Goal: Task Accomplishment & Management: Use online tool/utility

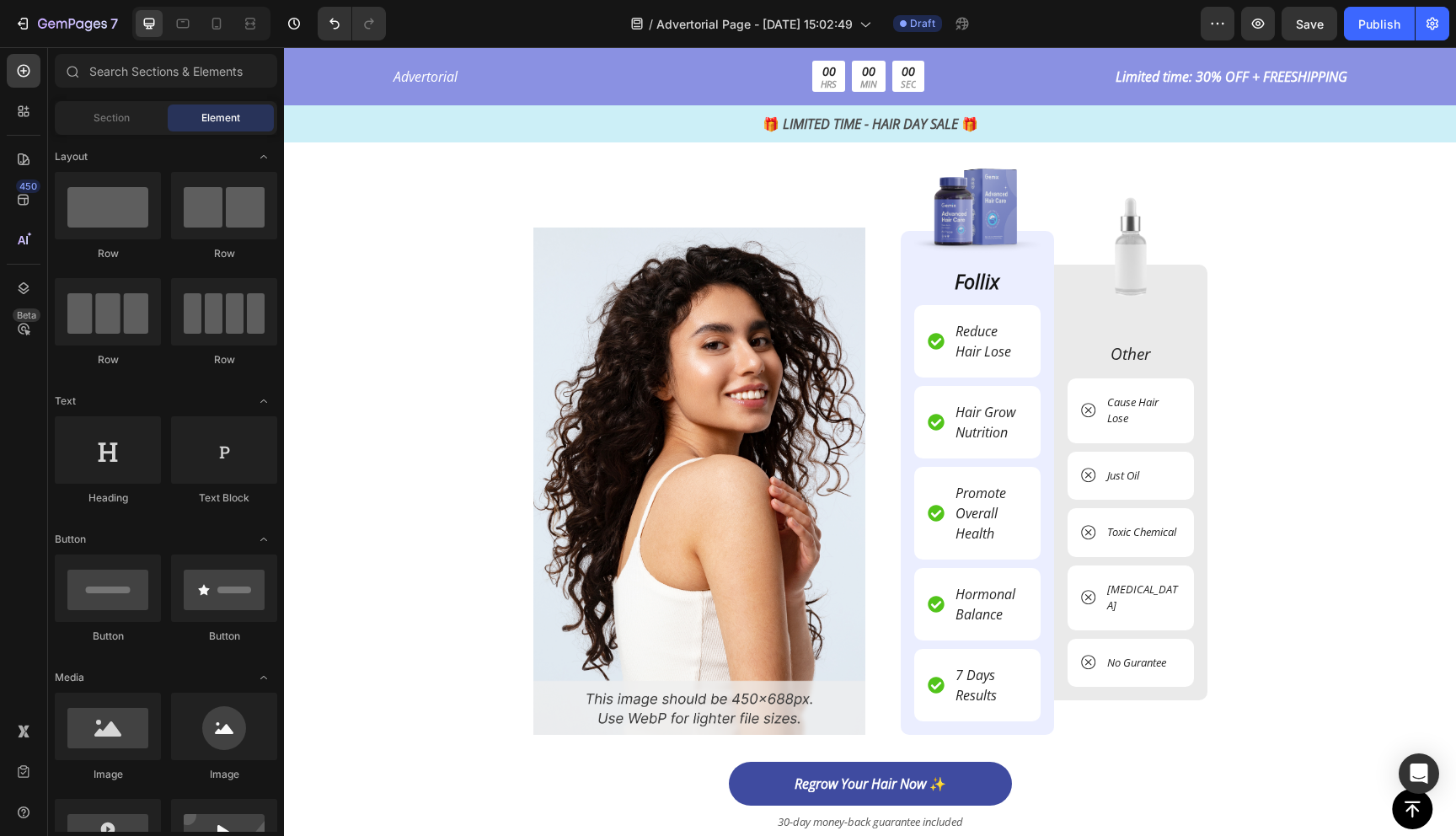
scroll to position [3976, 0]
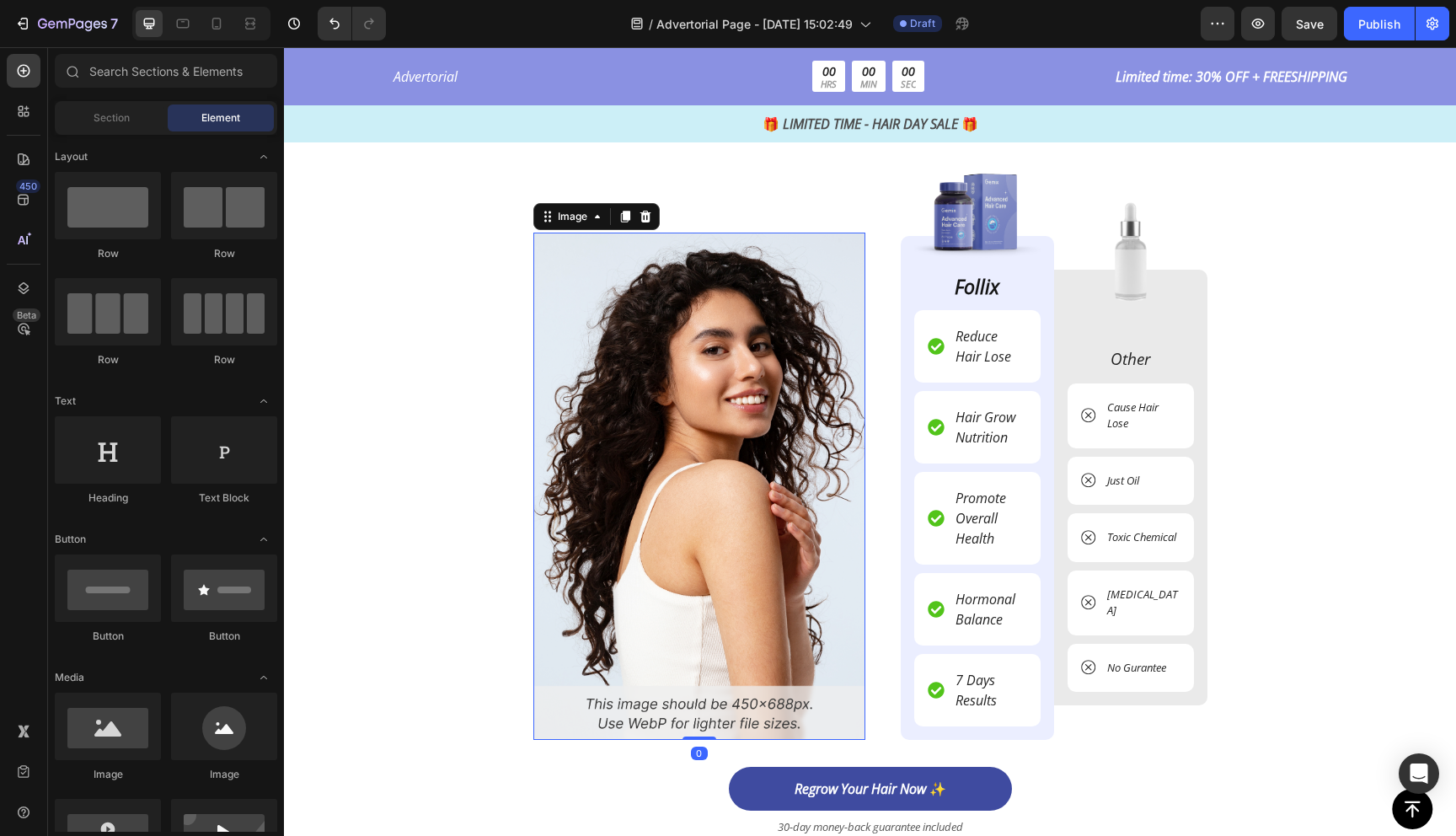
click at [822, 525] on img at bounding box center [699, 487] width 332 height 508
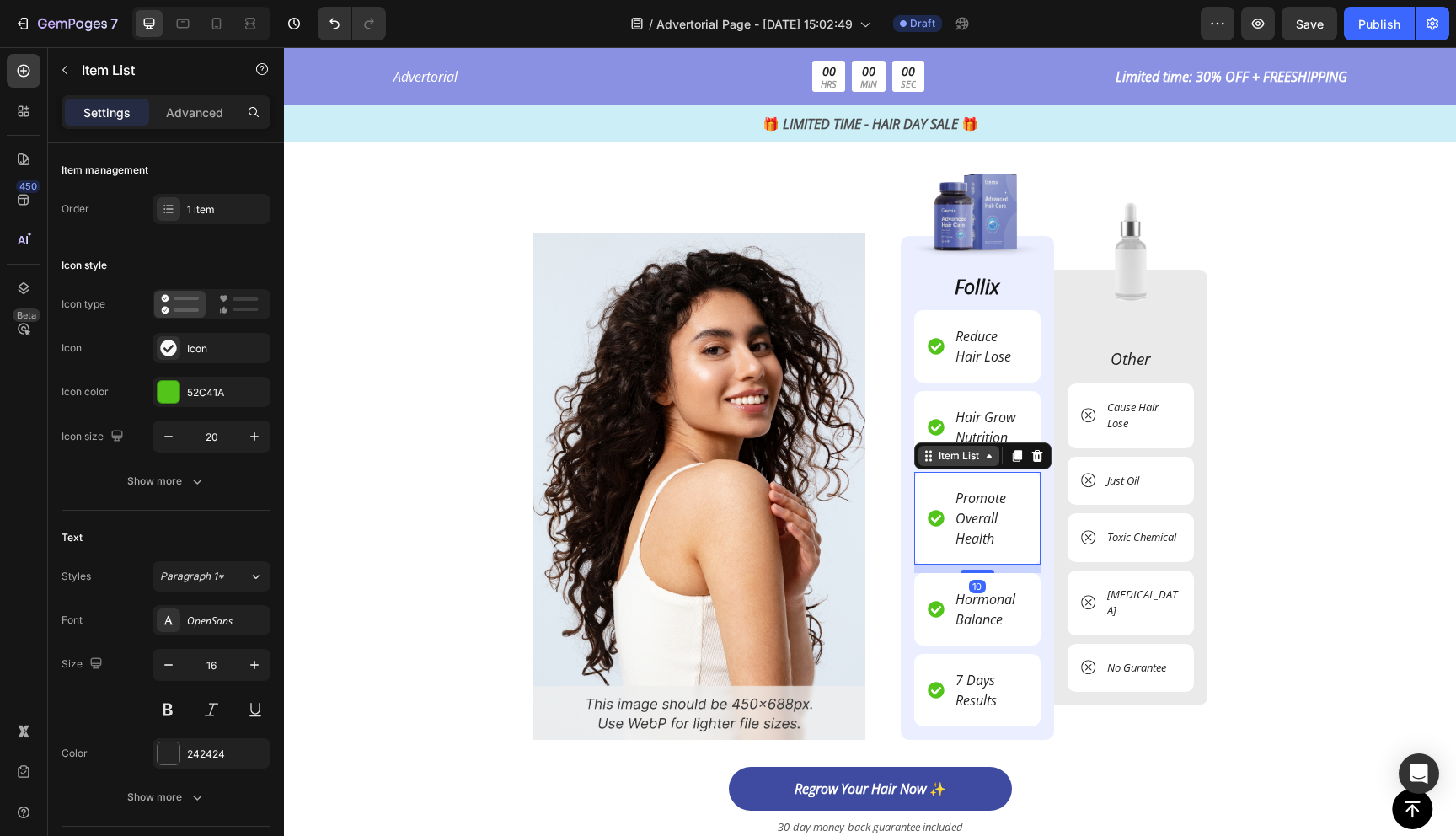
click at [960, 466] on div "Item List" at bounding box center [983, 455] width 138 height 27
click at [986, 346] on p "Reduce Hair Lose" at bounding box center [990, 346] width 69 height 40
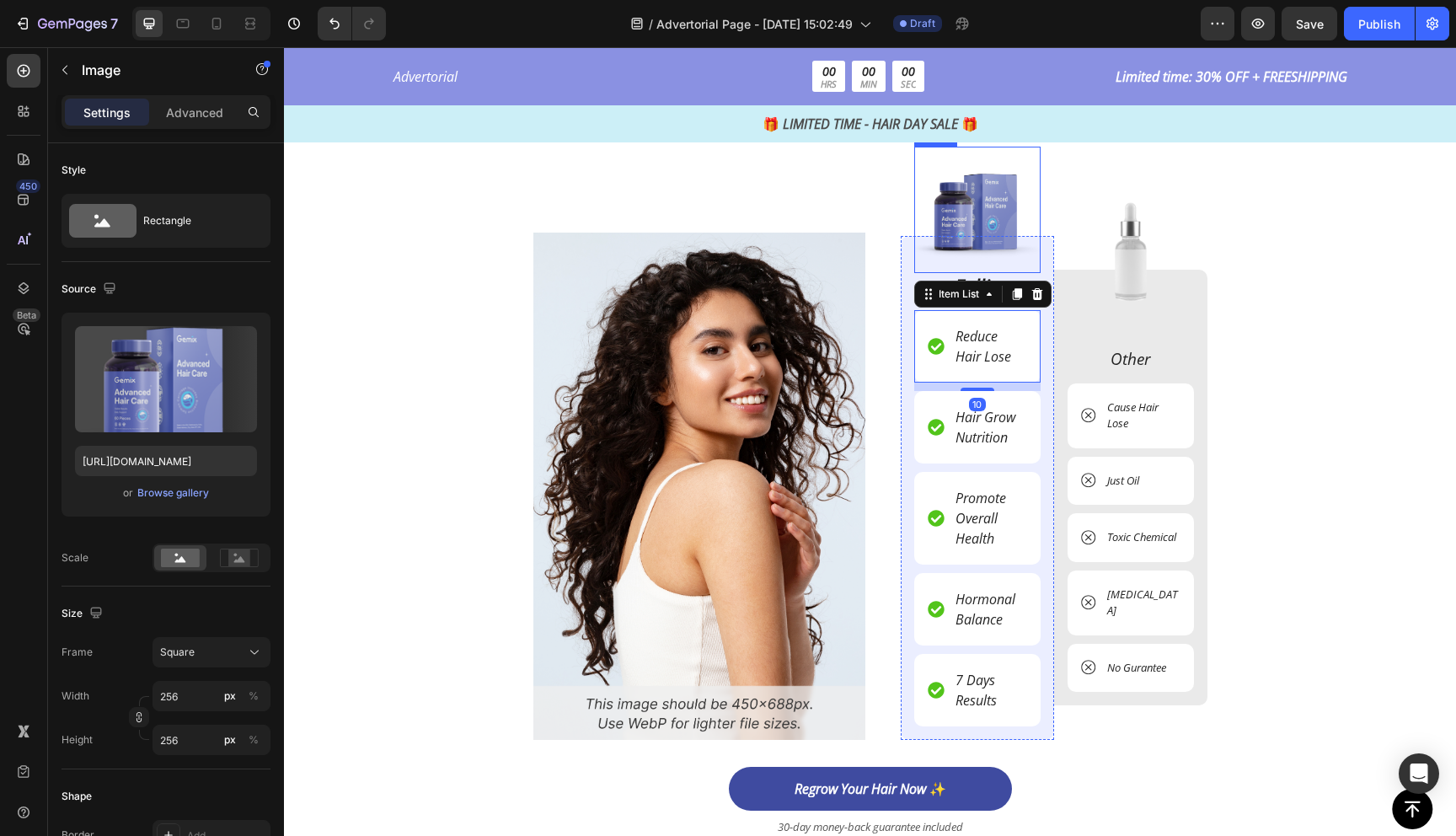
click at [984, 203] on img at bounding box center [977, 209] width 127 height 127
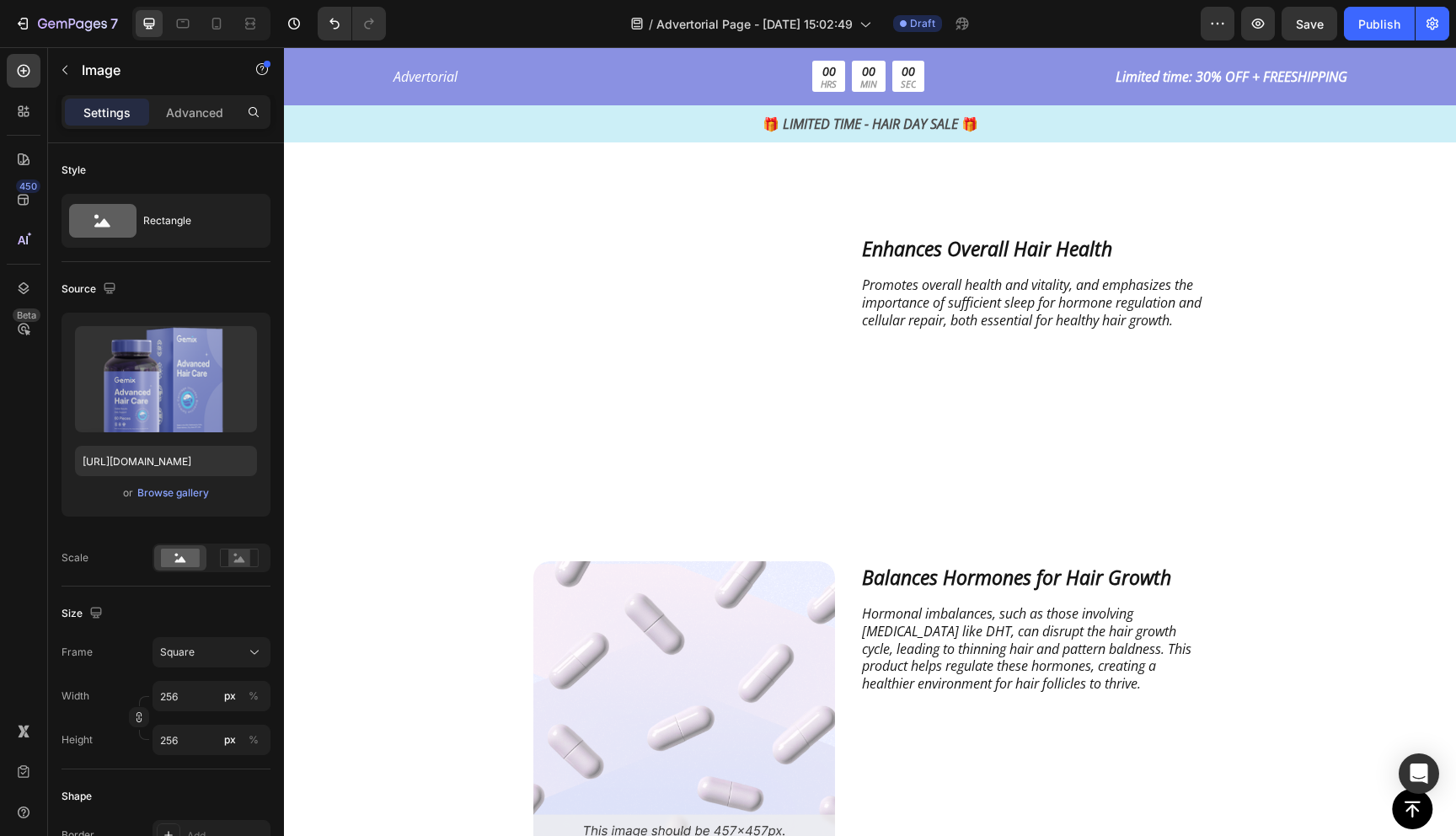
scroll to position [2867, 0]
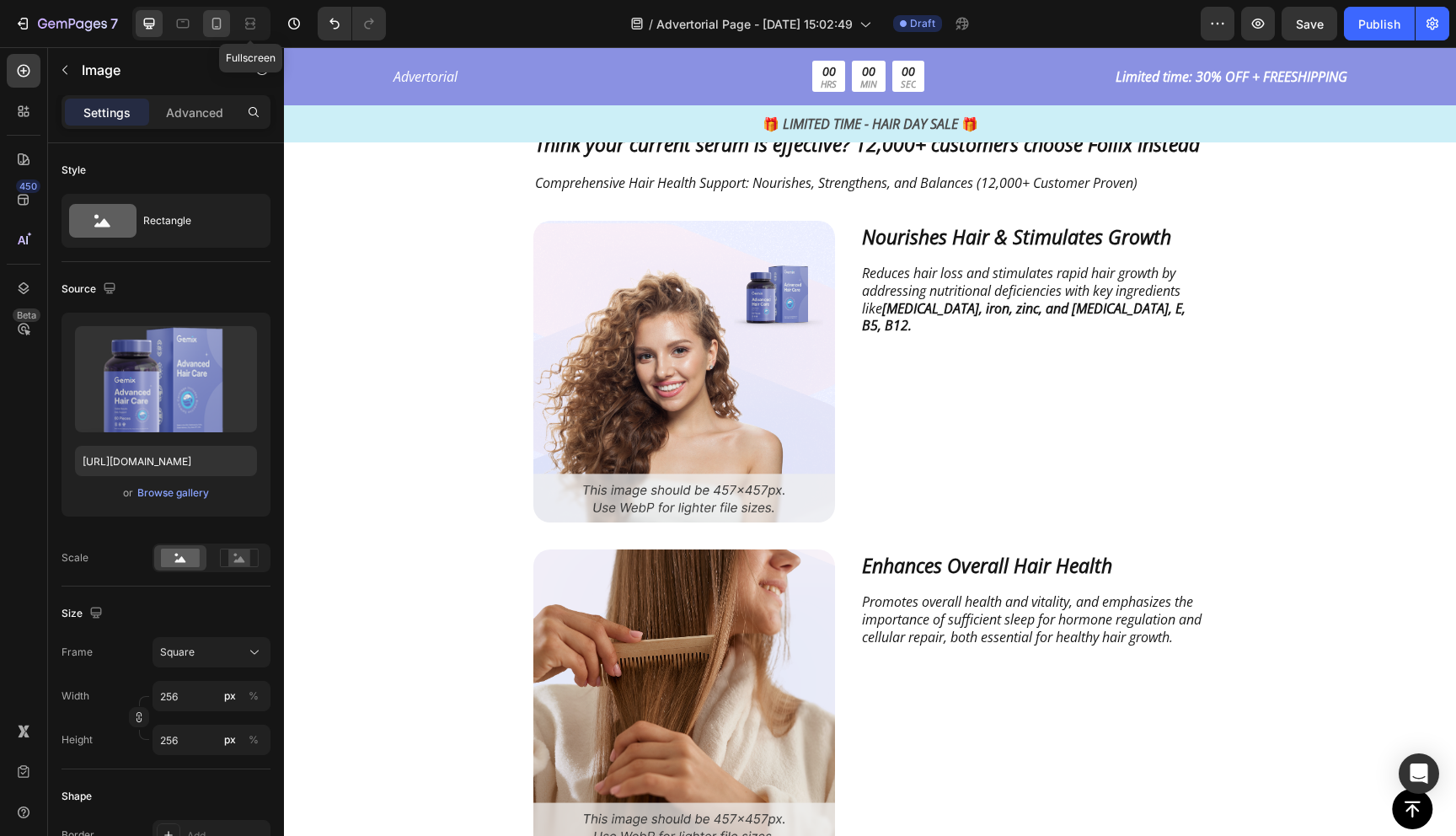
click at [222, 29] on icon at bounding box center [216, 23] width 17 height 17
type input "94"
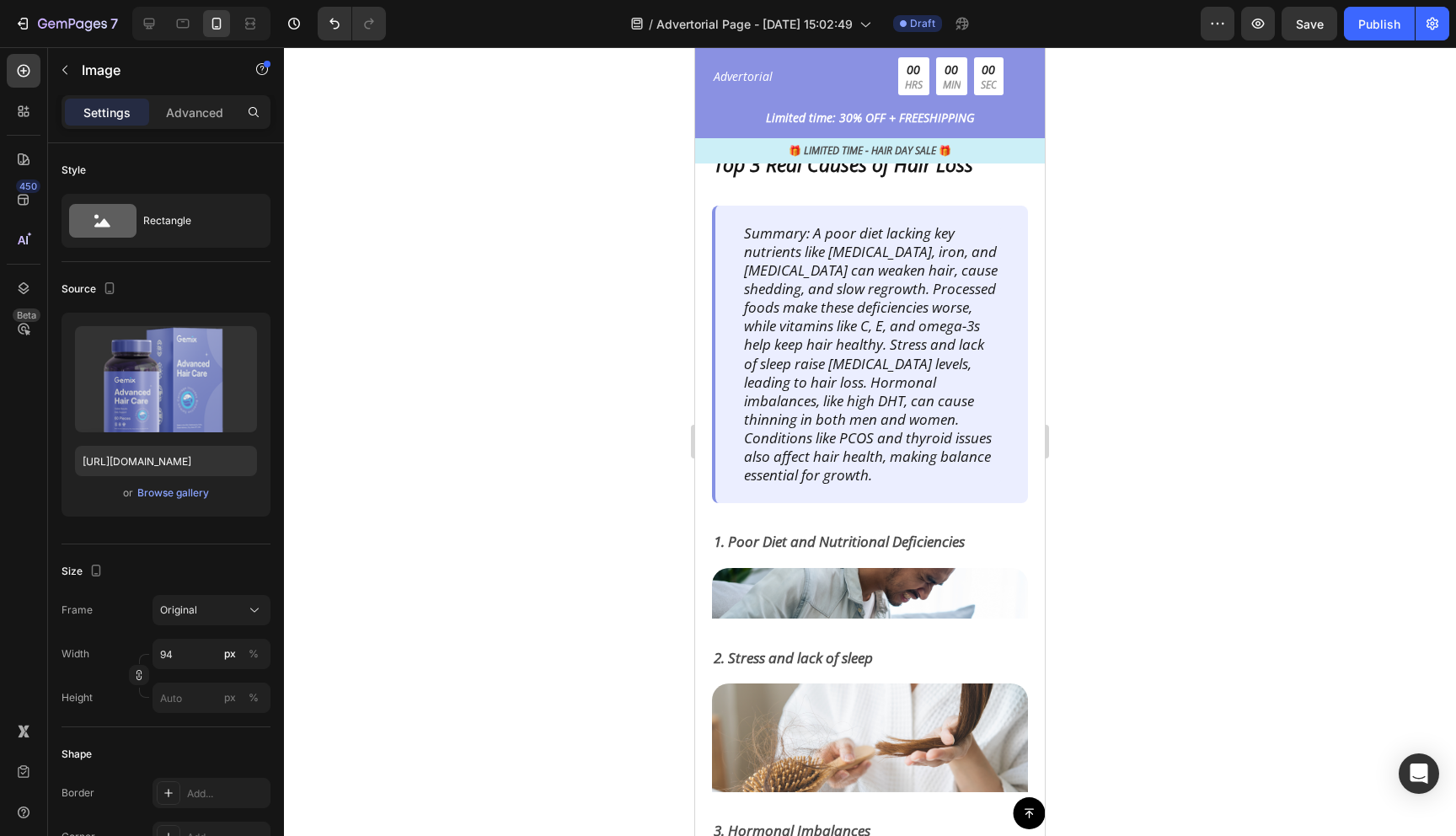
scroll to position [1384, 0]
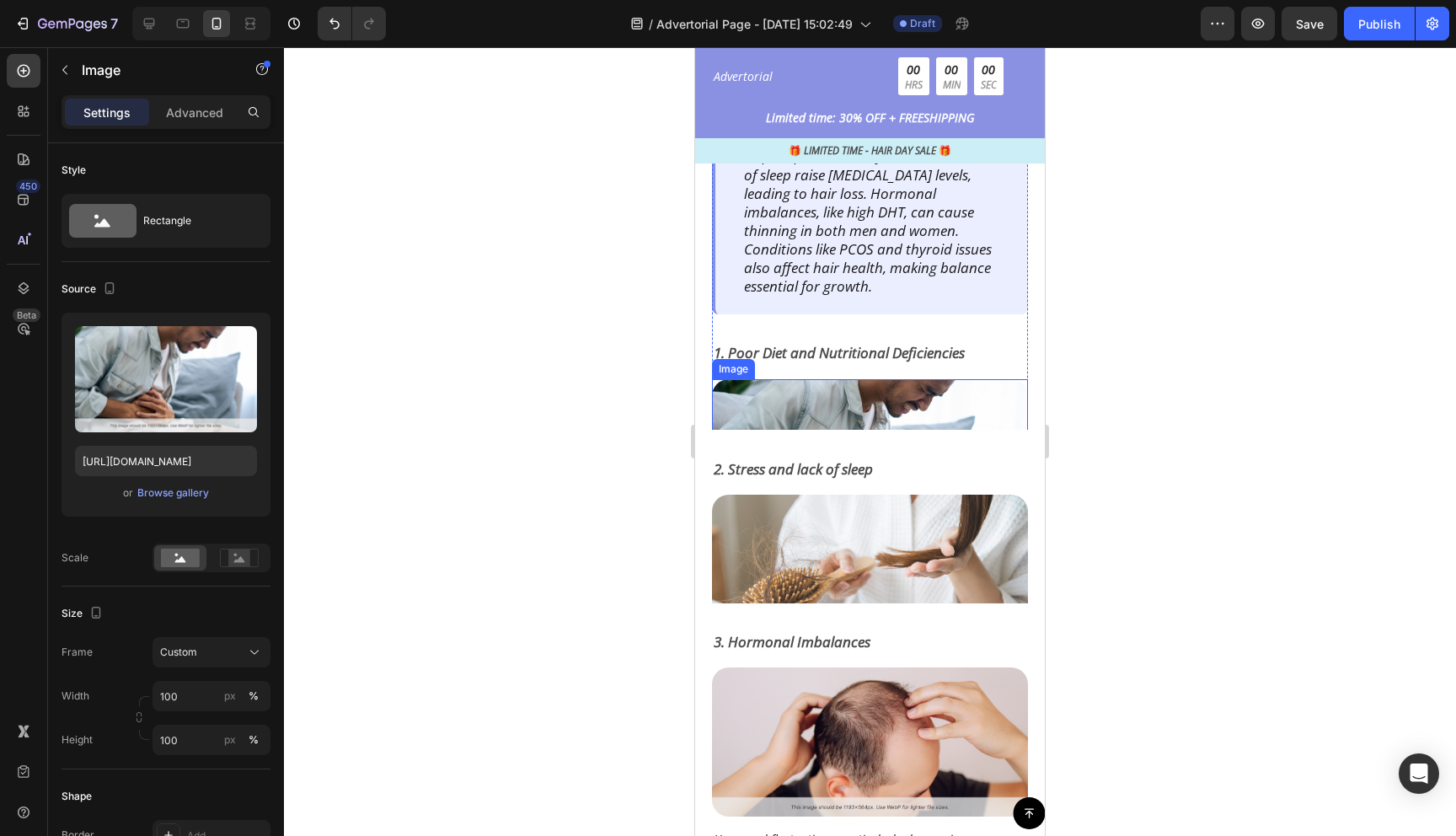
click at [833, 407] on img at bounding box center [869, 454] width 316 height 149
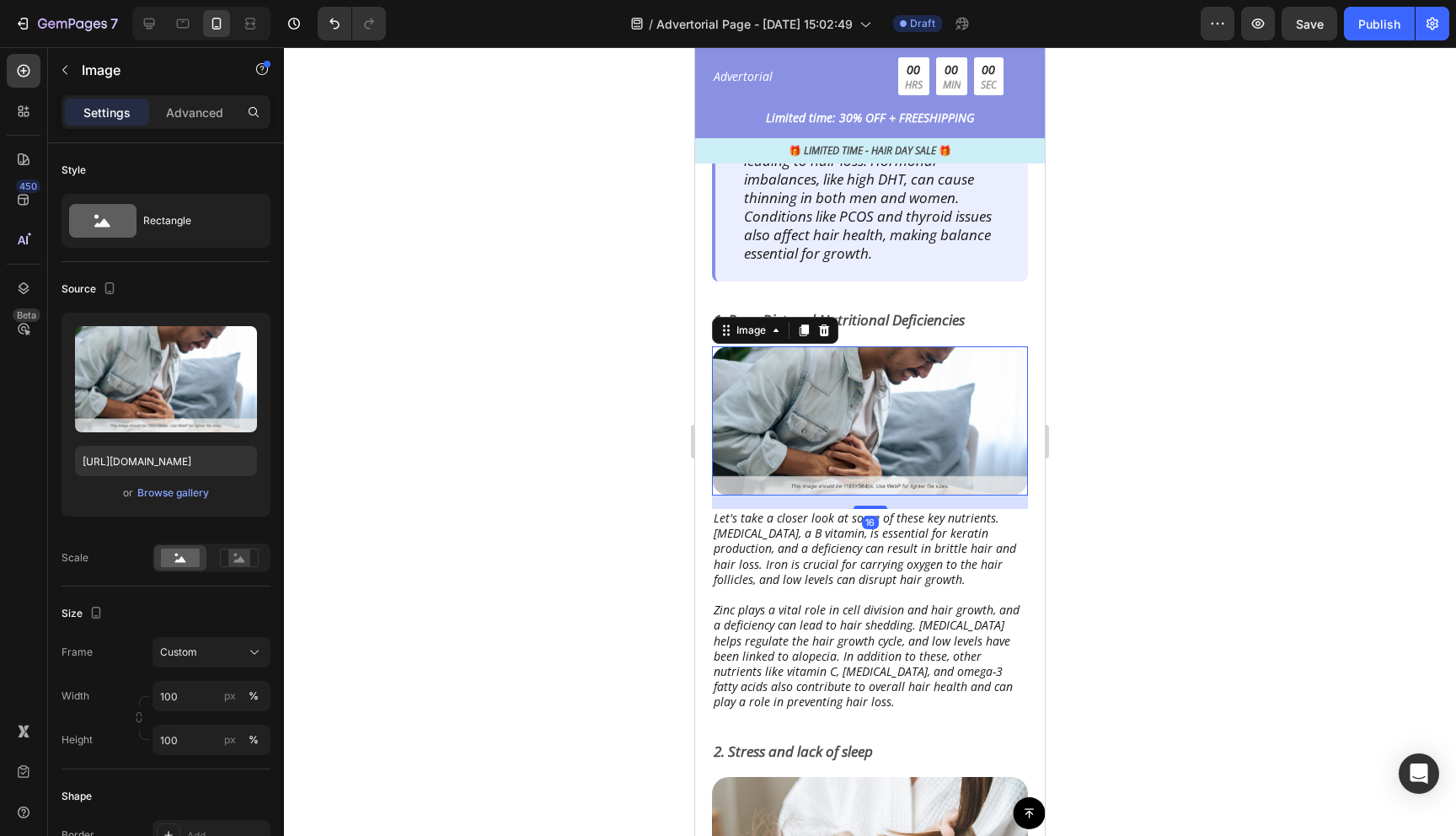
scroll to position [1428, 0]
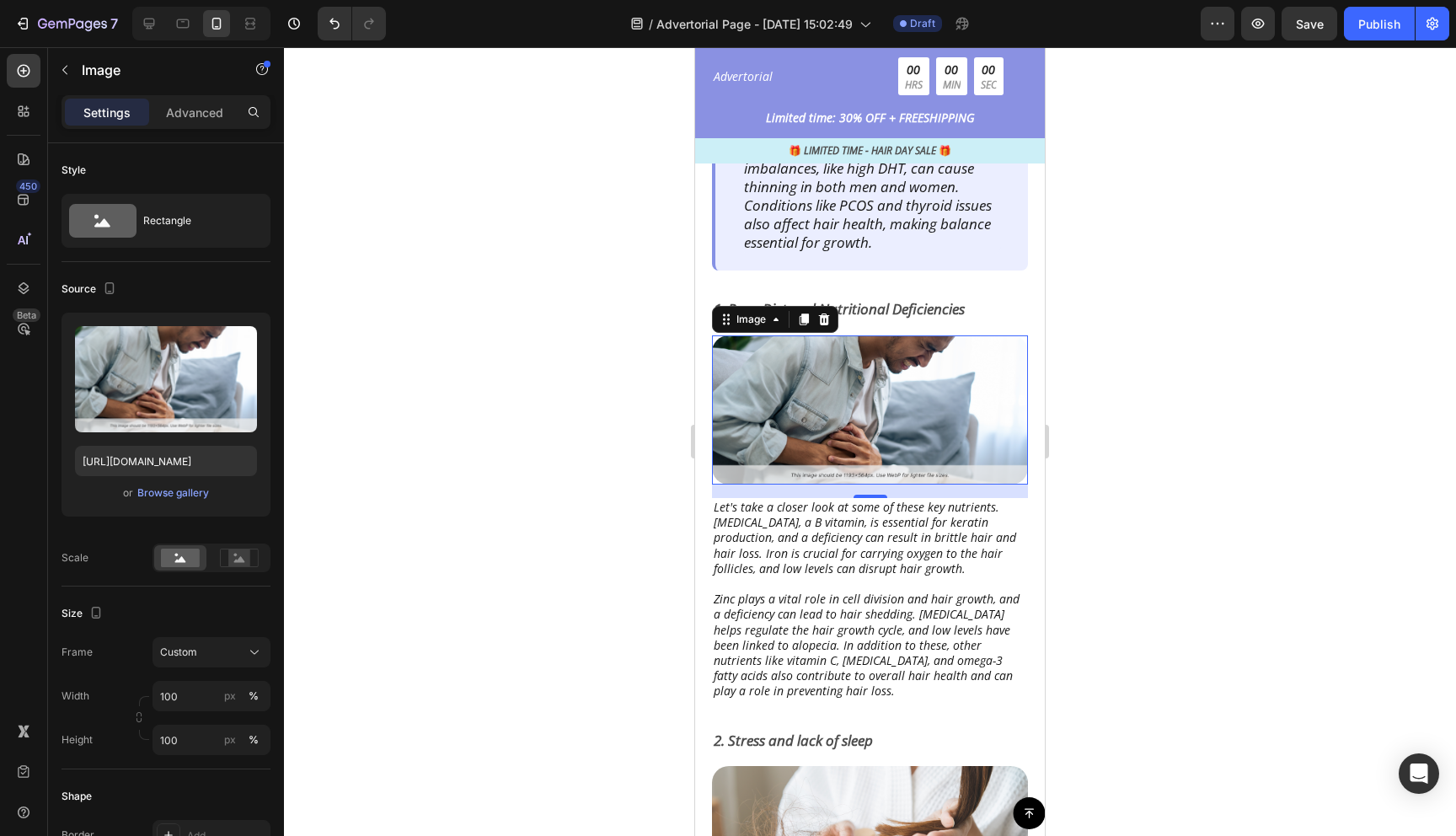
click at [617, 601] on div at bounding box center [870, 442] width 1172 height 789
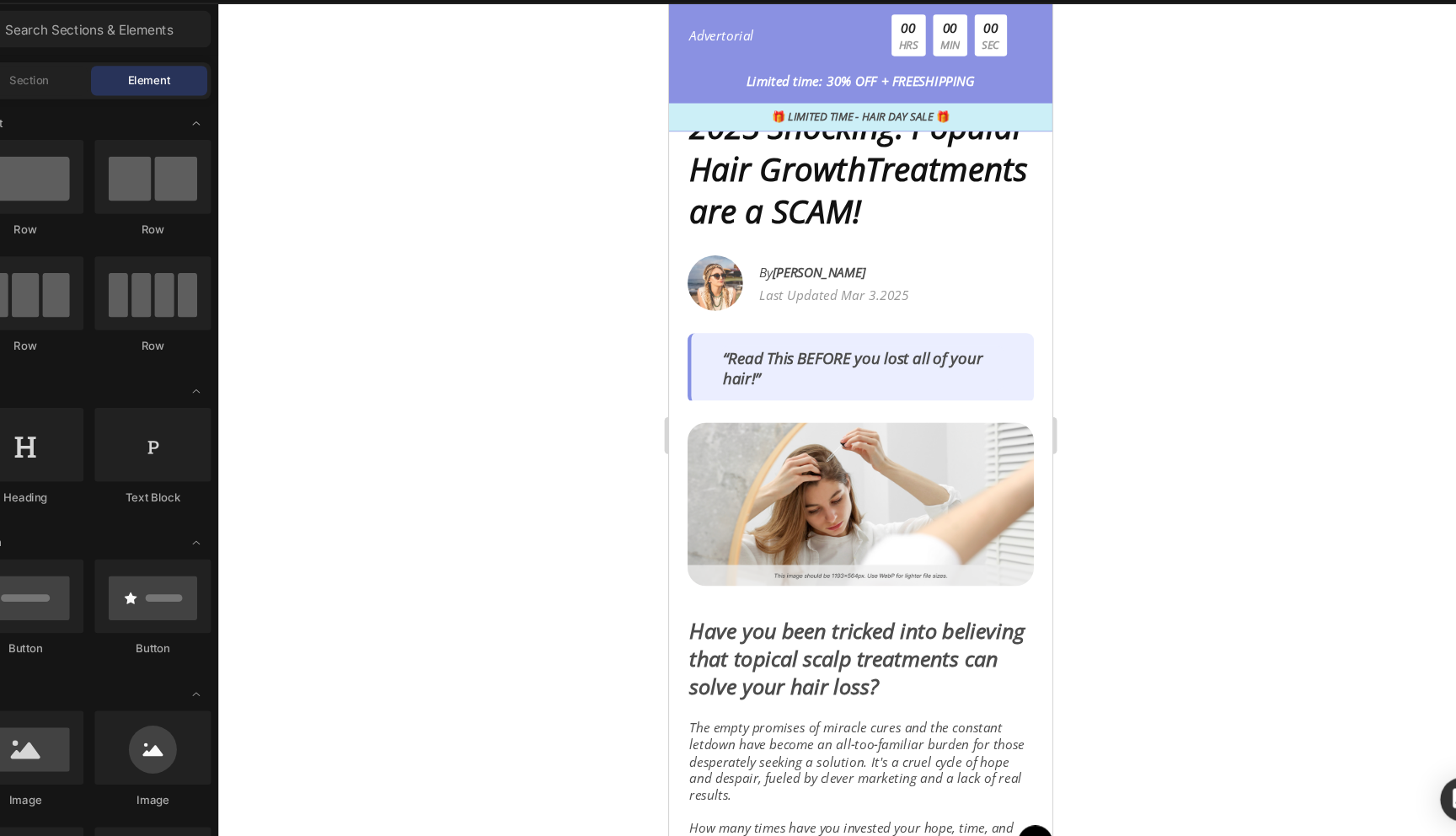
scroll to position [0, 0]
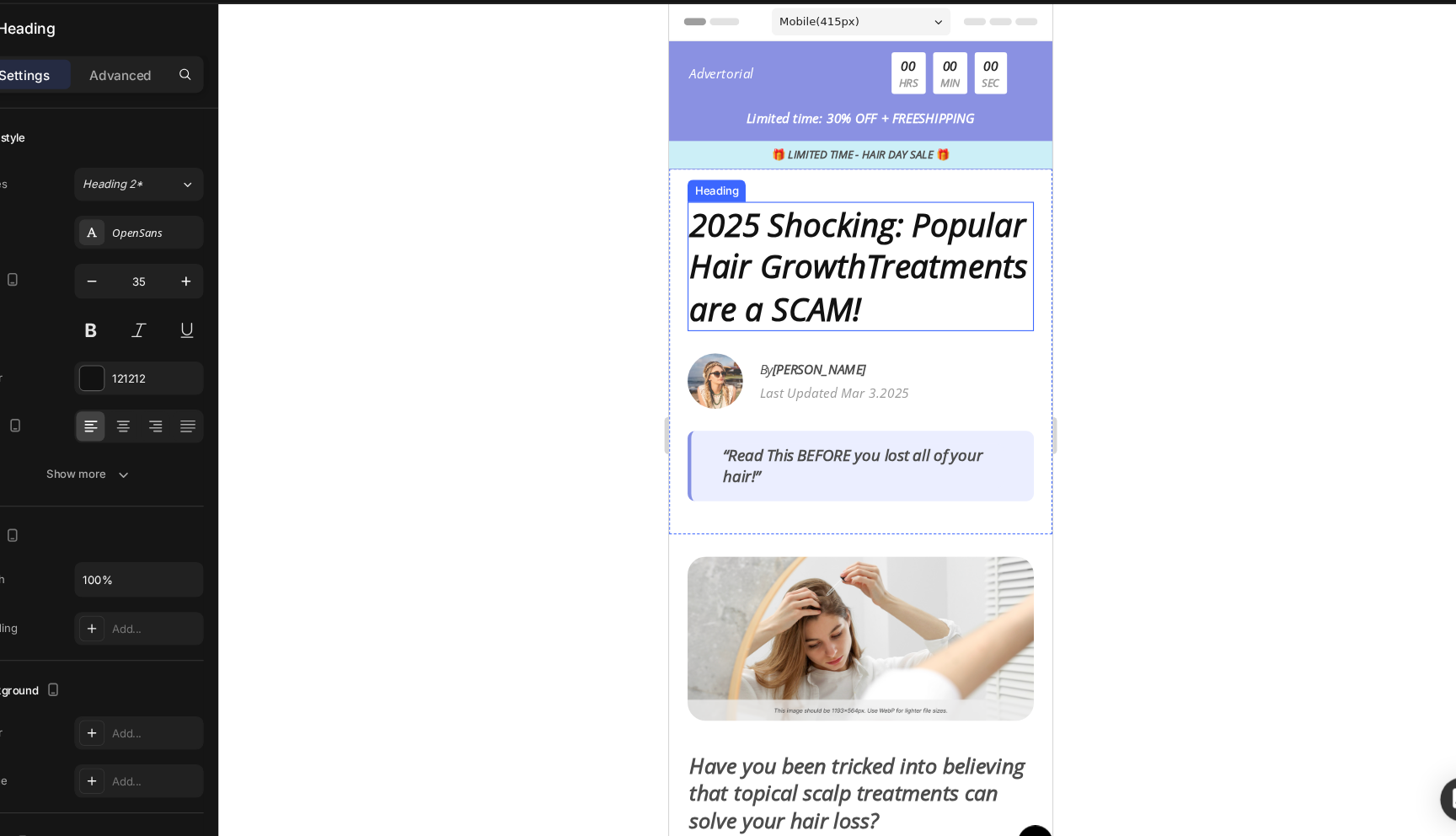
click at [756, 221] on h2 "2025 Shocking: Popular Hair GrowthTreatments are a SCAM!" at bounding box center [844, 243] width 316 height 119
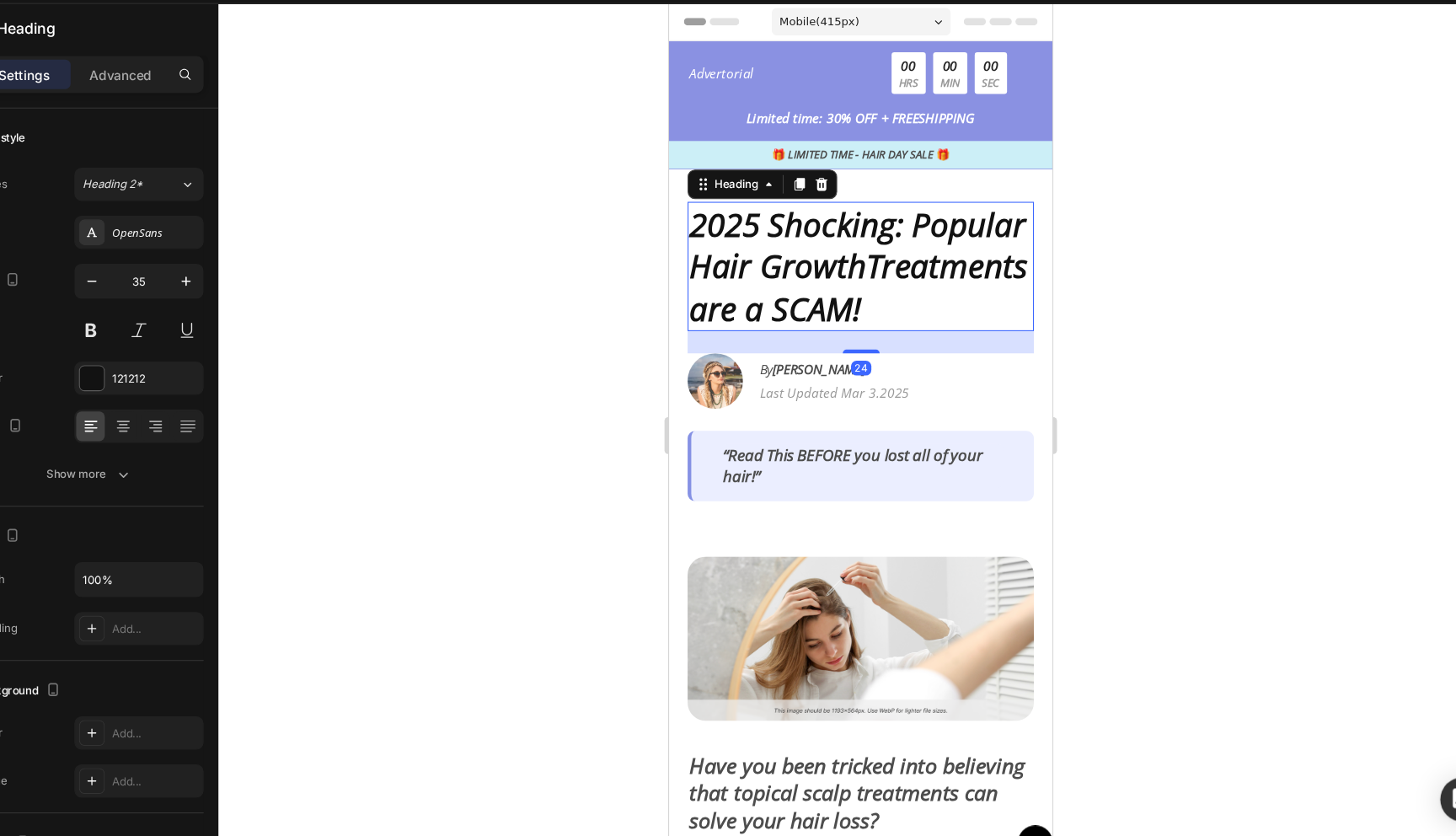
click at [795, 204] on h2 "2025 Shocking: Popular Hair GrowthTreatments are a SCAM!" at bounding box center [844, 243] width 316 height 119
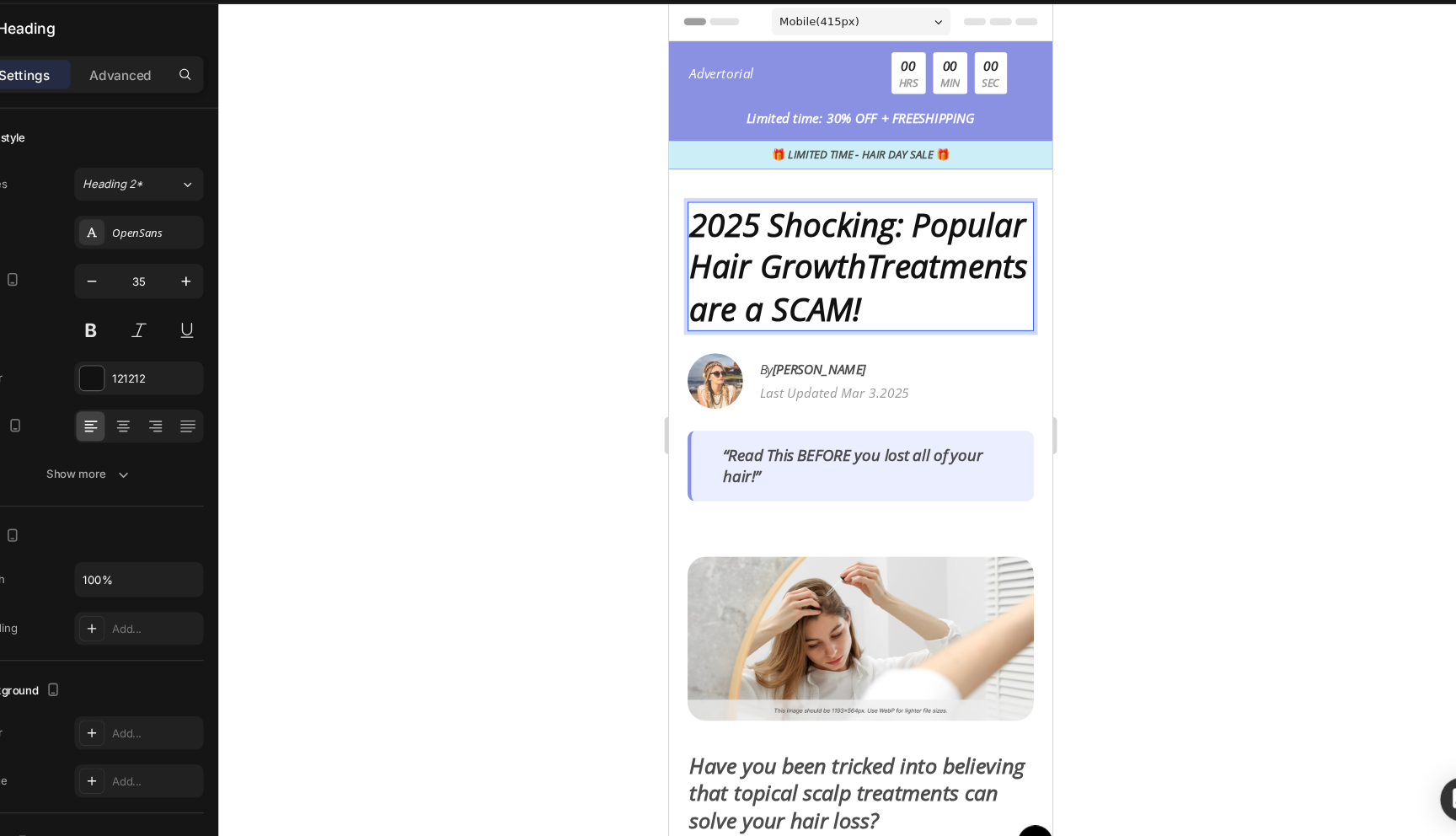
click at [795, 204] on p "2025 Shocking: Popular Hair GrowthTreatments are a SCAM!" at bounding box center [844, 243] width 313 height 115
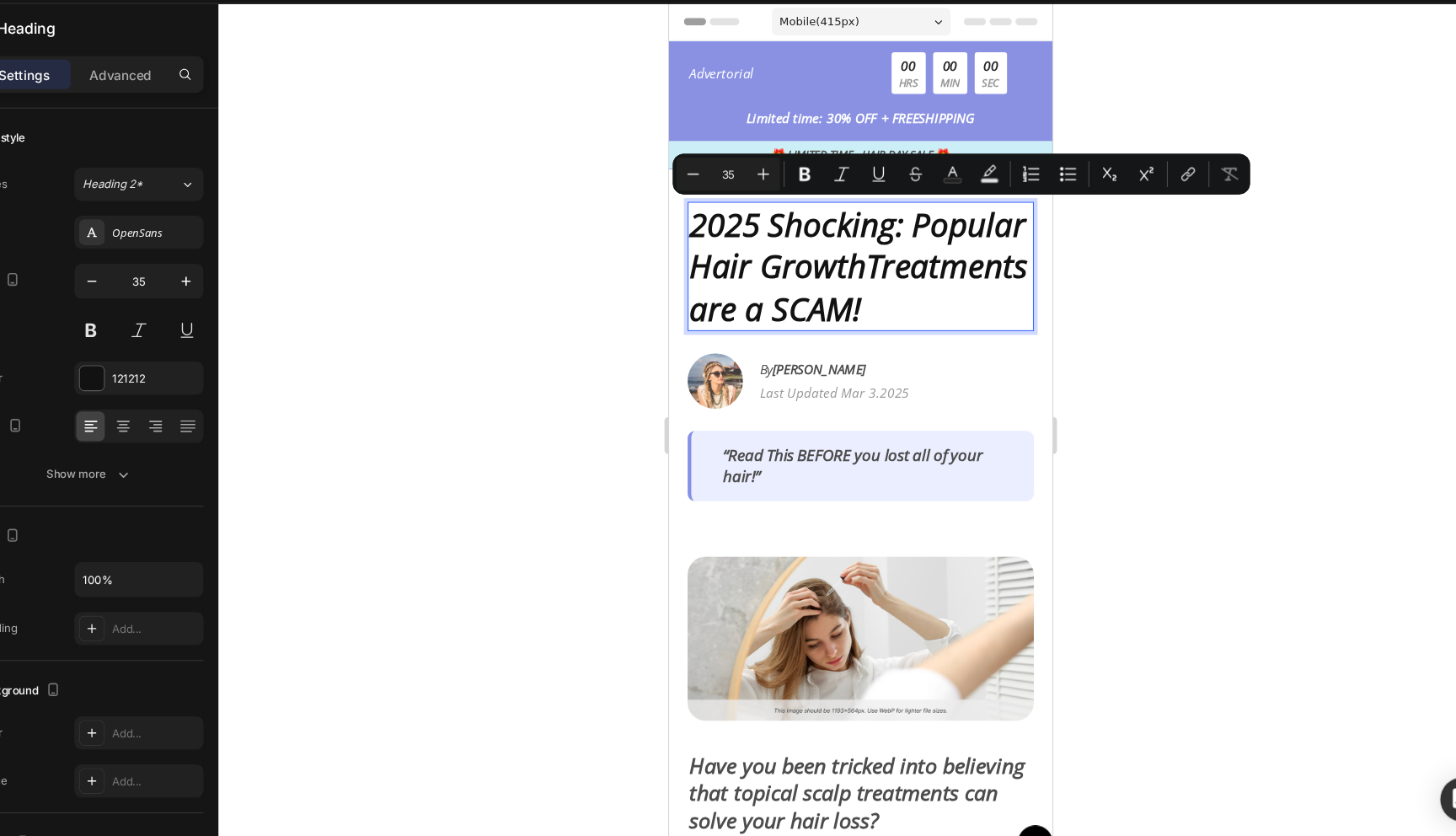
click at [841, 205] on p "2025 Shocking: Popular Hair GrowthTreatments are a SCAM!" at bounding box center [844, 243] width 313 height 115
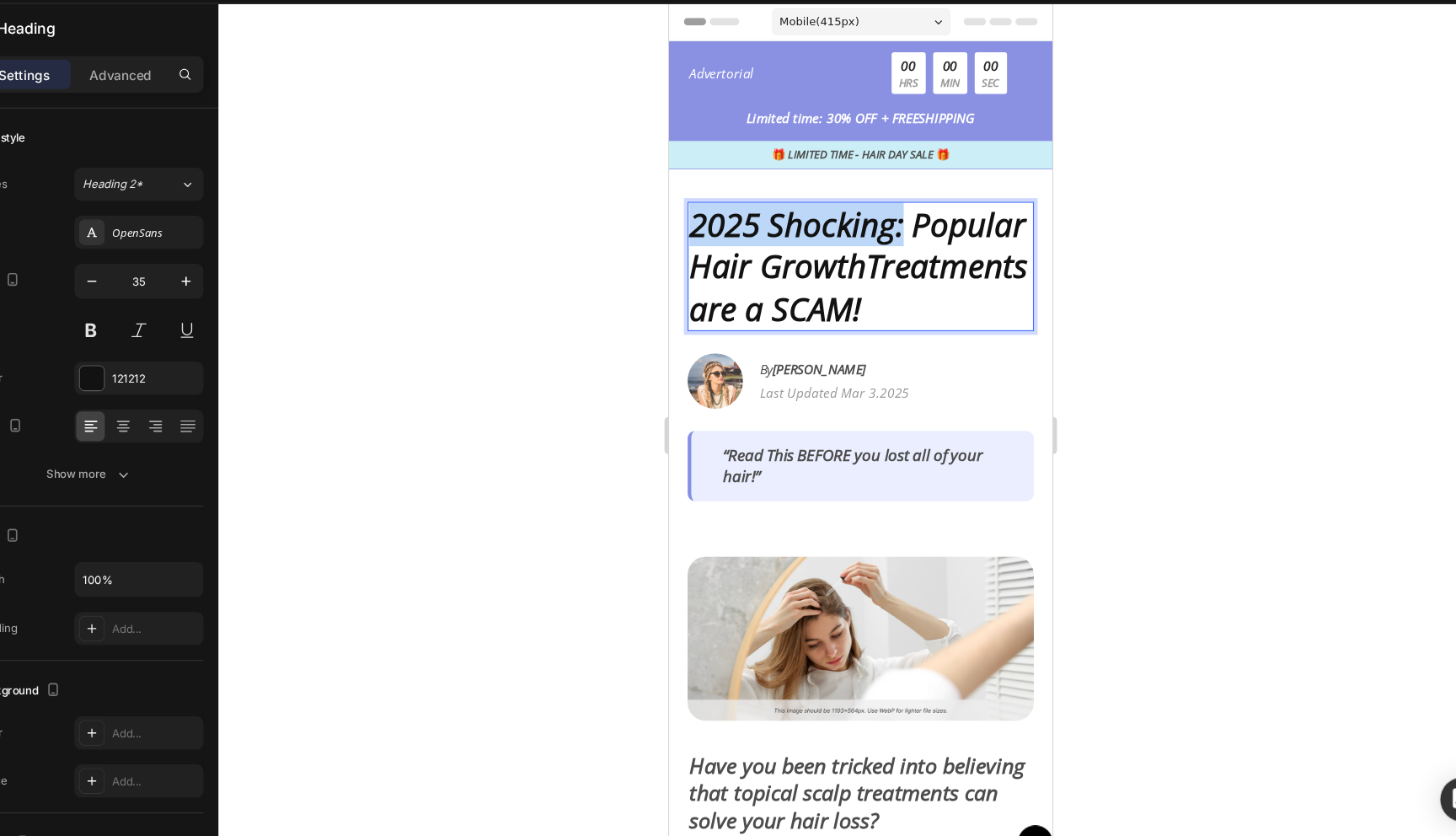
drag, startPoint x: 887, startPoint y: 204, endPoint x: 694, endPoint y: 204, distance: 193.0
click at [694, 204] on p "2025 Shocking: Popular Hair GrowthTreatments are a SCAM!" at bounding box center [844, 243] width 313 height 115
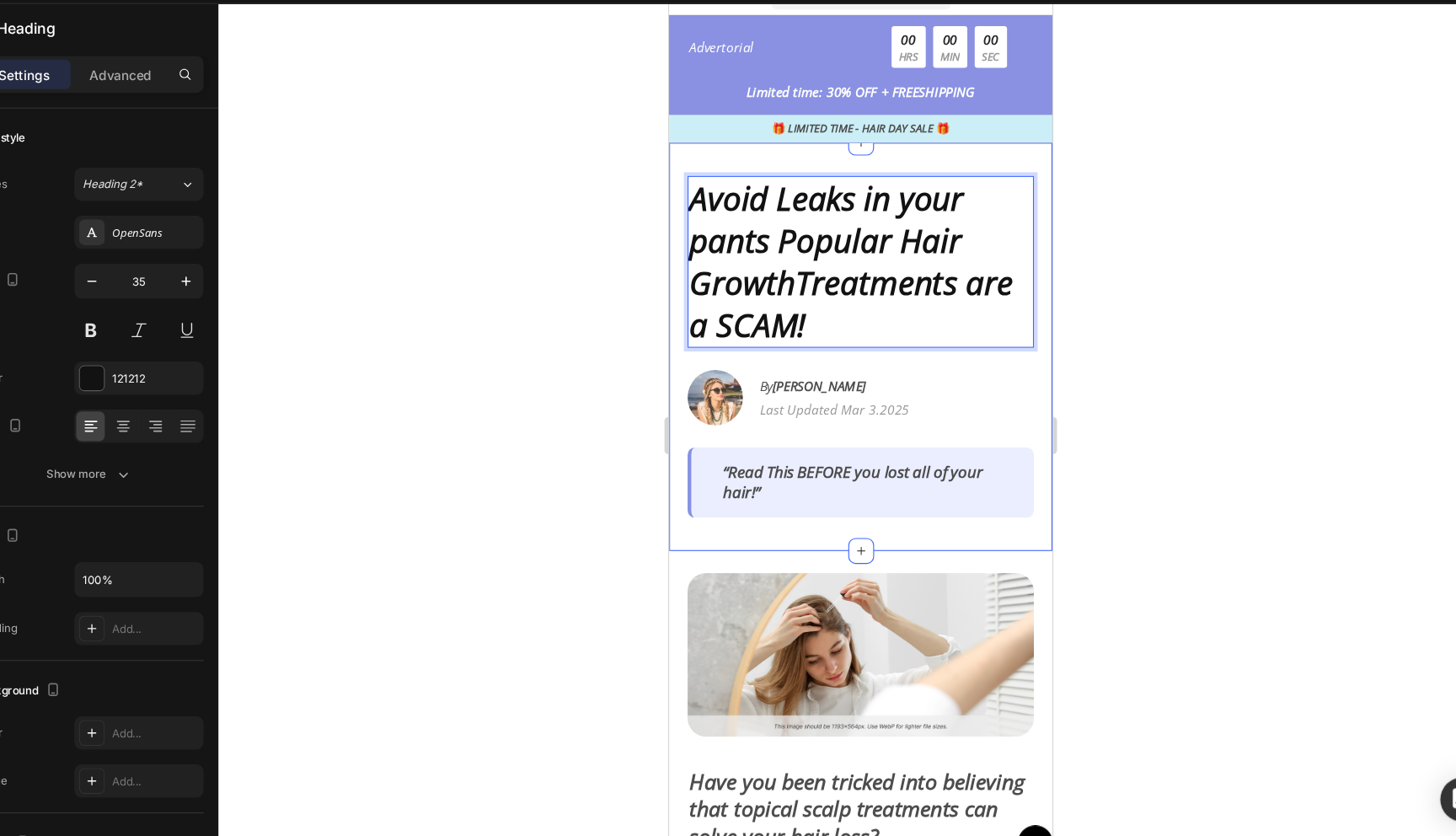
scroll to position [27, 0]
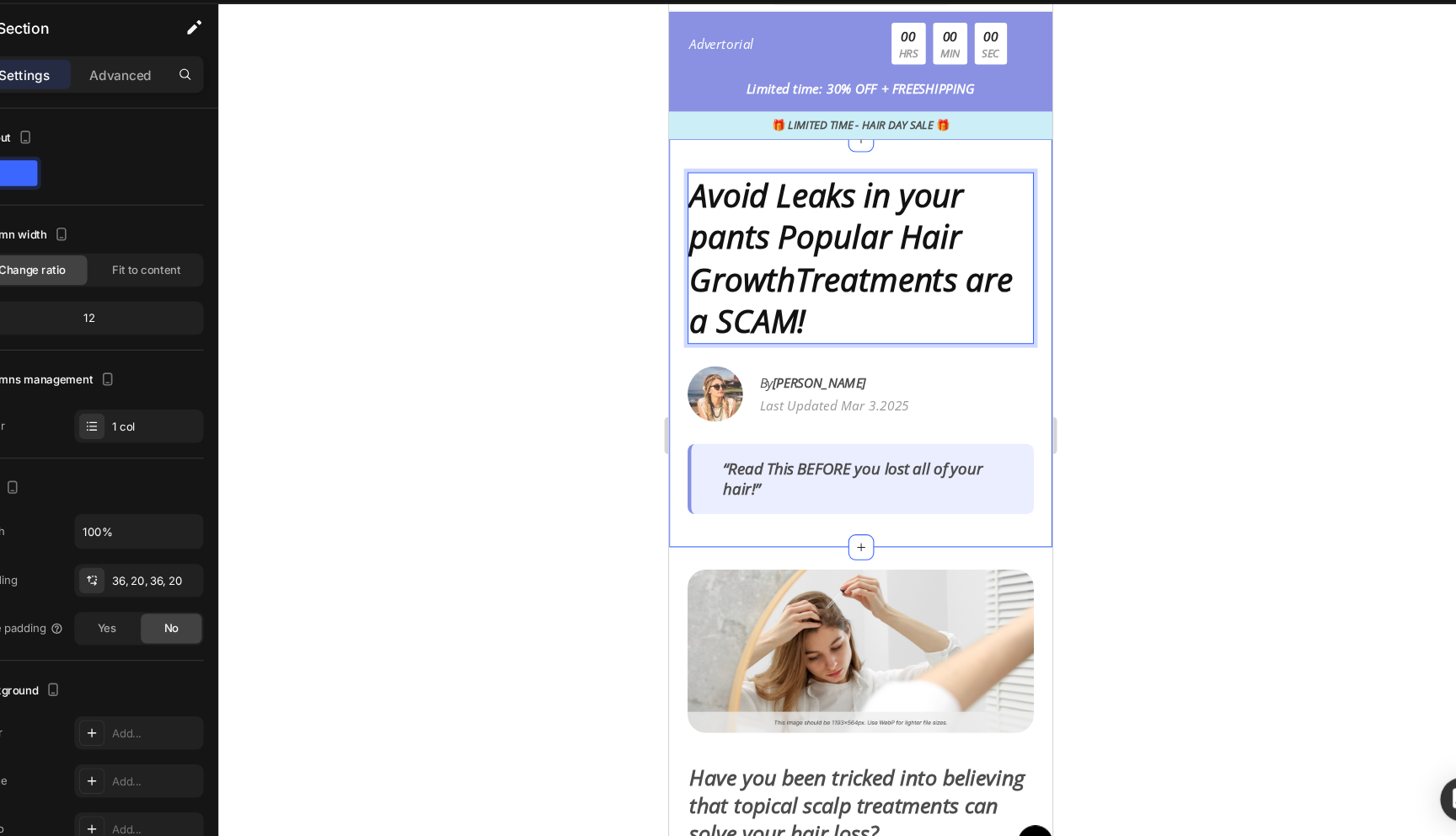
click at [968, 331] on div "Avoid Leaks in your pants Popular Hair GrowthTreatments are a SCAM! Heading 24 …" at bounding box center [844, 312] width 316 height 312
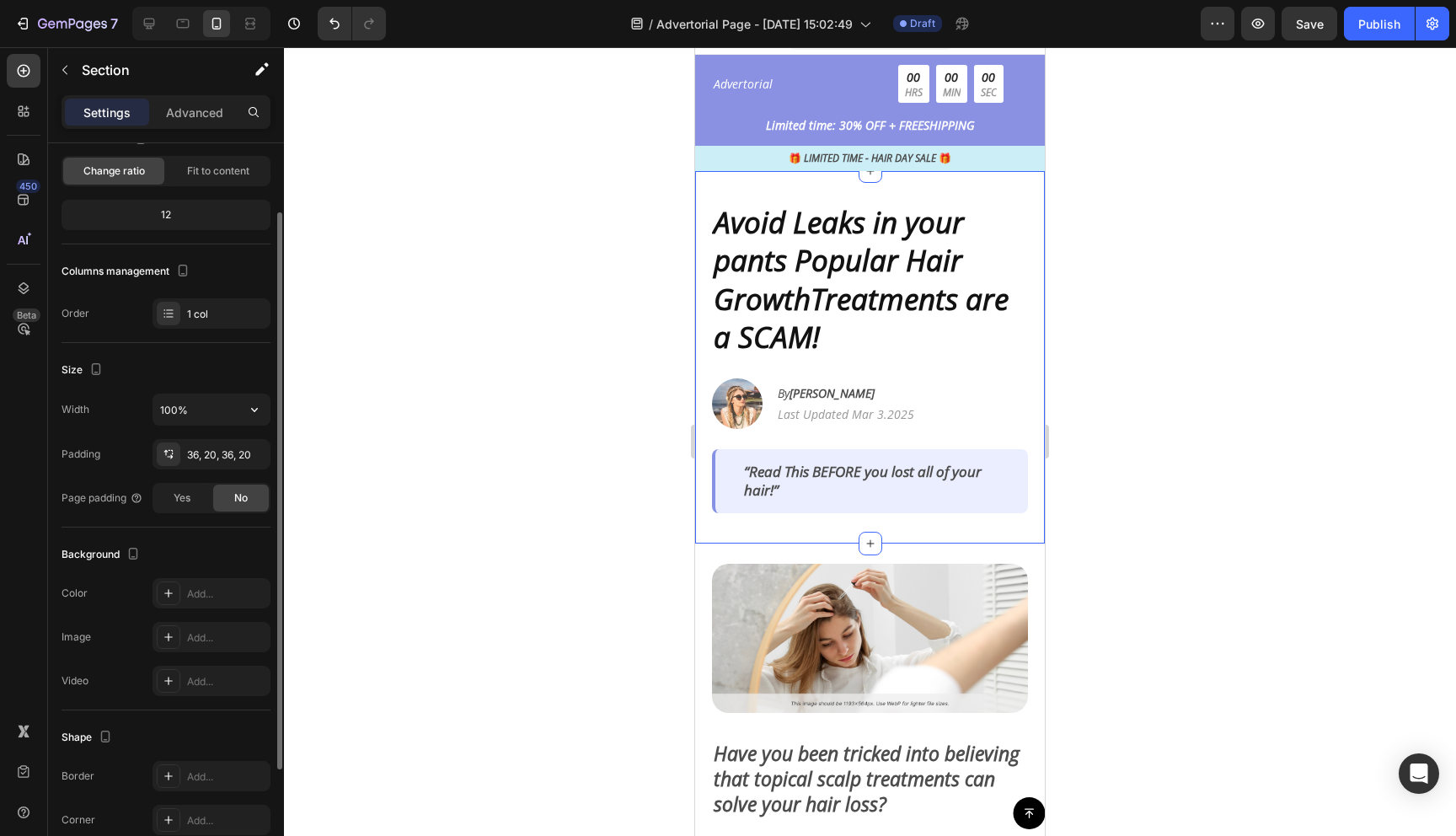
scroll to position [0, 0]
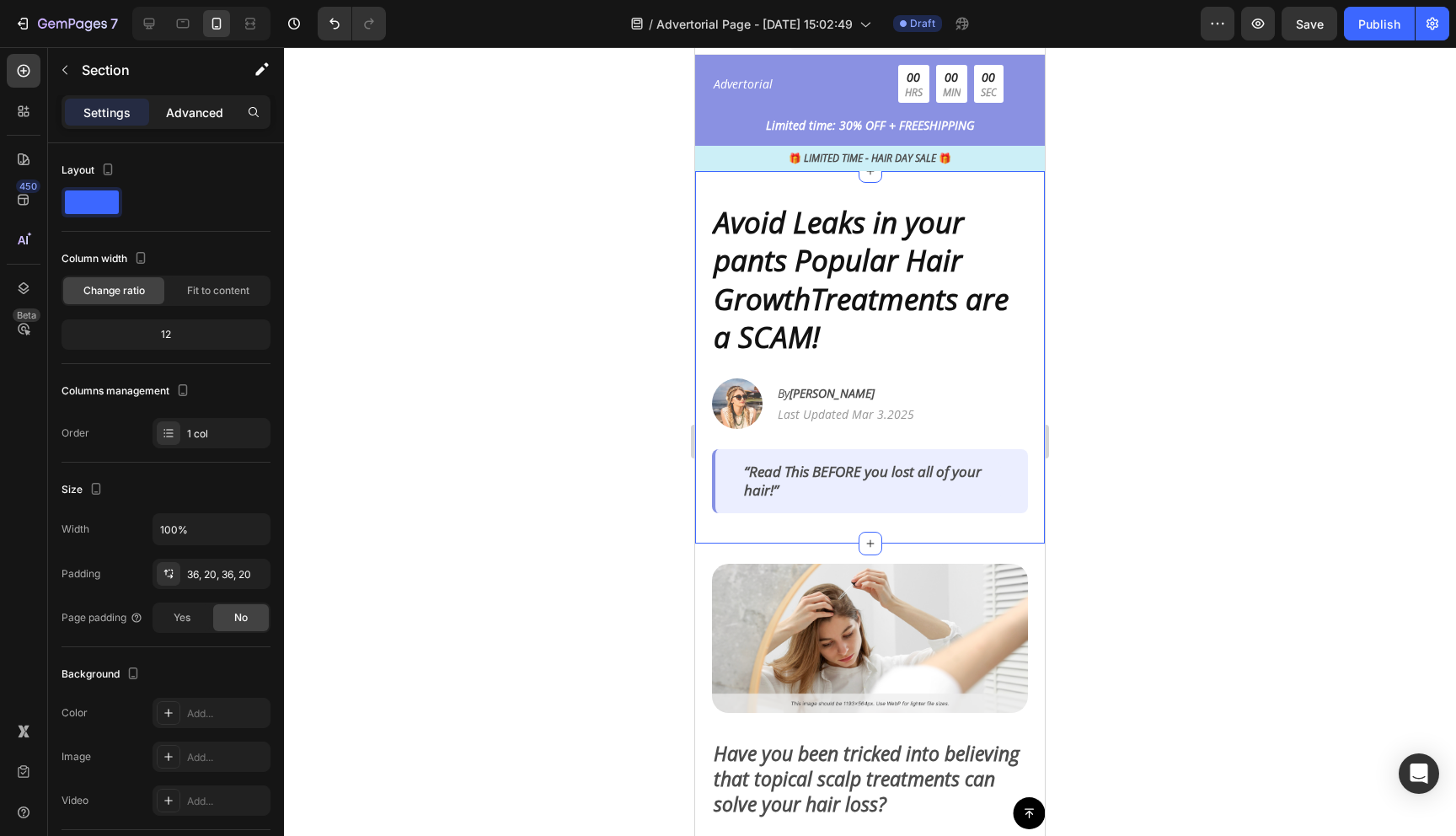
click at [210, 106] on p "Advanced" at bounding box center [195, 112] width 57 height 18
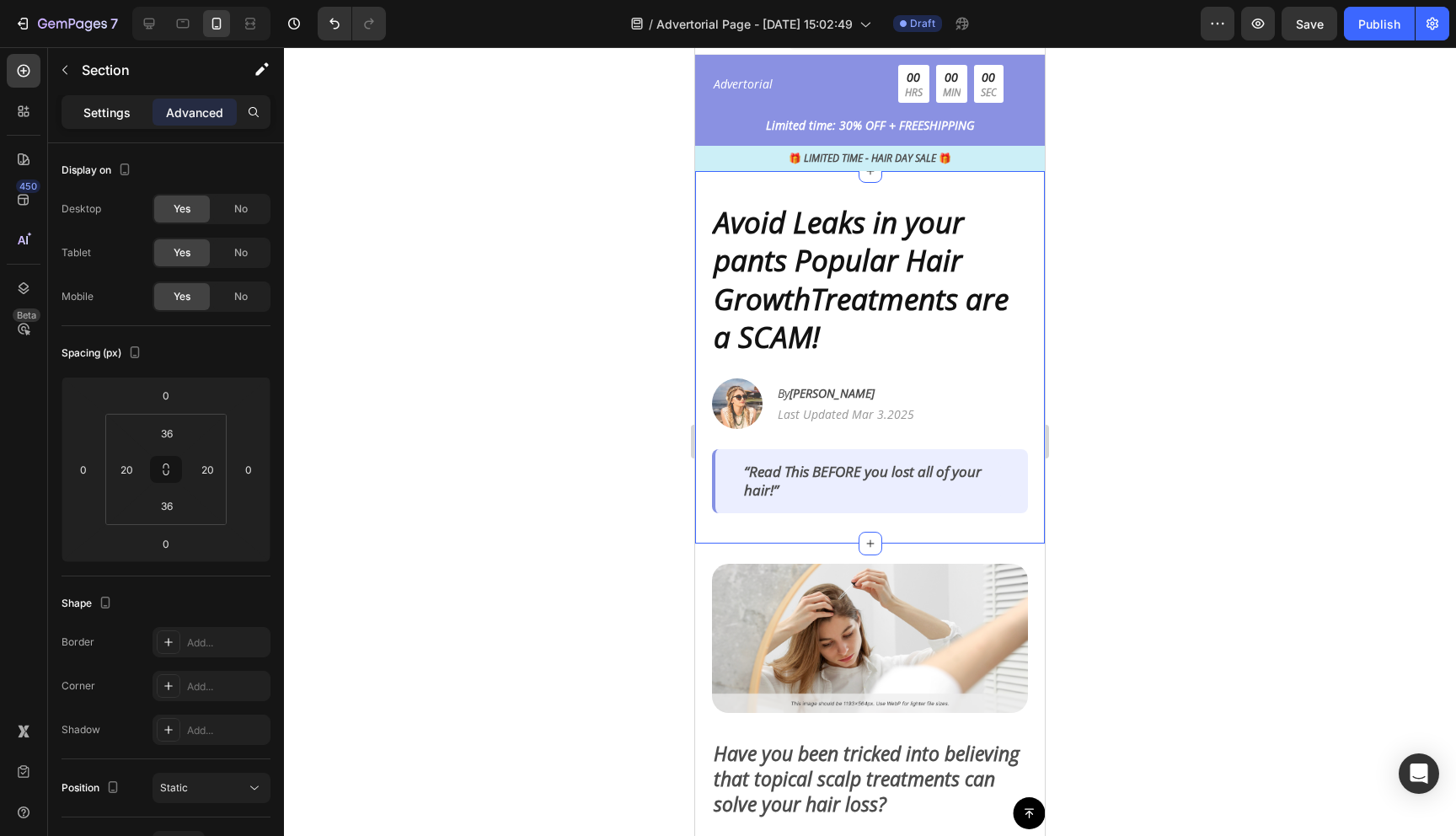
click at [108, 111] on p "Settings" at bounding box center [107, 112] width 47 height 18
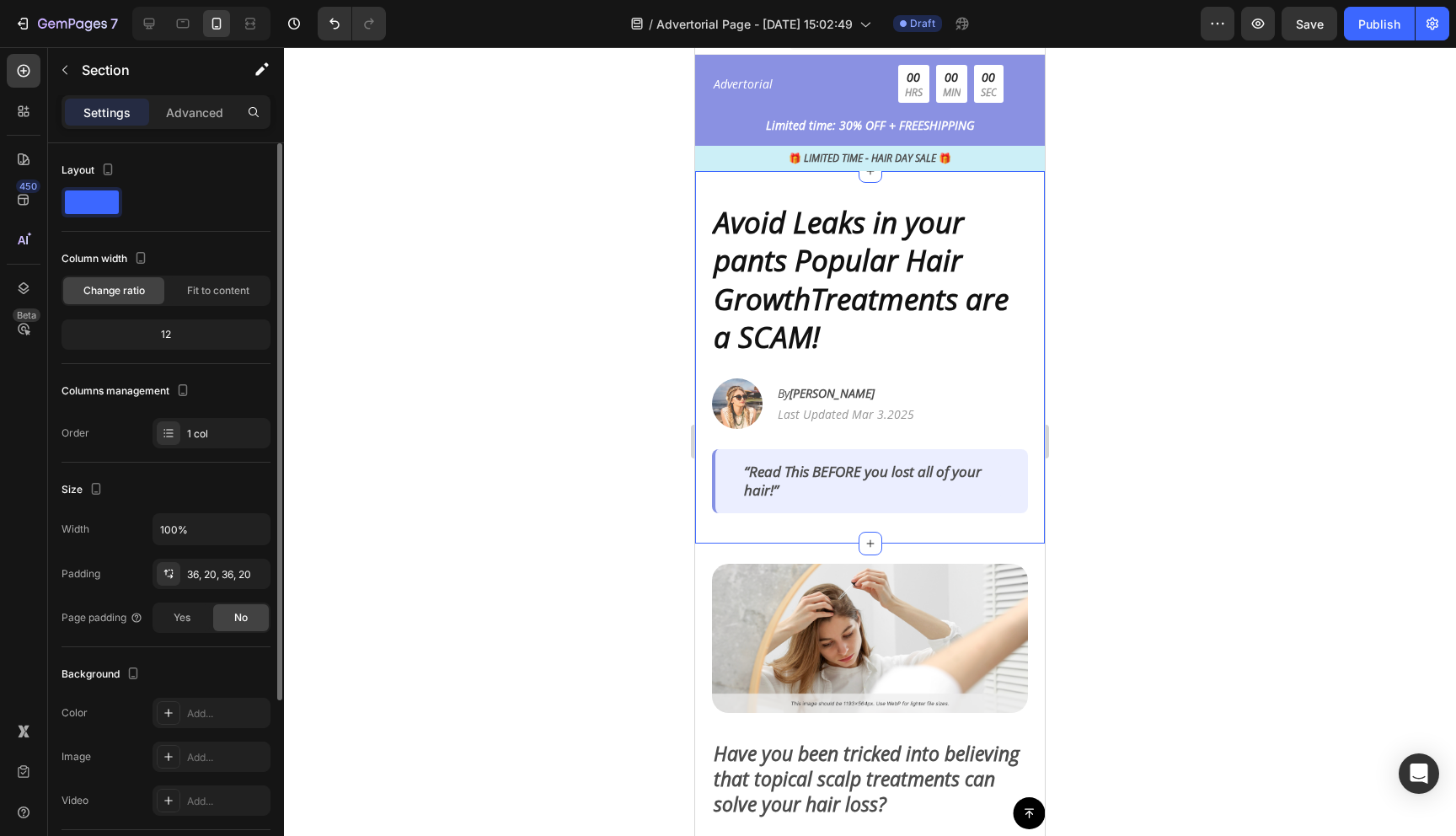
click at [92, 209] on span at bounding box center [91, 203] width 54 height 24
click at [97, 203] on span at bounding box center [91, 203] width 54 height 24
click at [106, 164] on icon "button" at bounding box center [107, 169] width 17 height 17
click at [159, 203] on div at bounding box center [166, 202] width 209 height 30
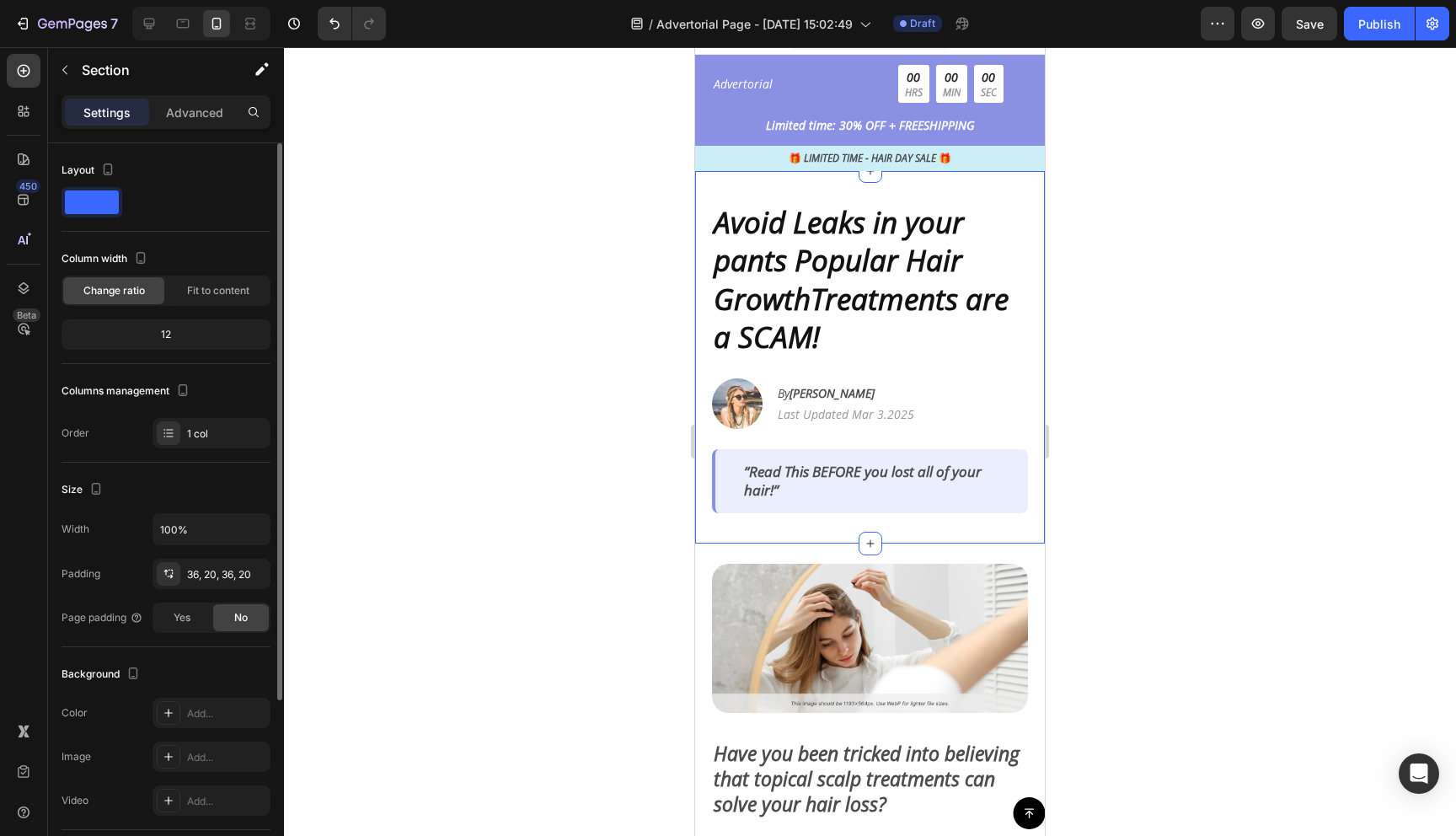
click at [95, 202] on span at bounding box center [91, 203] width 54 height 24
click at [95, 201] on span at bounding box center [91, 203] width 54 height 24
click at [260, 74] on icon "button" at bounding box center [262, 69] width 17 height 17
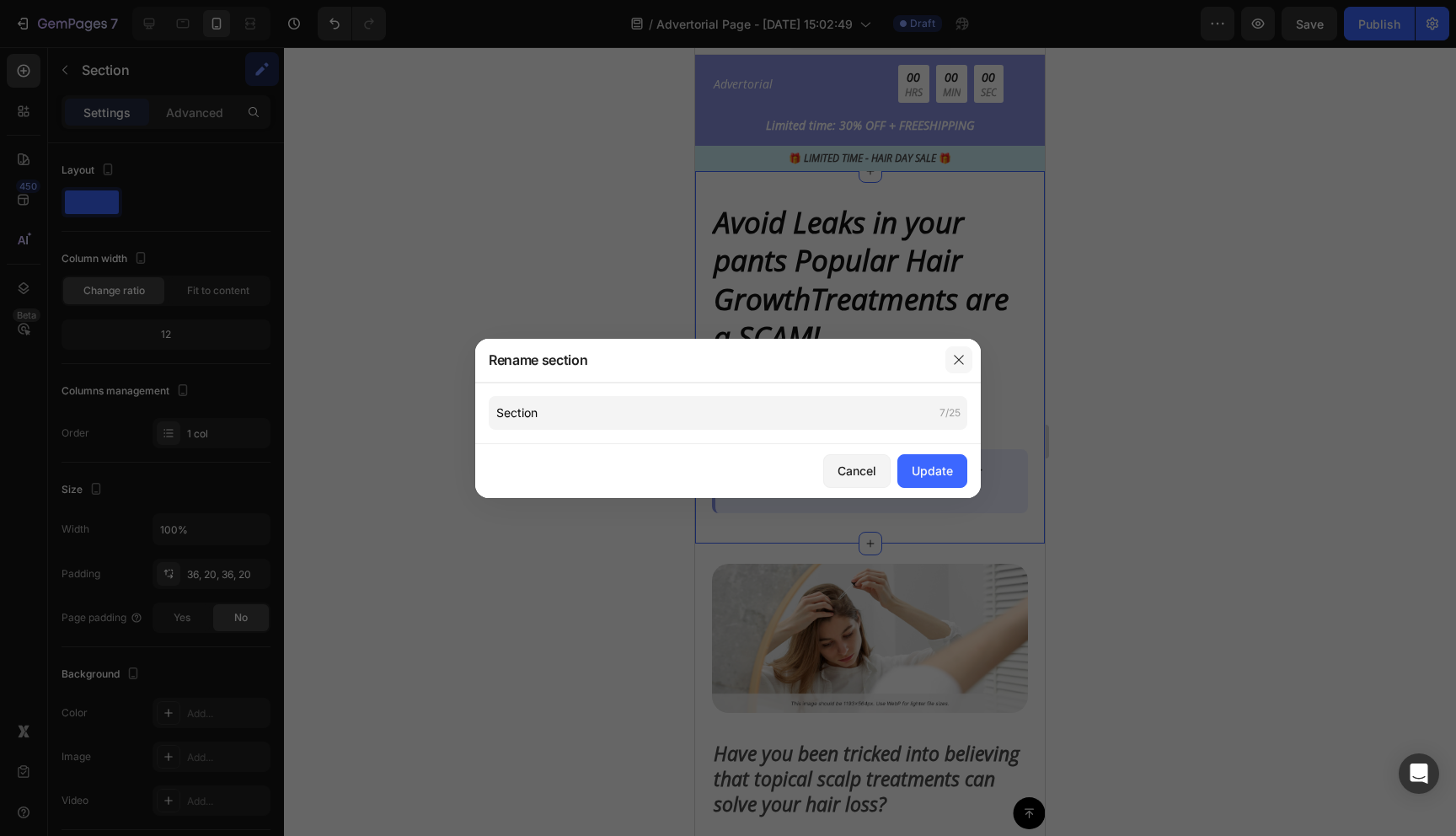
click at [966, 362] on button "button" at bounding box center [959, 359] width 27 height 27
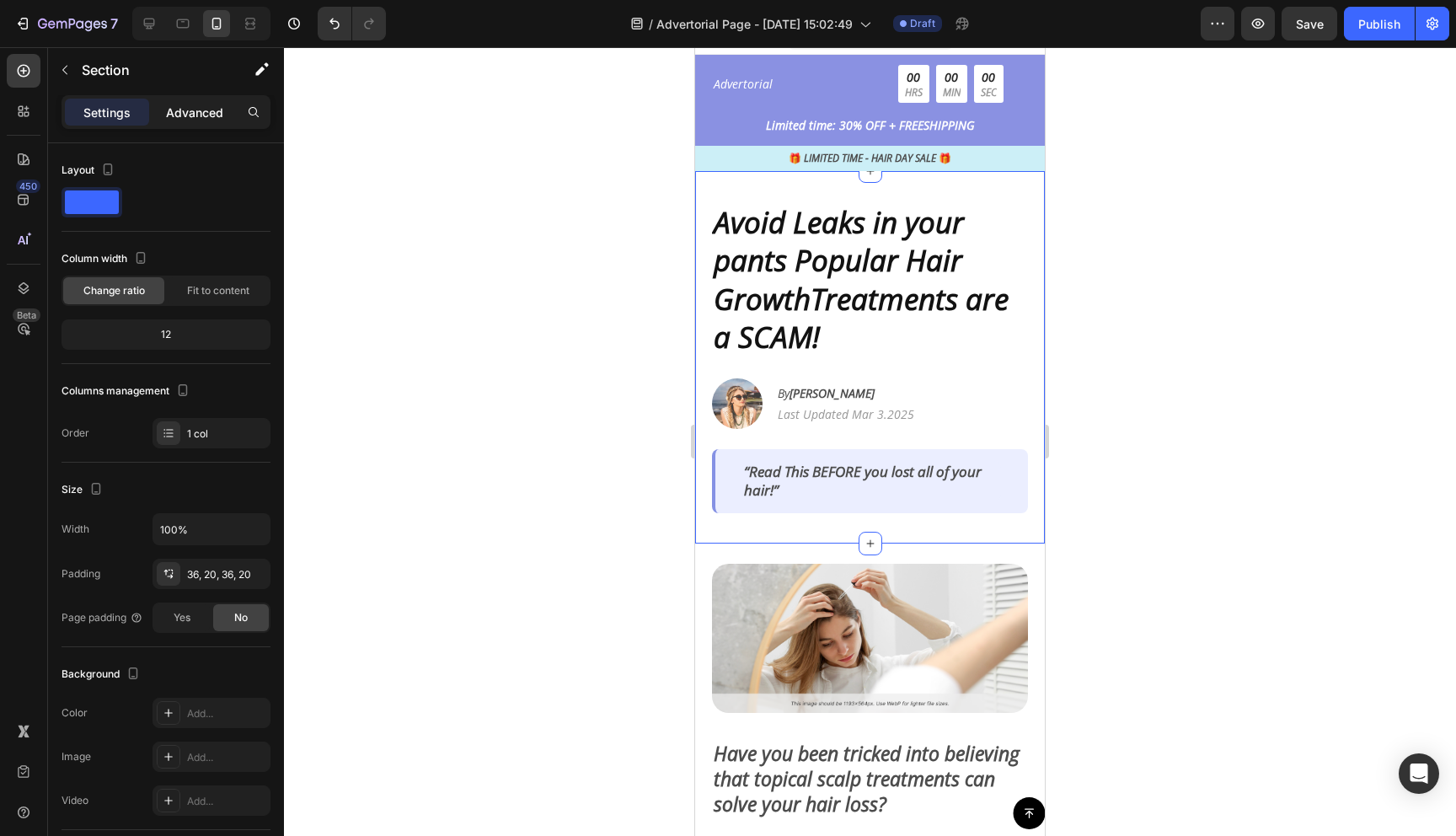
click at [215, 117] on p "Advanced" at bounding box center [195, 112] width 57 height 18
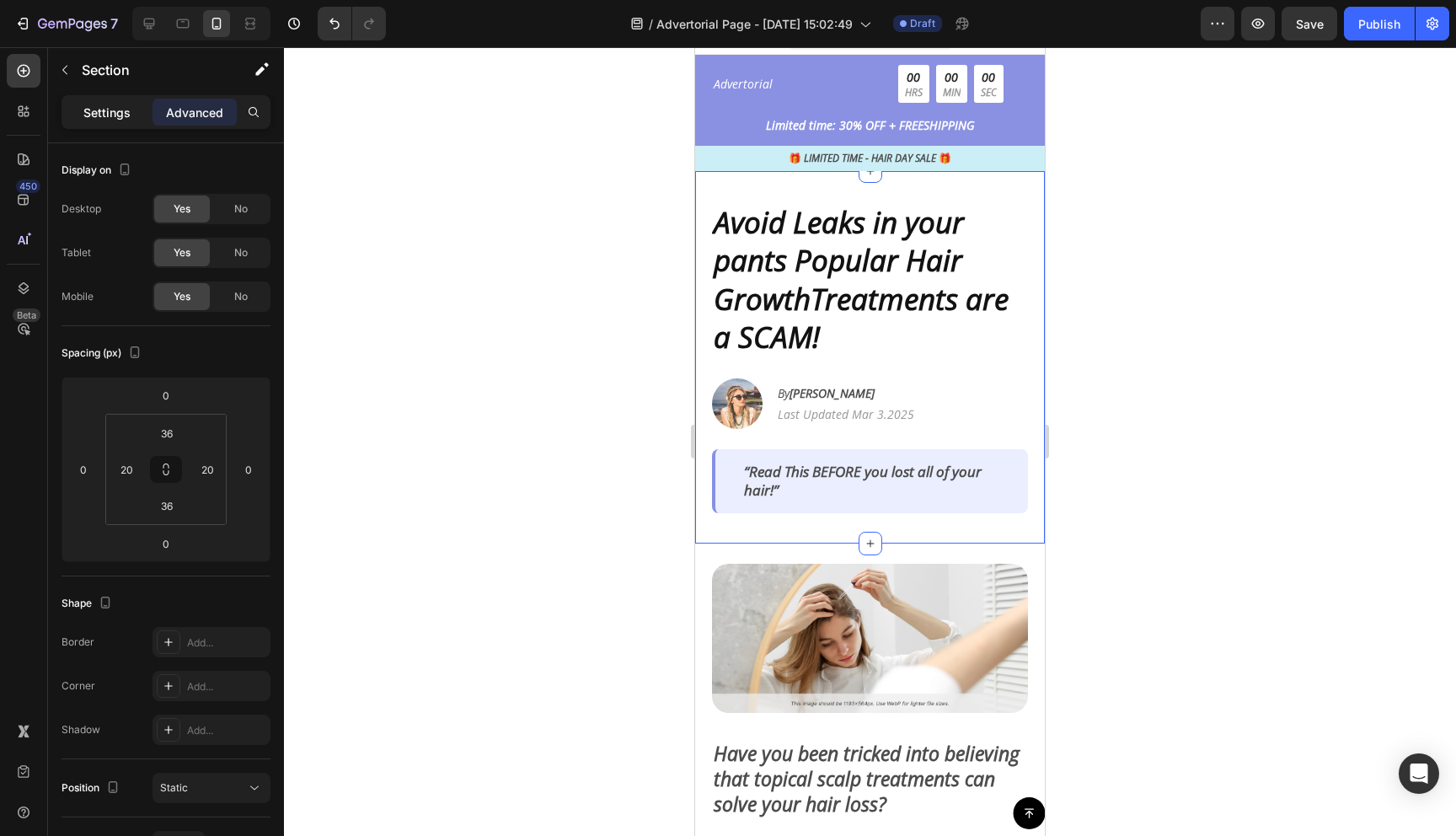
click at [113, 115] on p "Settings" at bounding box center [107, 112] width 47 height 18
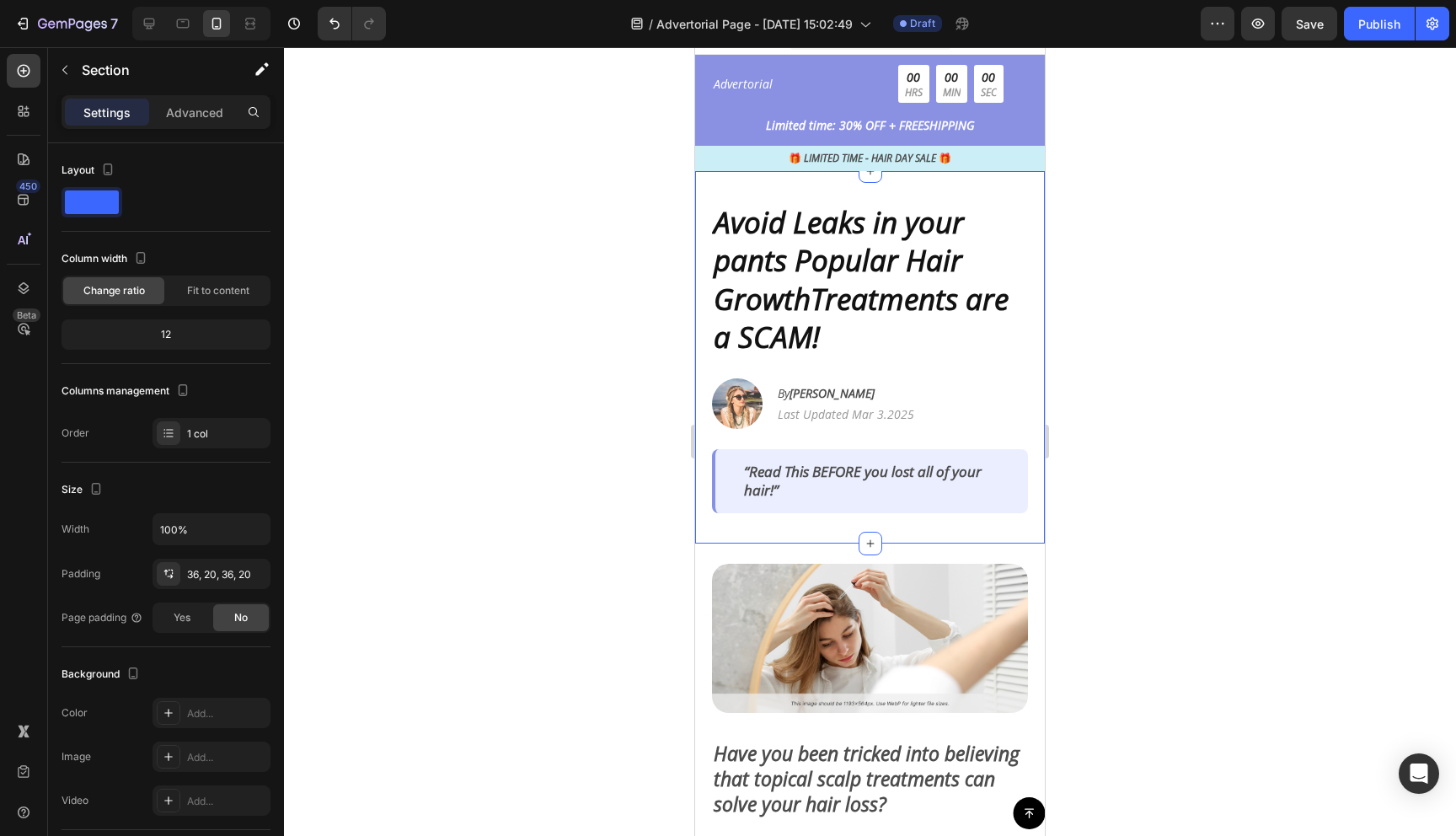
click at [976, 174] on div "Avoid Leaks in your pants Popular Hair GrowthTreatments are a SCAM! Heading Ima…" at bounding box center [870, 357] width 350 height 373
click at [188, 111] on p "Advanced" at bounding box center [195, 112] width 57 height 18
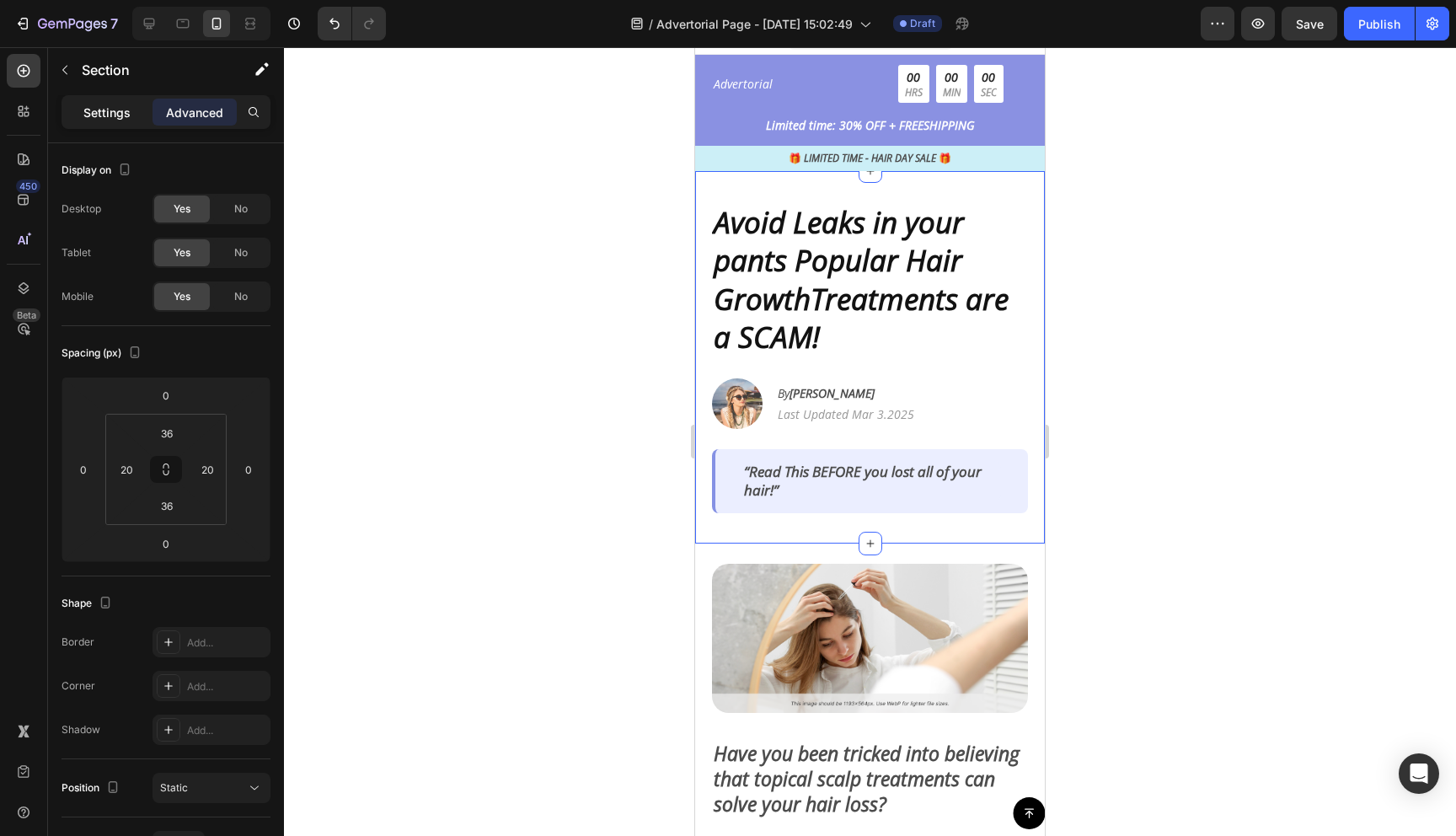
click at [92, 118] on p "Settings" at bounding box center [107, 112] width 47 height 18
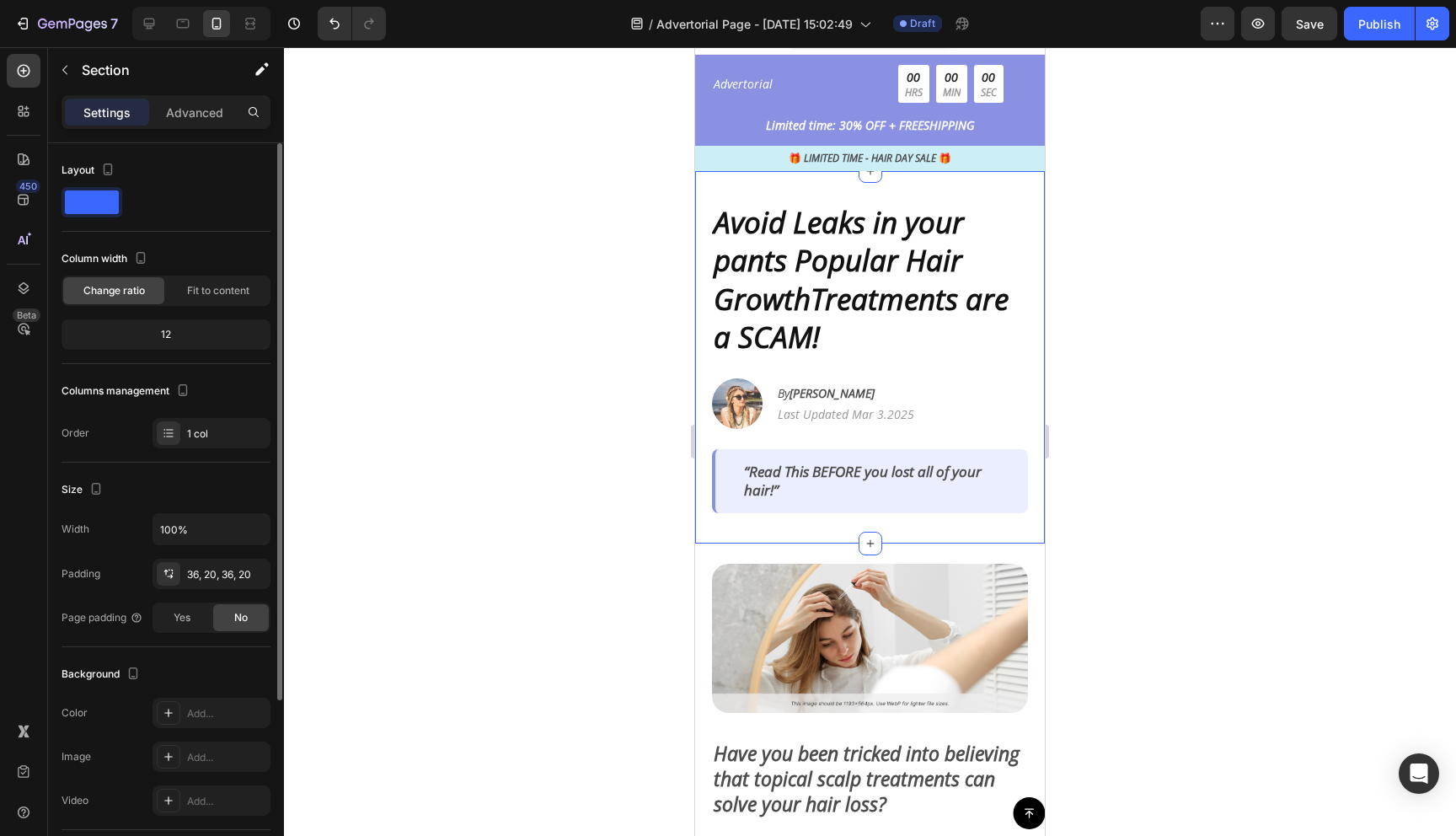
click at [86, 204] on span at bounding box center [91, 203] width 54 height 24
click at [186, 30] on icon at bounding box center [182, 23] width 17 height 17
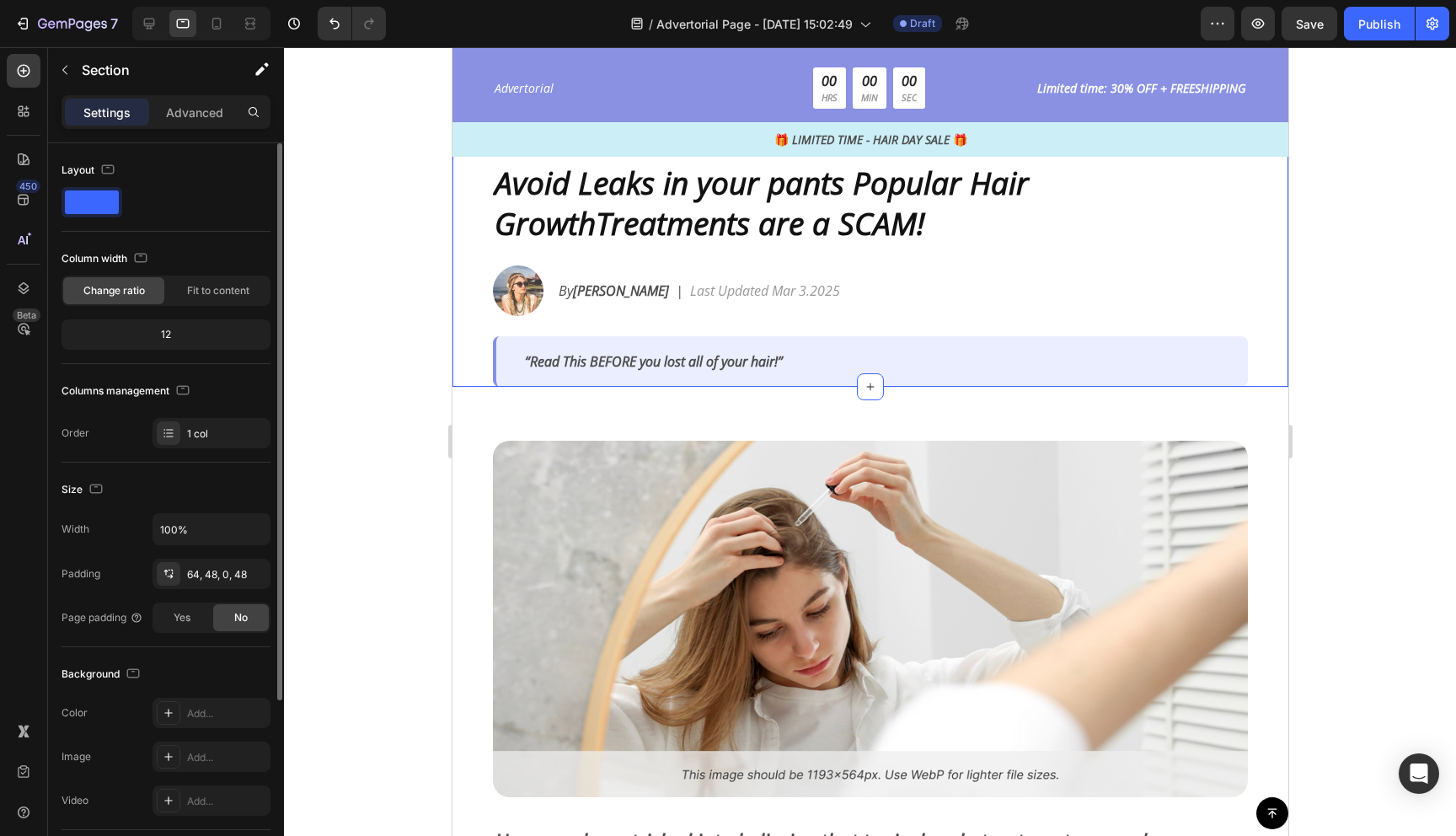
click at [102, 195] on span at bounding box center [91, 203] width 54 height 24
click at [208, 27] on icon at bounding box center [216, 23] width 17 height 17
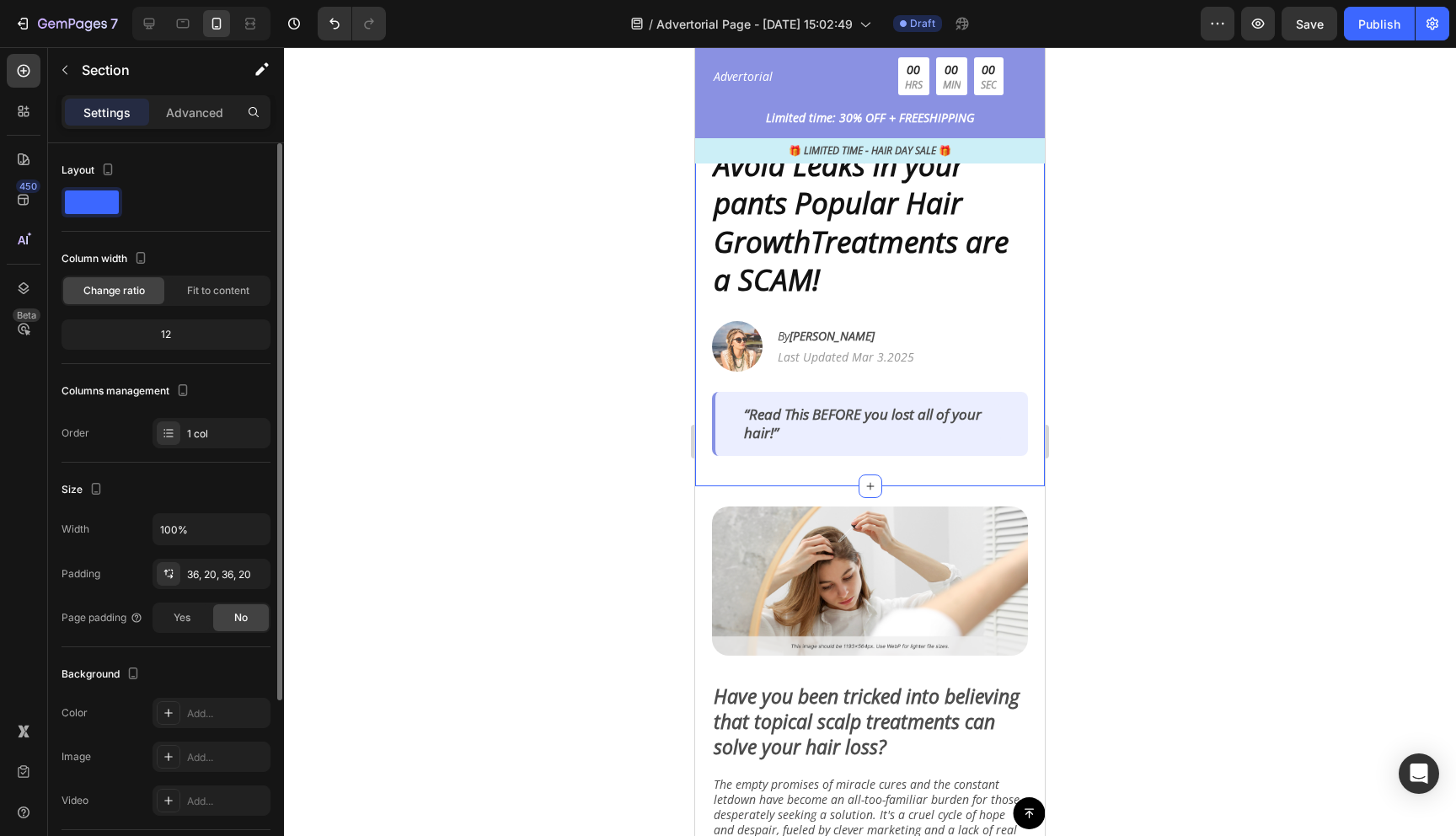
scroll to position [91, 0]
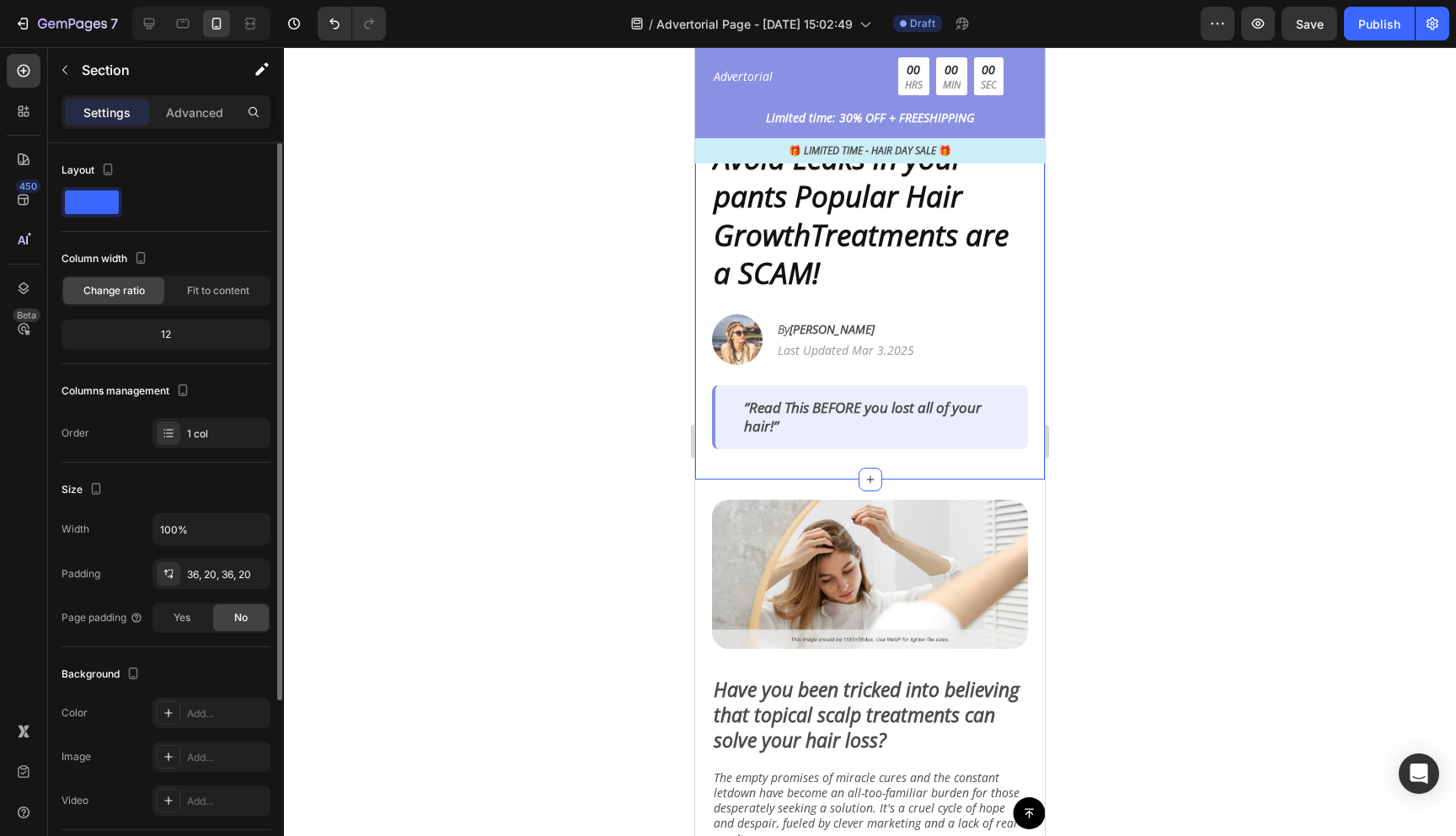
click at [87, 191] on span at bounding box center [91, 203] width 54 height 24
click at [23, 280] on icon at bounding box center [23, 288] width 17 height 17
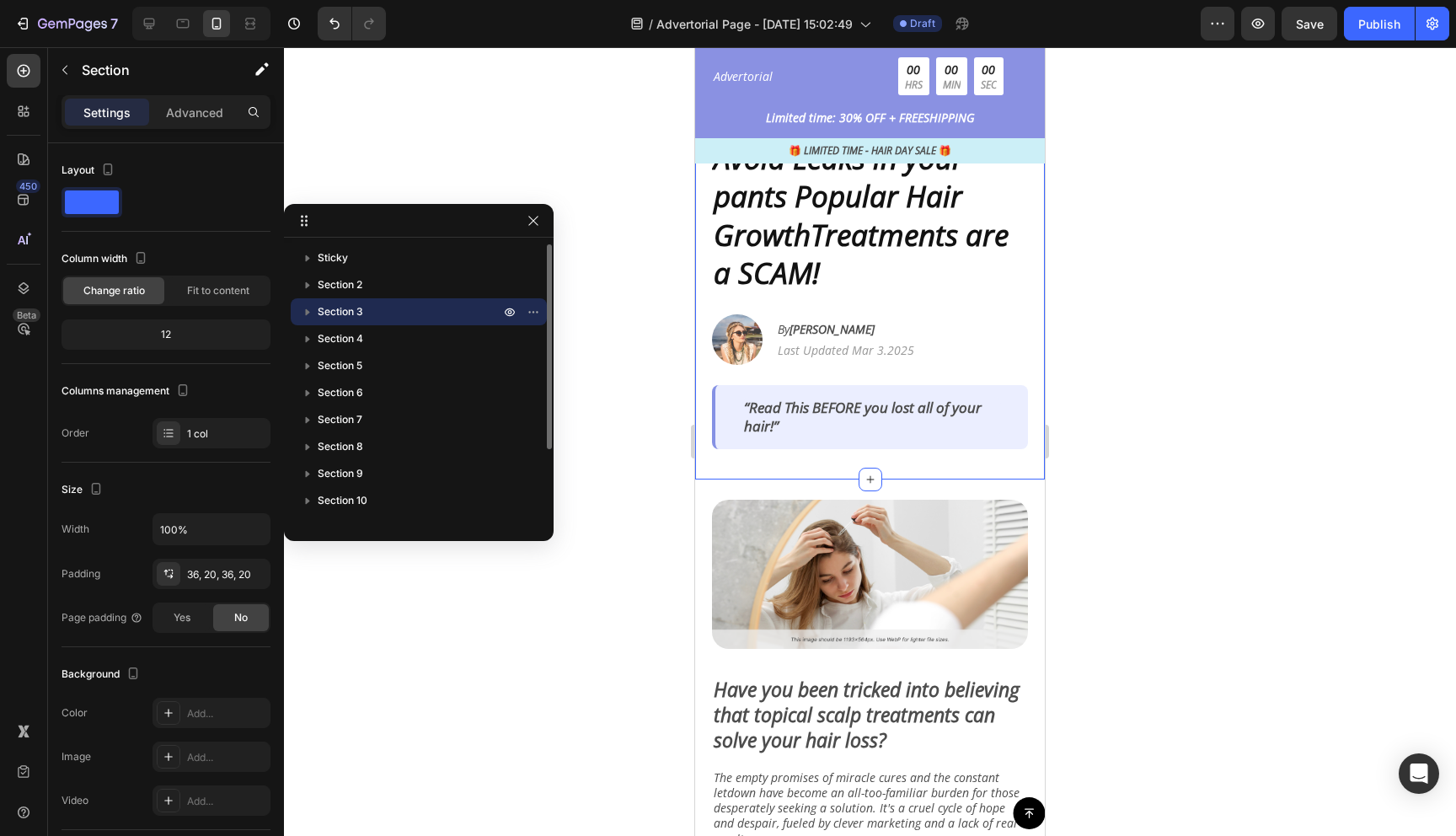
click at [358, 316] on span "Section 3" at bounding box center [340, 312] width 45 height 17
click at [397, 338] on p "Column" at bounding box center [418, 338] width 168 height 17
click at [478, 339] on p "Column" at bounding box center [418, 338] width 168 height 17
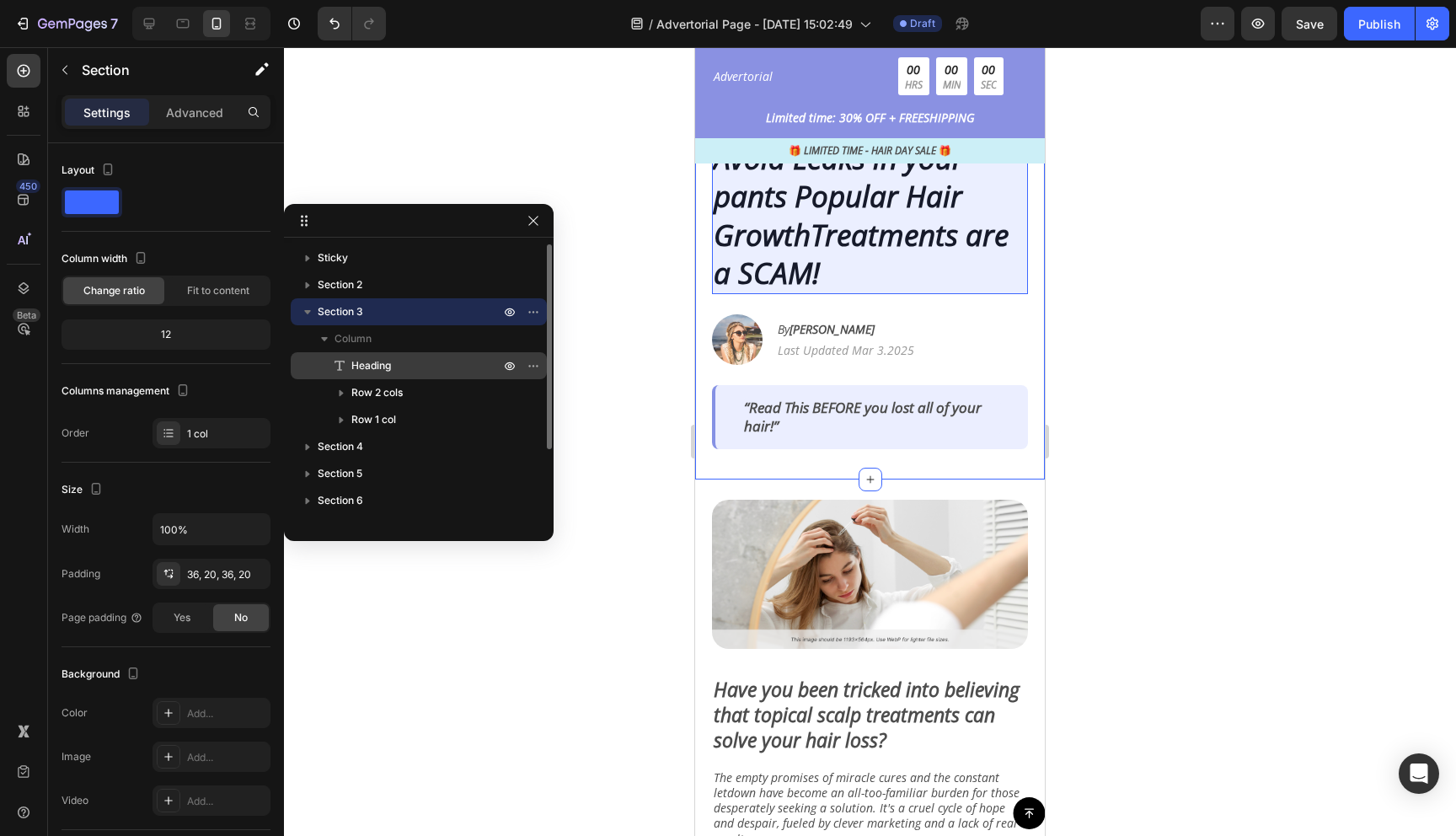
click at [421, 370] on p "Heading" at bounding box center [407, 365] width 151 height 17
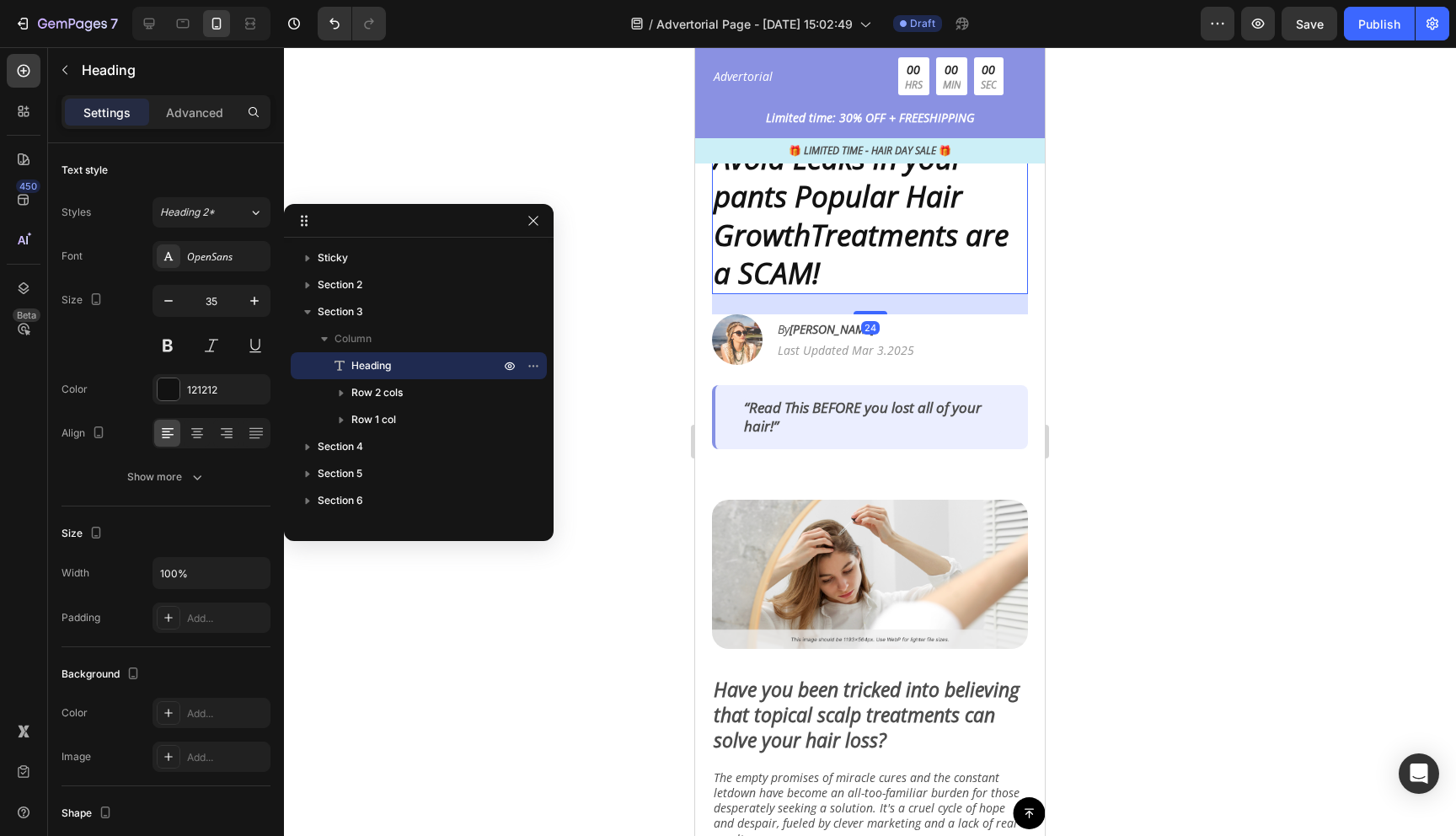
click at [597, 339] on div at bounding box center [870, 442] width 1172 height 789
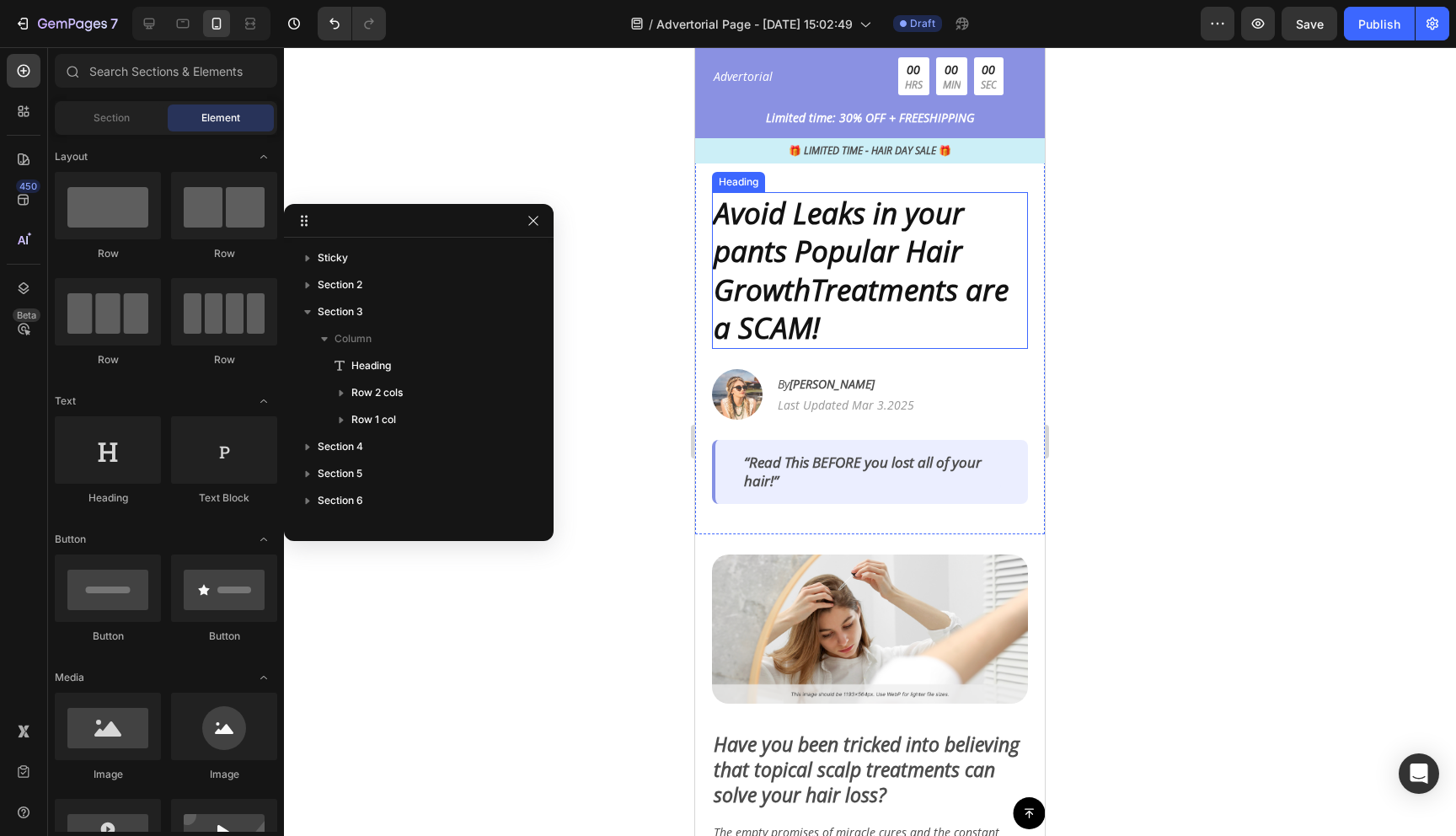
scroll to position [16, 0]
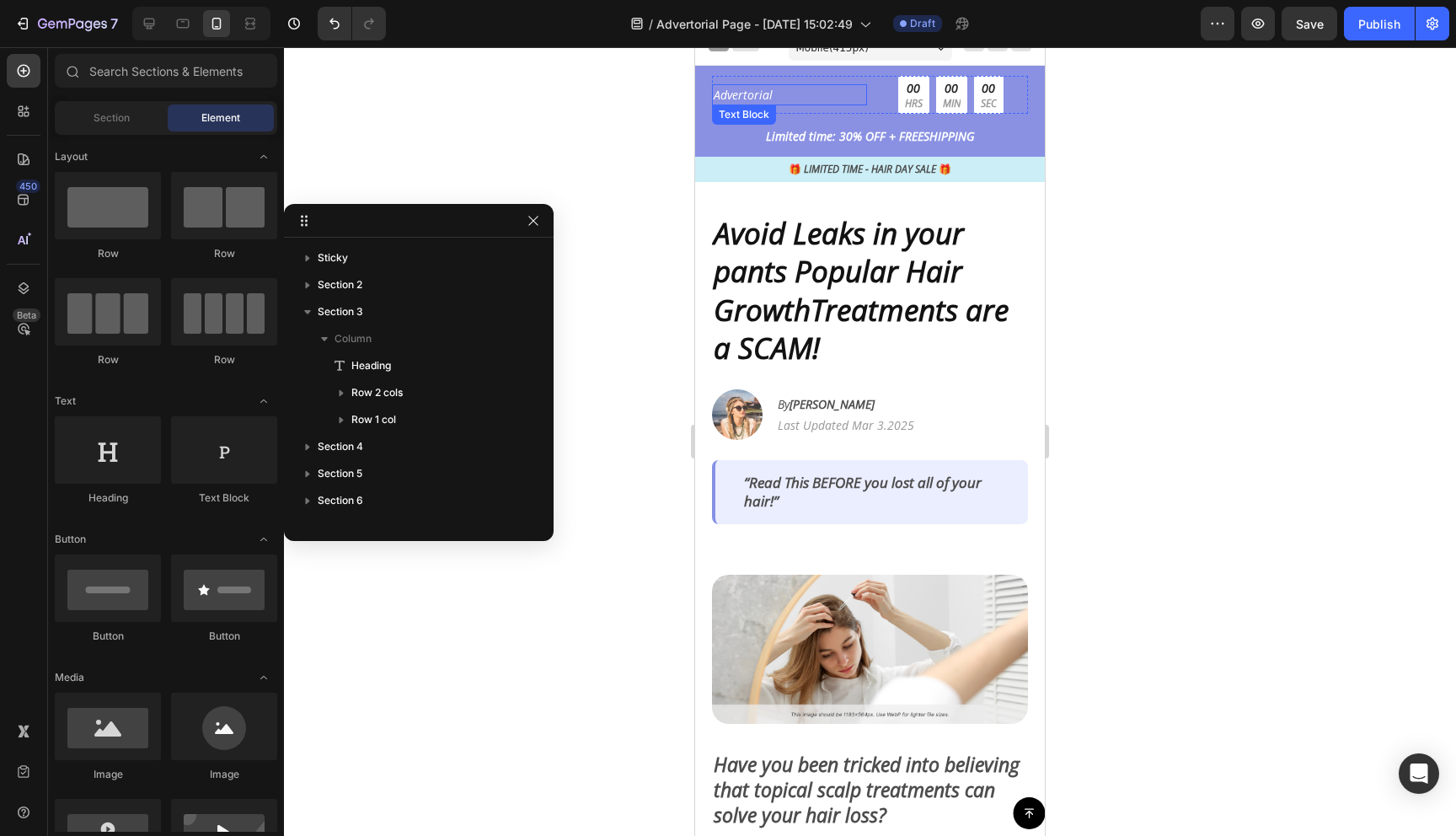
click at [810, 101] on p "Advertorial" at bounding box center [789, 94] width 151 height 18
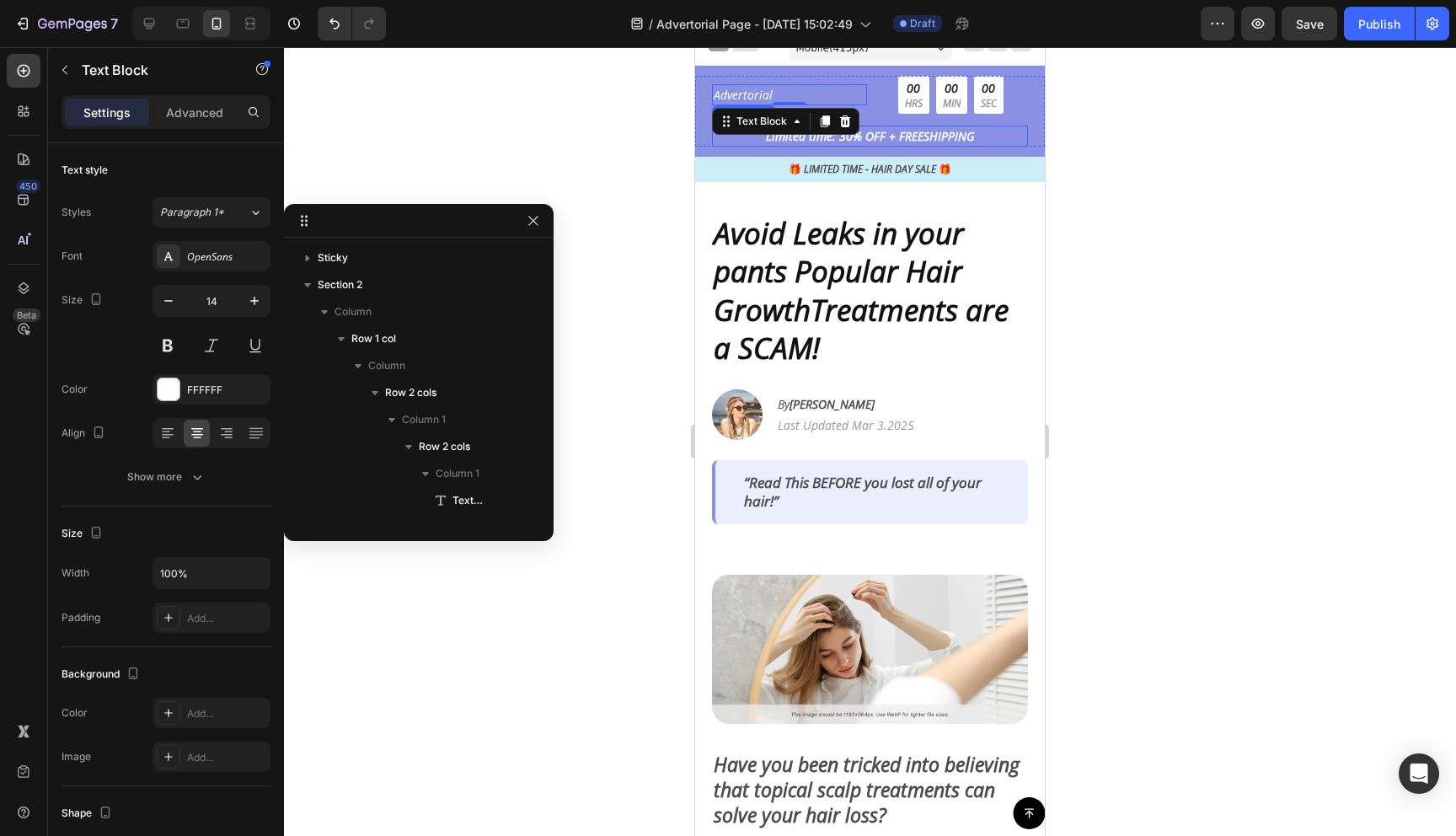
click at [728, 145] on div "Limited time: 30% OFF + FREESHIPPING" at bounding box center [869, 136] width 316 height 21
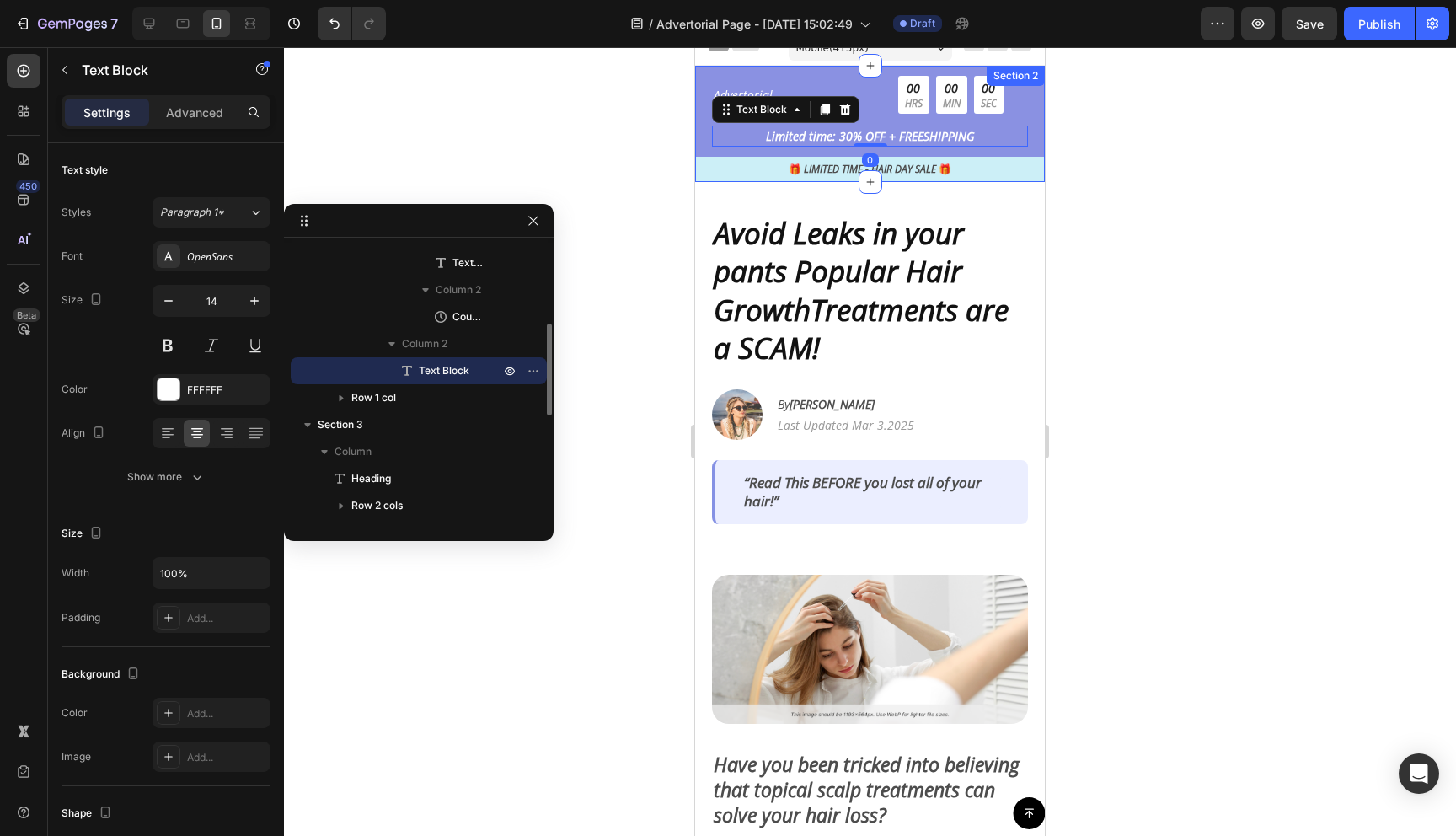
click at [698, 150] on div "Advertorial Text Block 00 HRS 00 MIN 00 SEC Countdown Timer Row Limited time: 3…" at bounding box center [870, 129] width 350 height 106
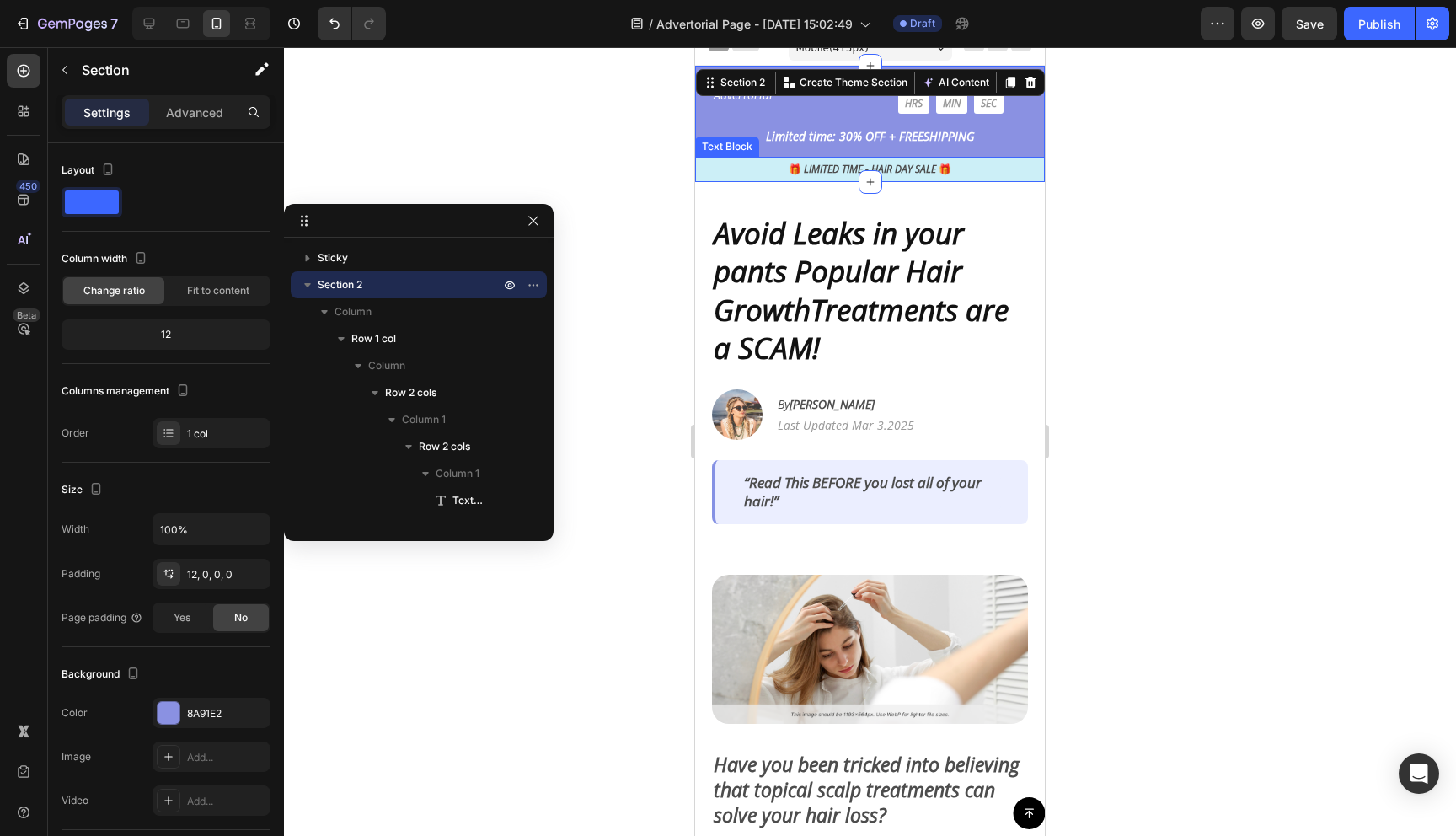
click at [424, 115] on div at bounding box center [870, 442] width 1172 height 789
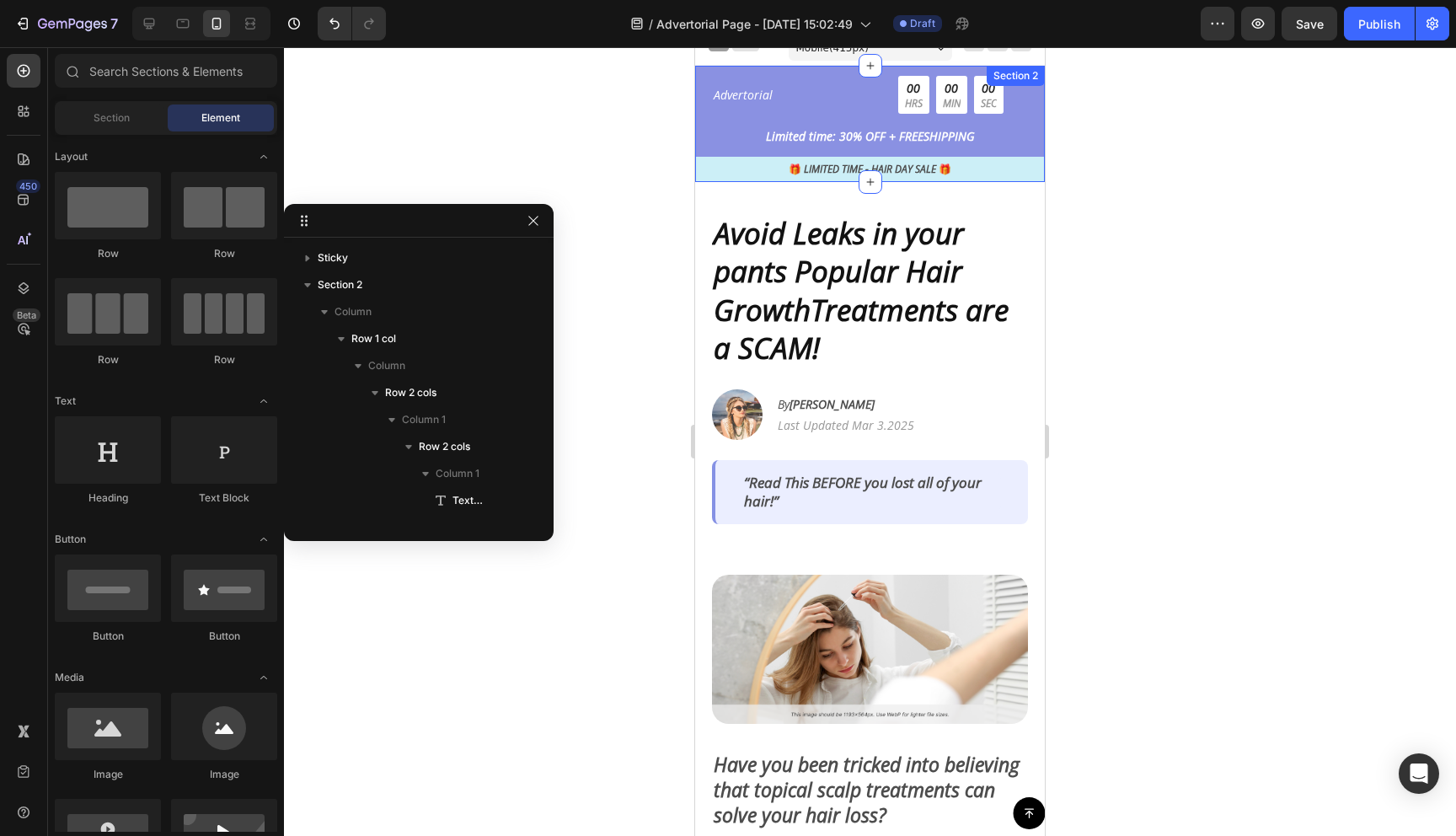
click at [716, 74] on div "Advertorial Text Block 00 HRS 00 MIN 00 SEC Countdown Timer Row Limited time: 3…" at bounding box center [870, 124] width 350 height 116
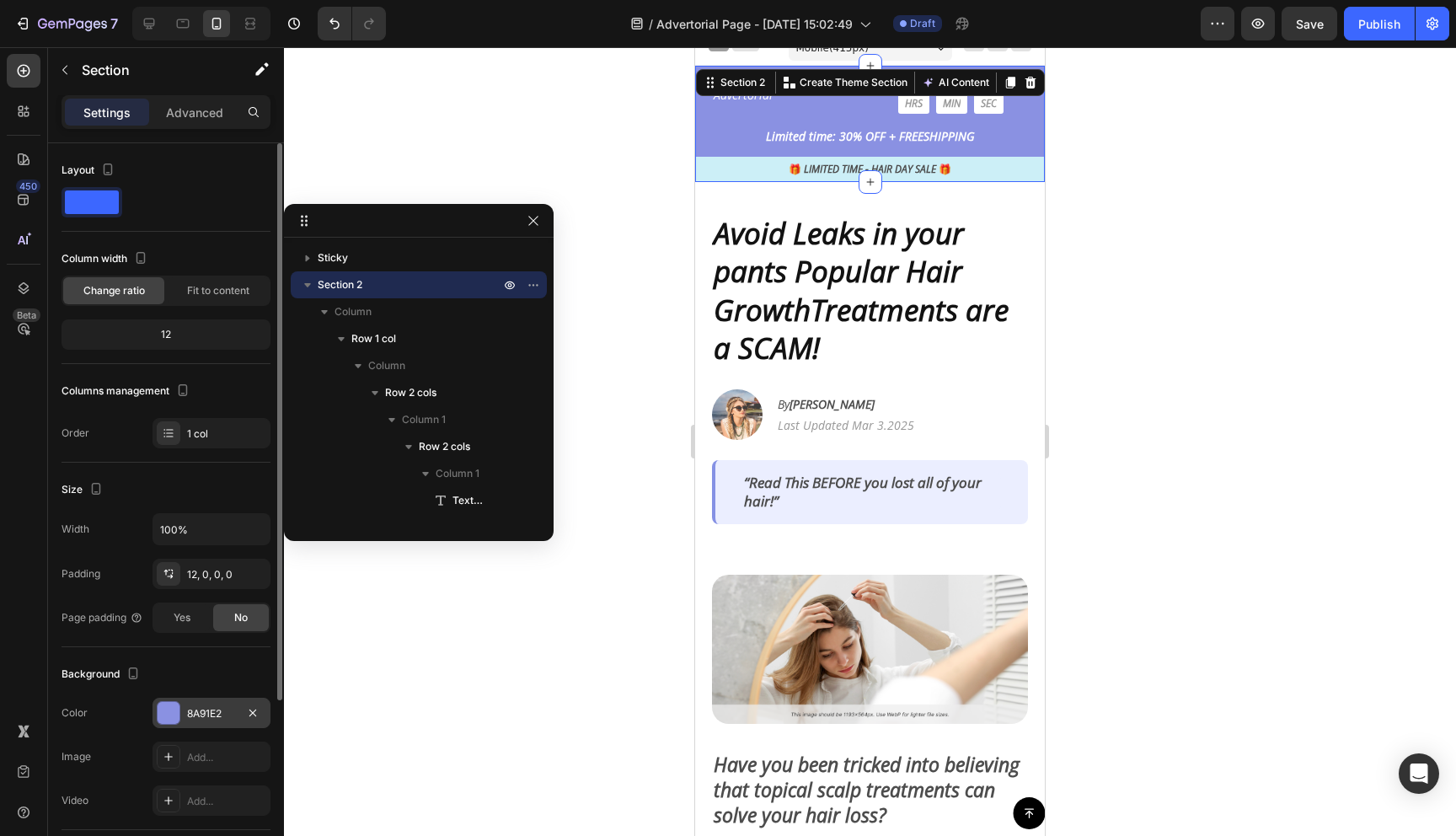
click at [175, 704] on div at bounding box center [168, 713] width 22 height 22
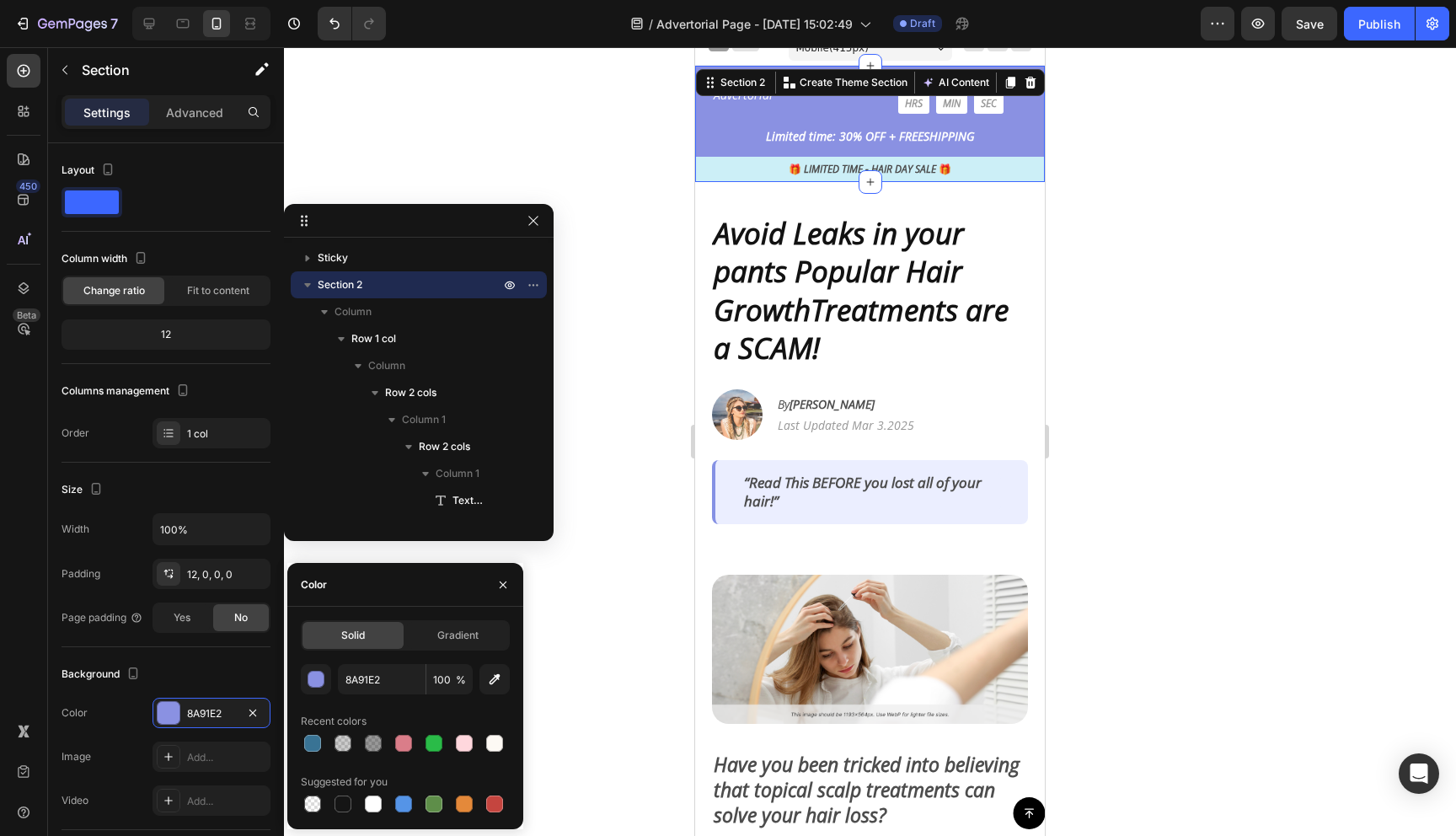
click at [298, 747] on div "Solid Gradient 8A91E2 100 % Recent colors Suggested for you" at bounding box center [405, 718] width 236 height 196
click at [304, 747] on div at bounding box center [313, 744] width 21 height 21
type input "397394"
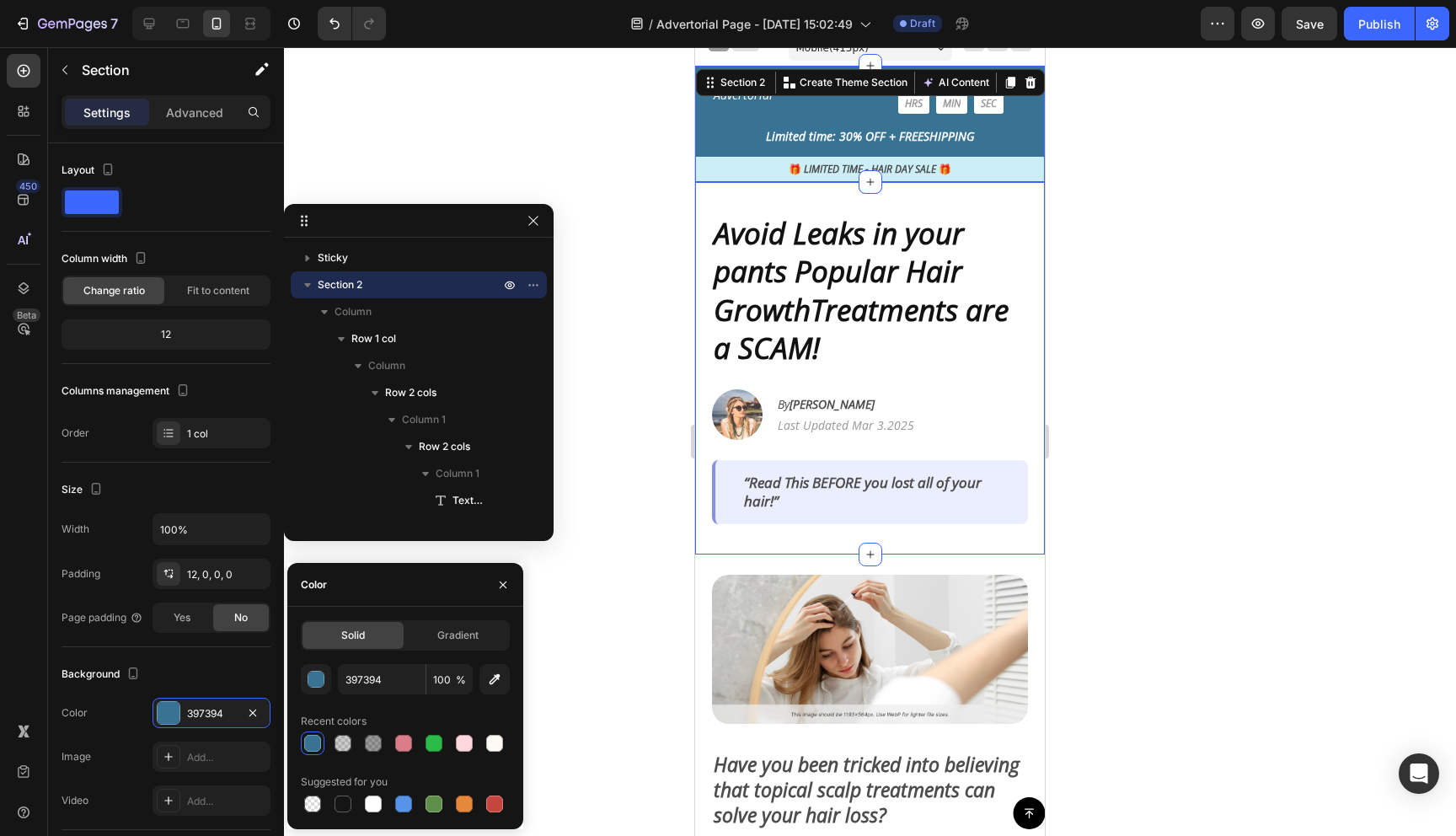
click at [1159, 445] on div at bounding box center [870, 442] width 1172 height 789
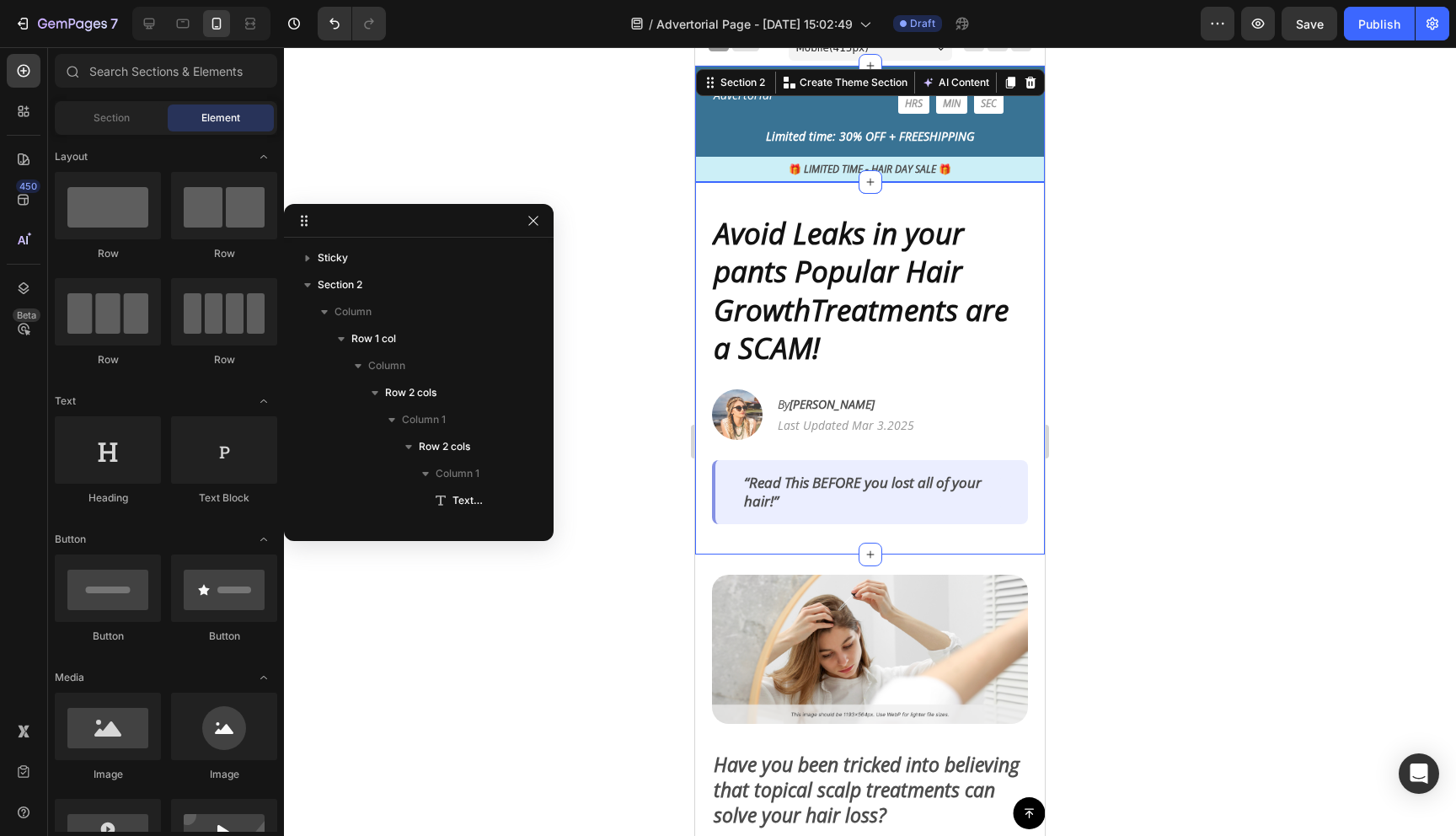
click at [1159, 445] on div at bounding box center [870, 442] width 1172 height 789
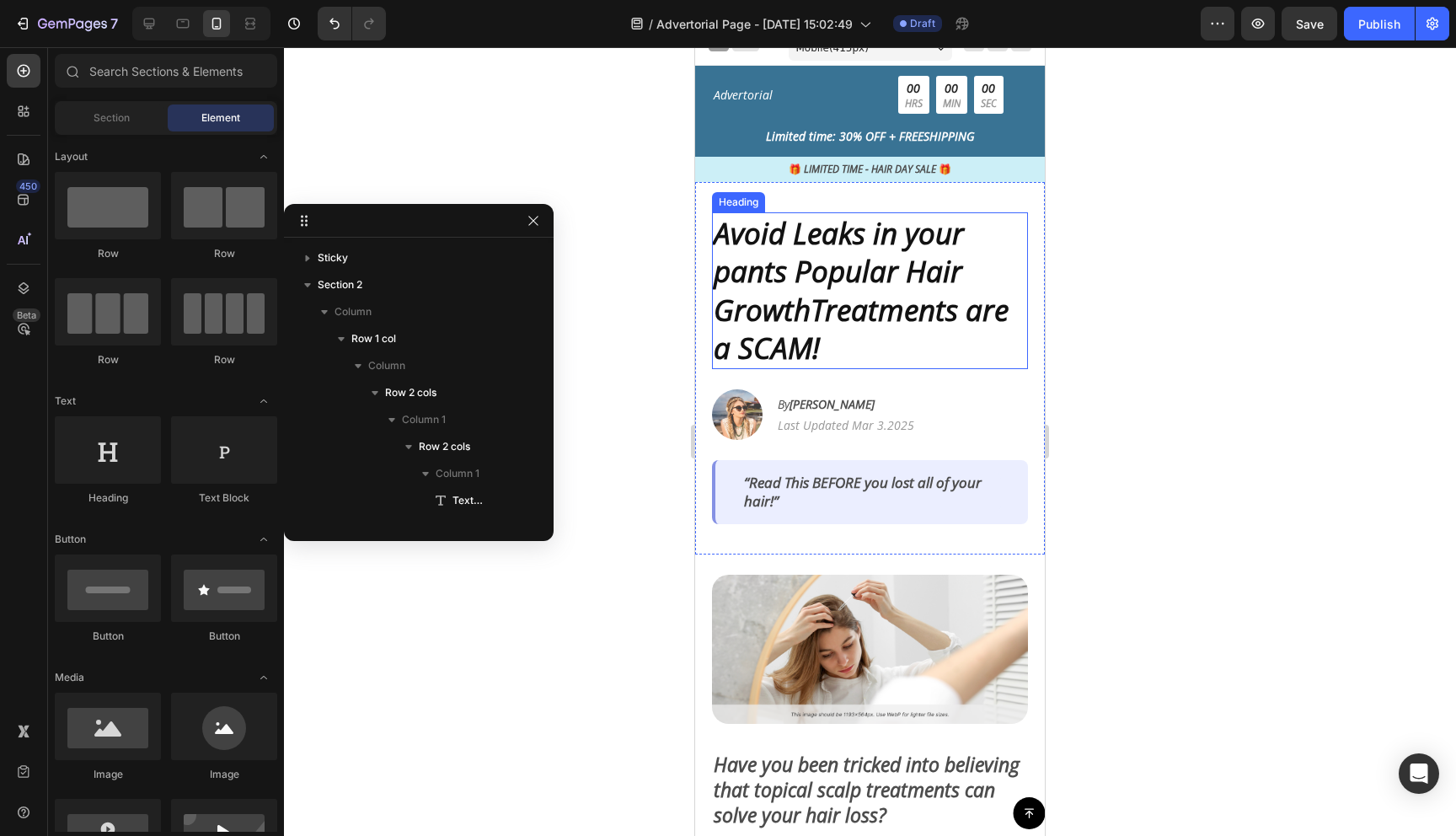
click at [926, 314] on p "Avoid Leaks in your pants Popular Hair GrowthTreatments are a SCAM!" at bounding box center [870, 291] width 313 height 153
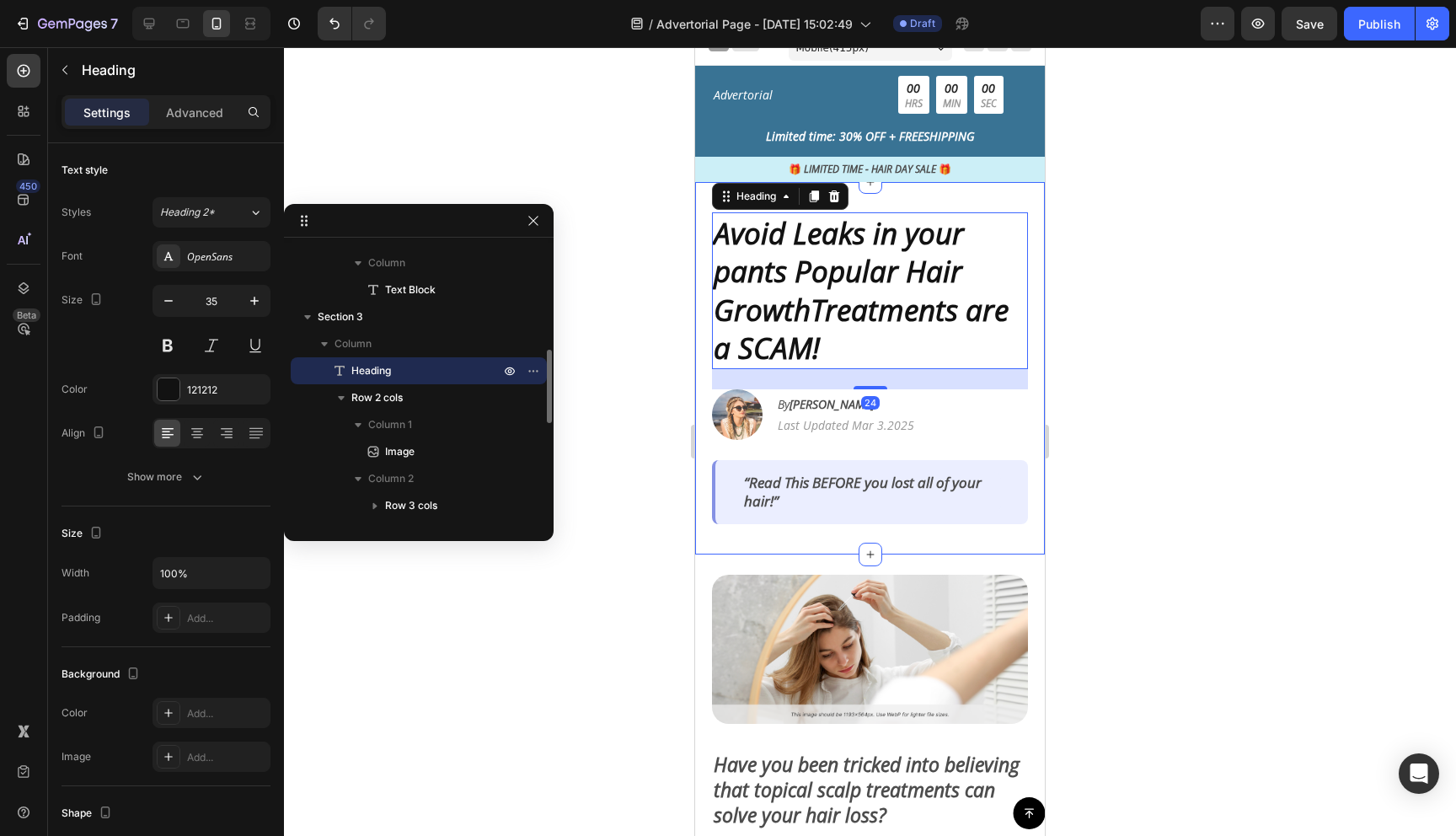
click at [1123, 343] on div at bounding box center [870, 442] width 1172 height 789
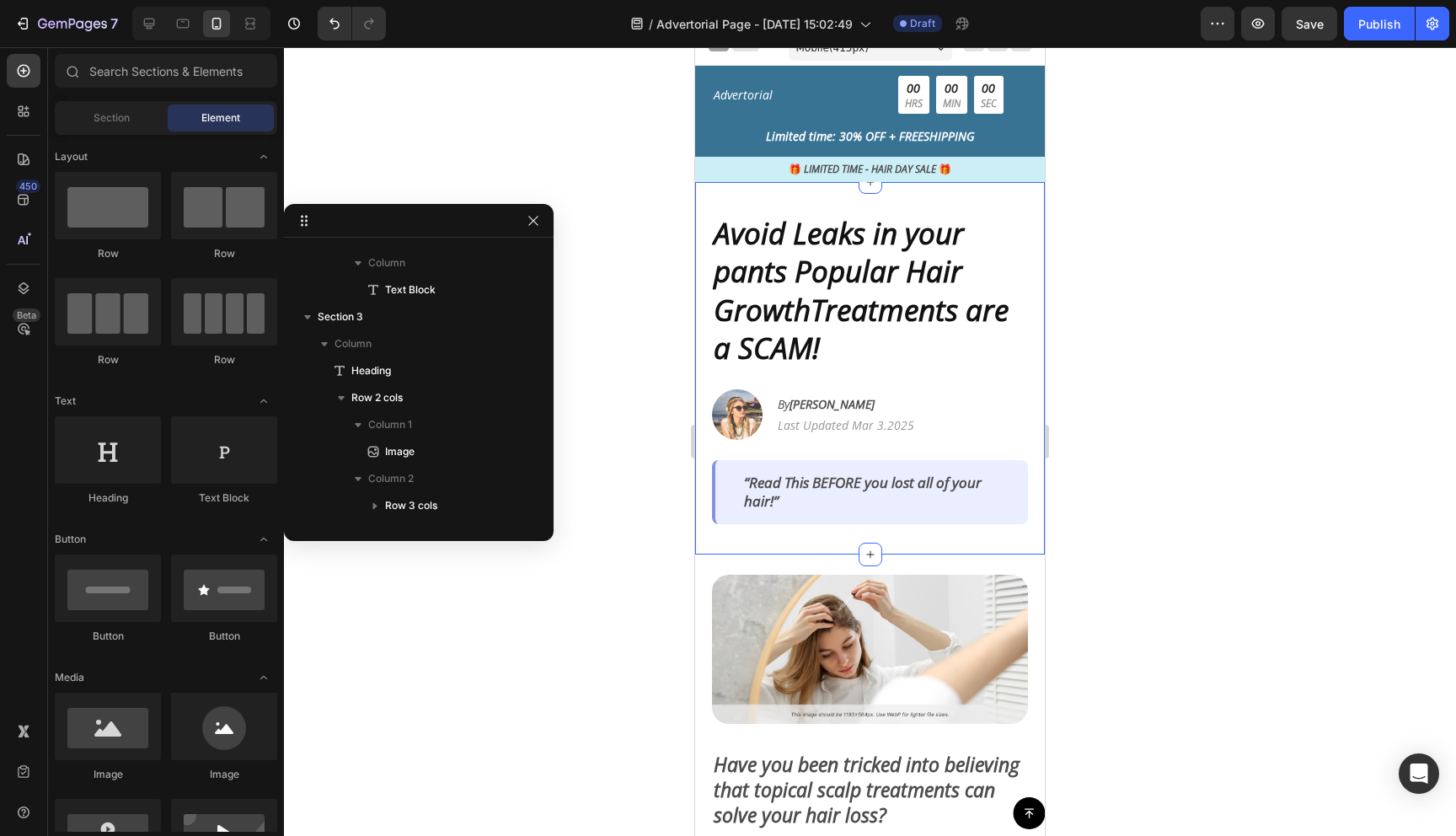
click at [916, 296] on p "Avoid Leaks in your pants Popular Hair GrowthTreatments are a SCAM!" at bounding box center [870, 291] width 313 height 153
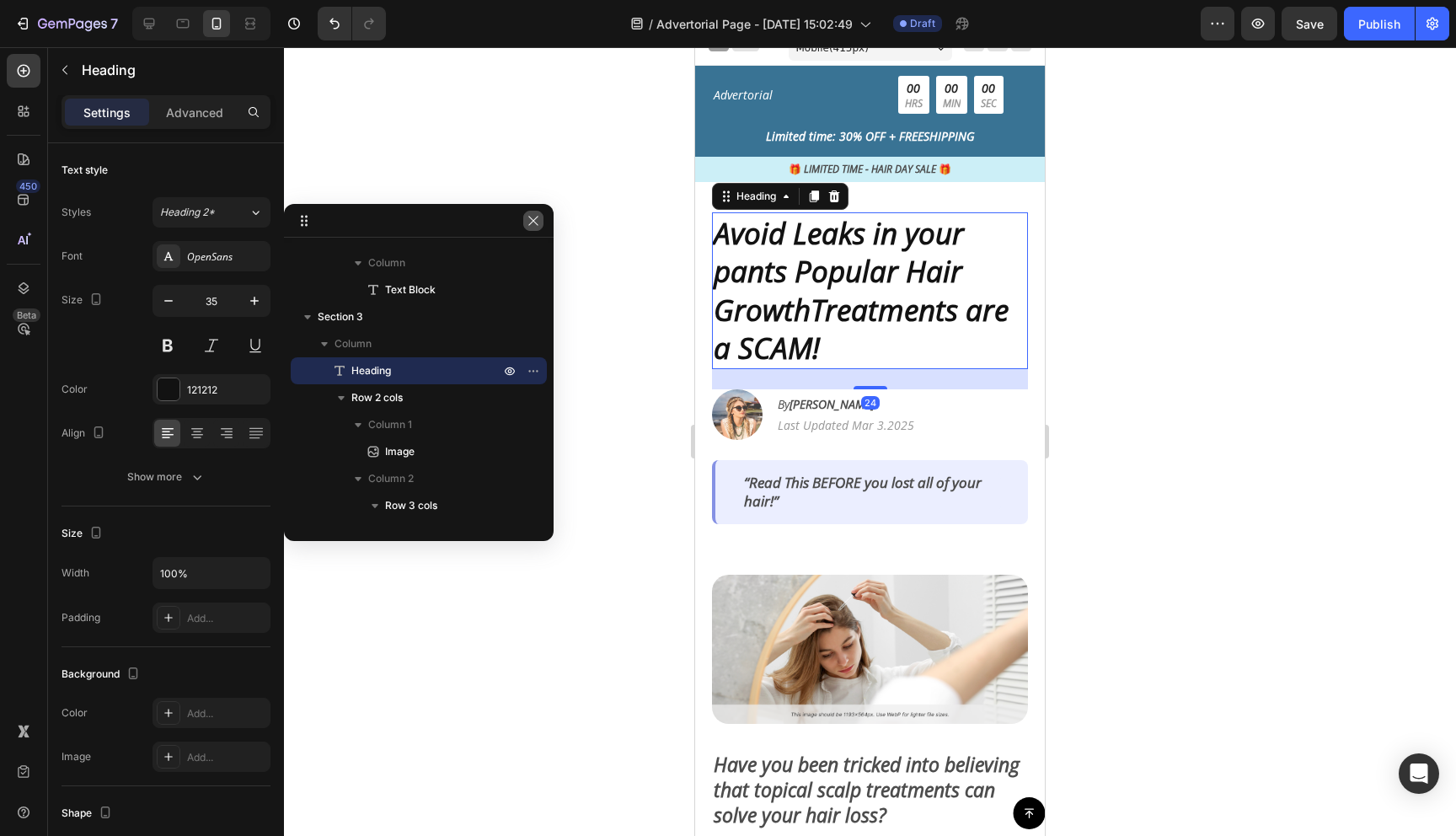
click at [529, 221] on icon "button" at bounding box center [534, 221] width 14 height 14
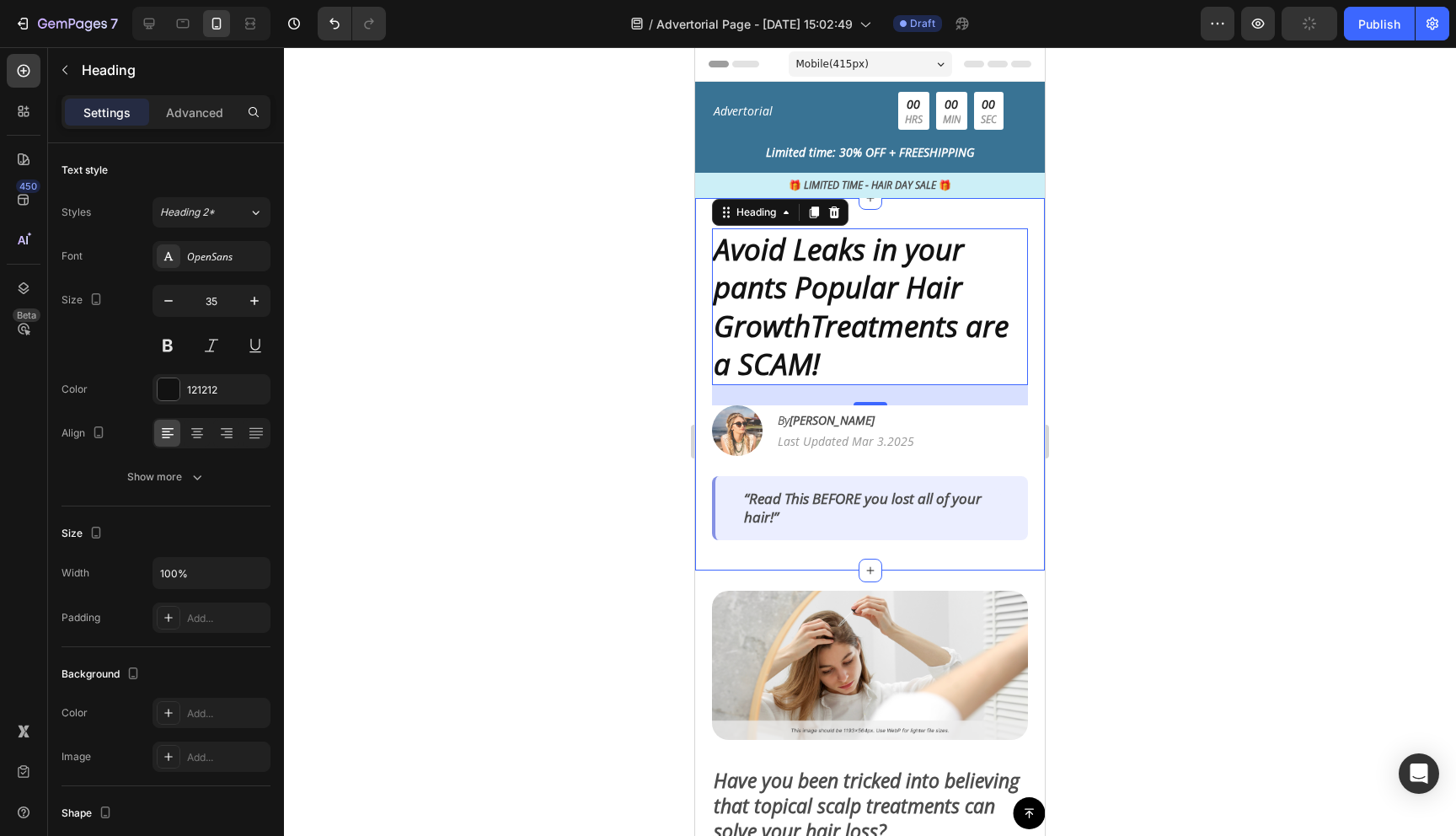
scroll to position [2, 0]
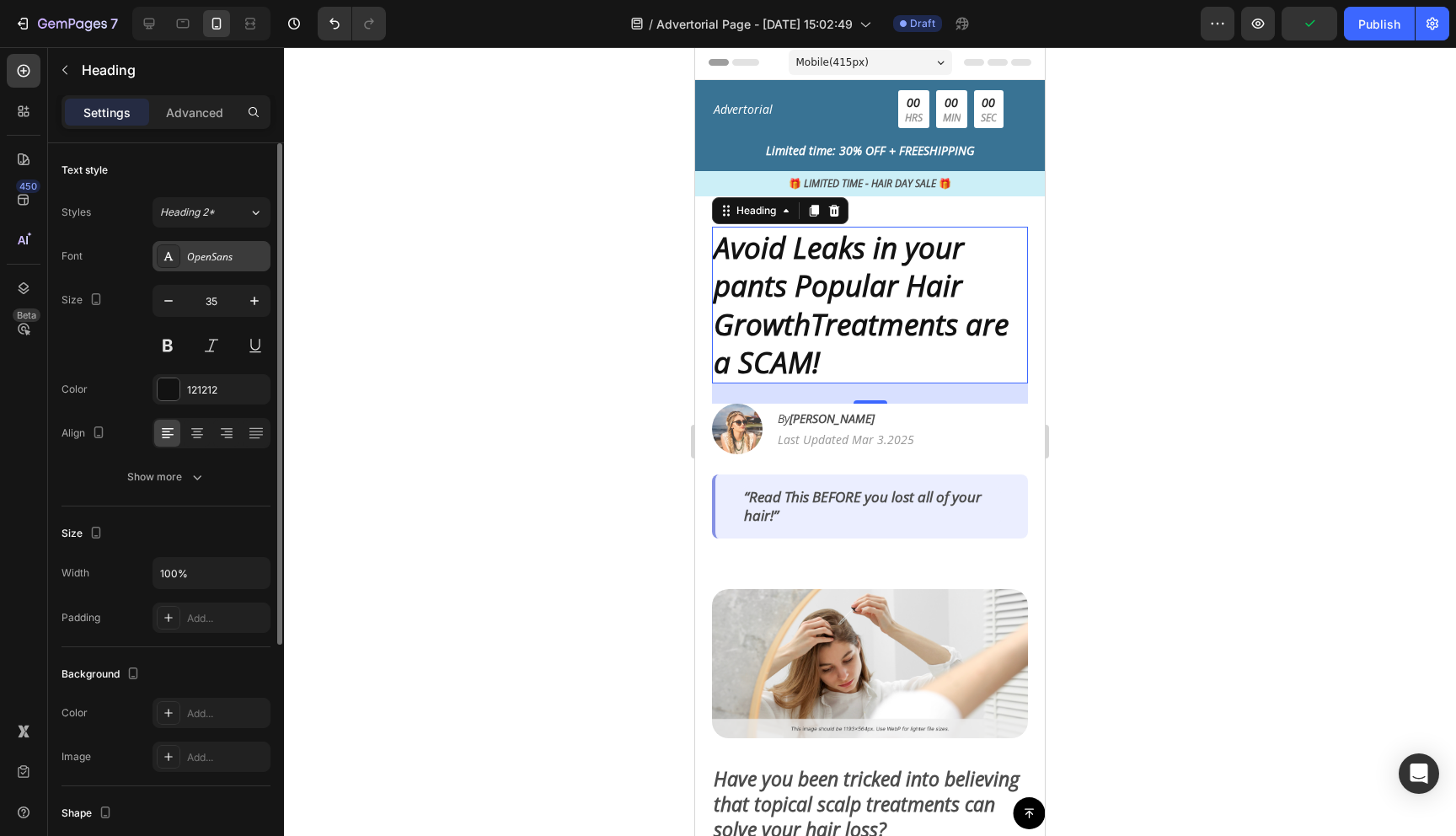
click at [211, 258] on div "OpenSans" at bounding box center [226, 257] width 80 height 15
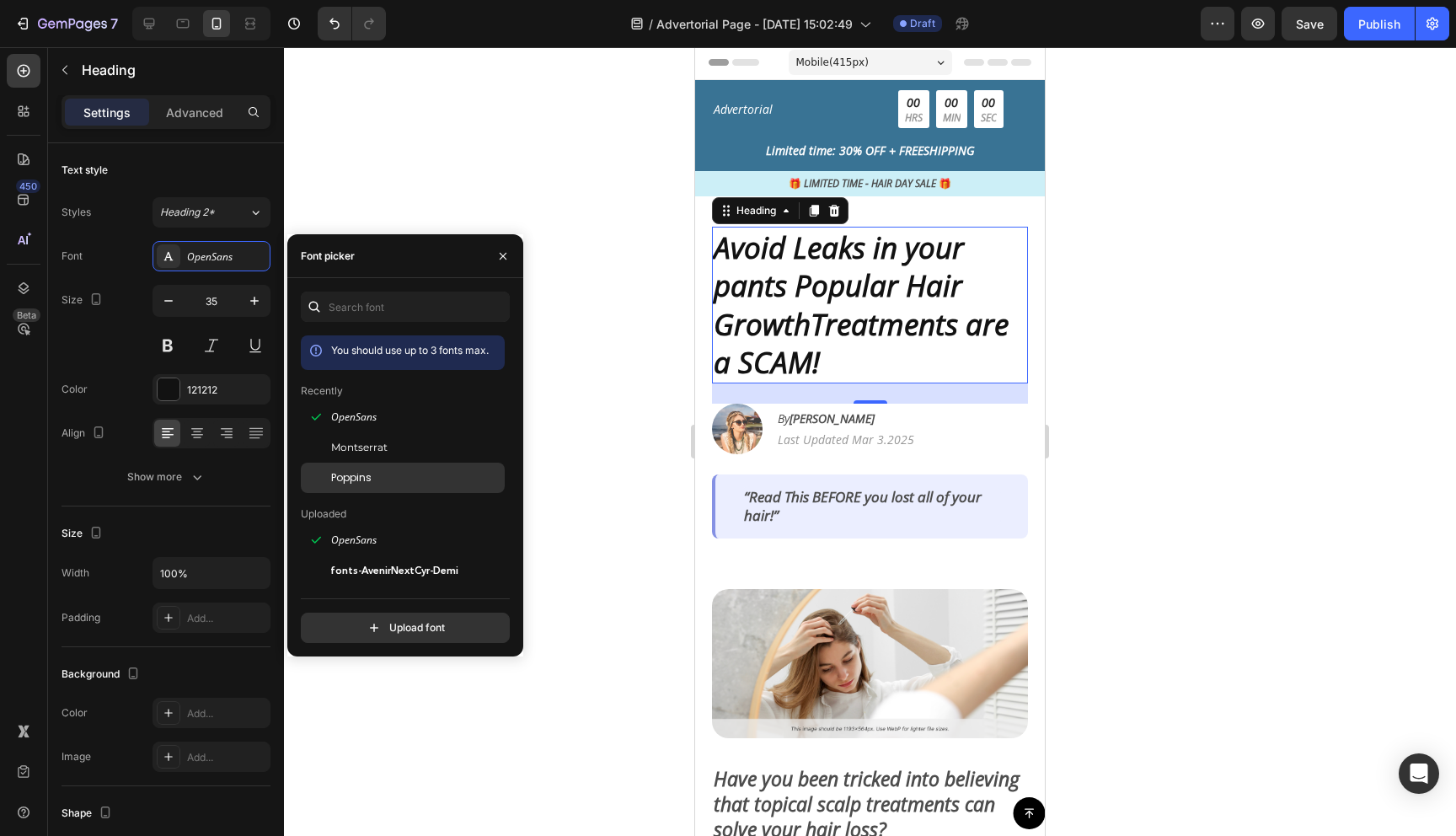
click at [362, 483] on span "Poppins" at bounding box center [351, 477] width 40 height 15
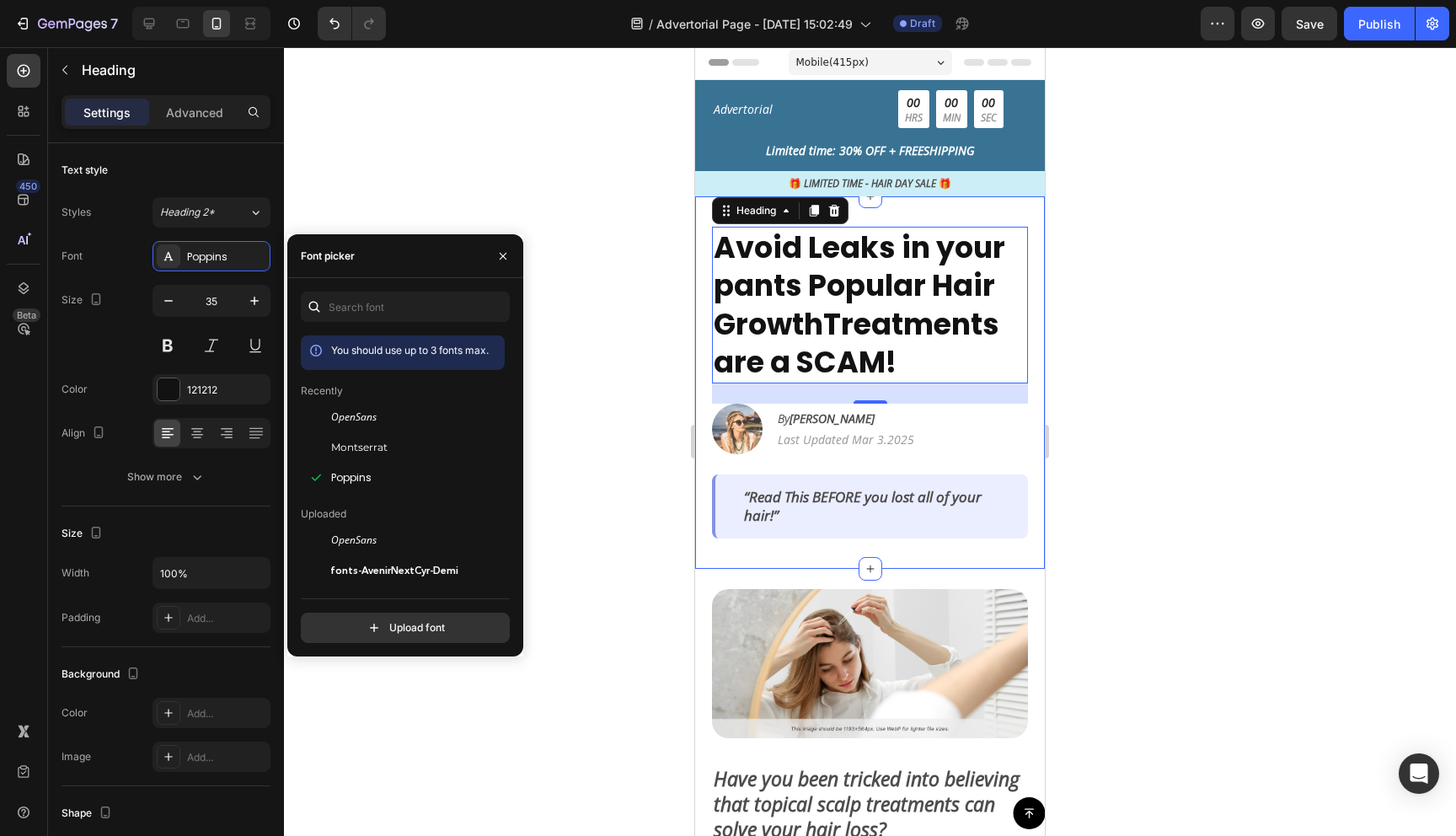
click at [1098, 418] on div at bounding box center [870, 442] width 1172 height 789
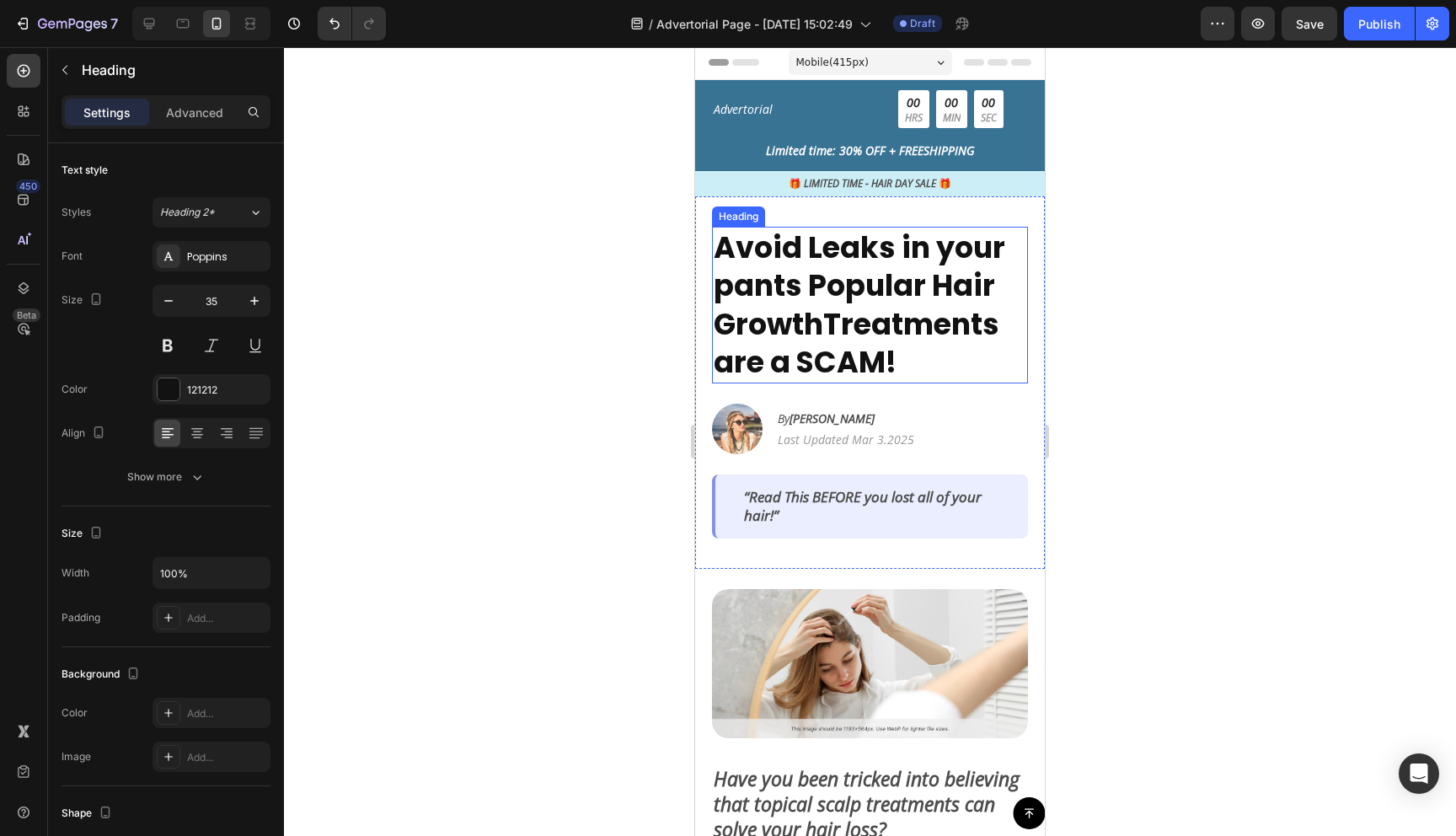
click at [946, 287] on p "Avoid Leaks in your pants Popular Hair GrowthTreatments are a SCAM!" at bounding box center [870, 305] width 313 height 153
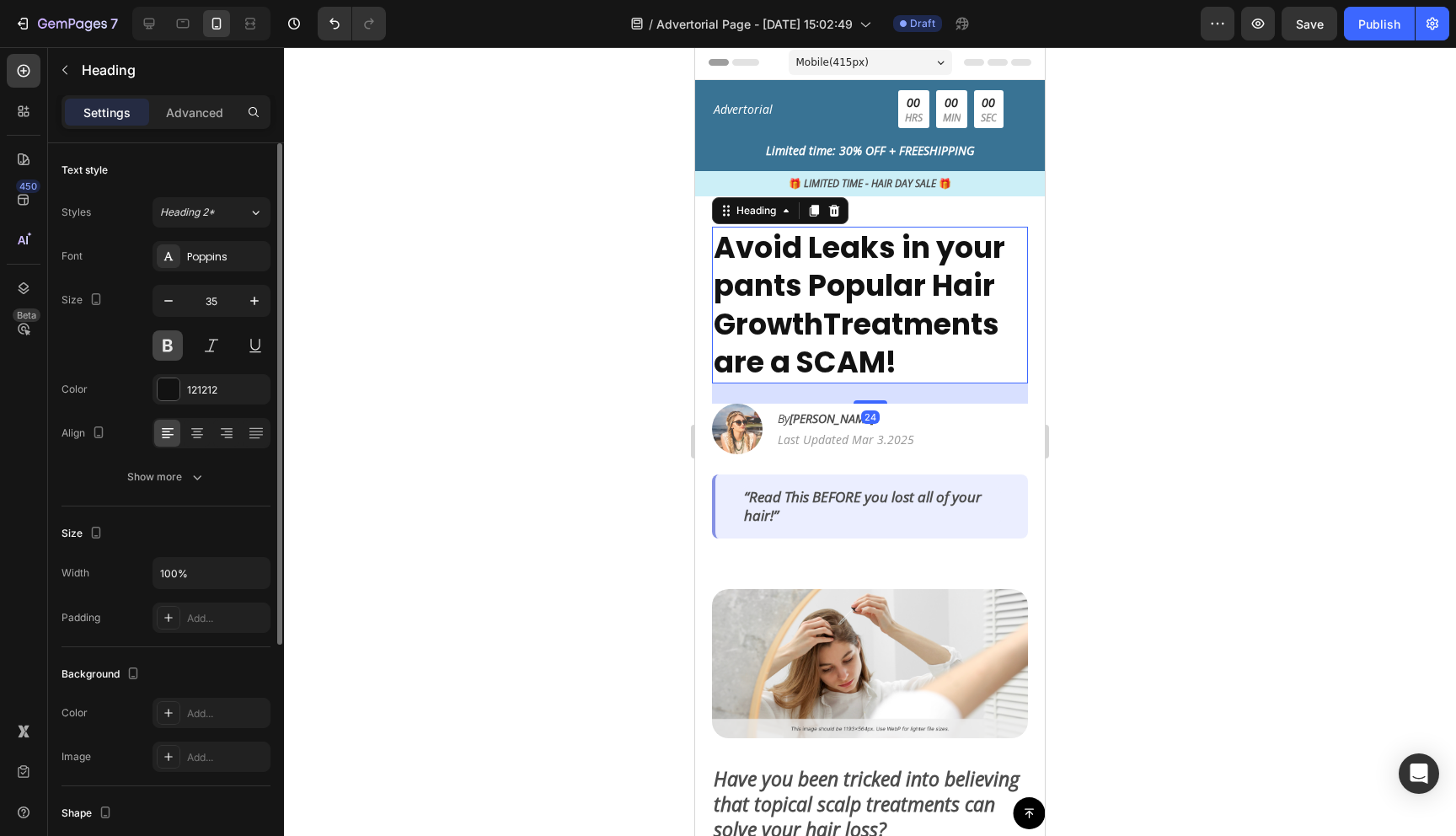
click at [169, 351] on button at bounding box center [167, 345] width 30 height 30
click at [169, 344] on button at bounding box center [167, 345] width 30 height 30
click at [174, 306] on icon "button" at bounding box center [168, 300] width 17 height 17
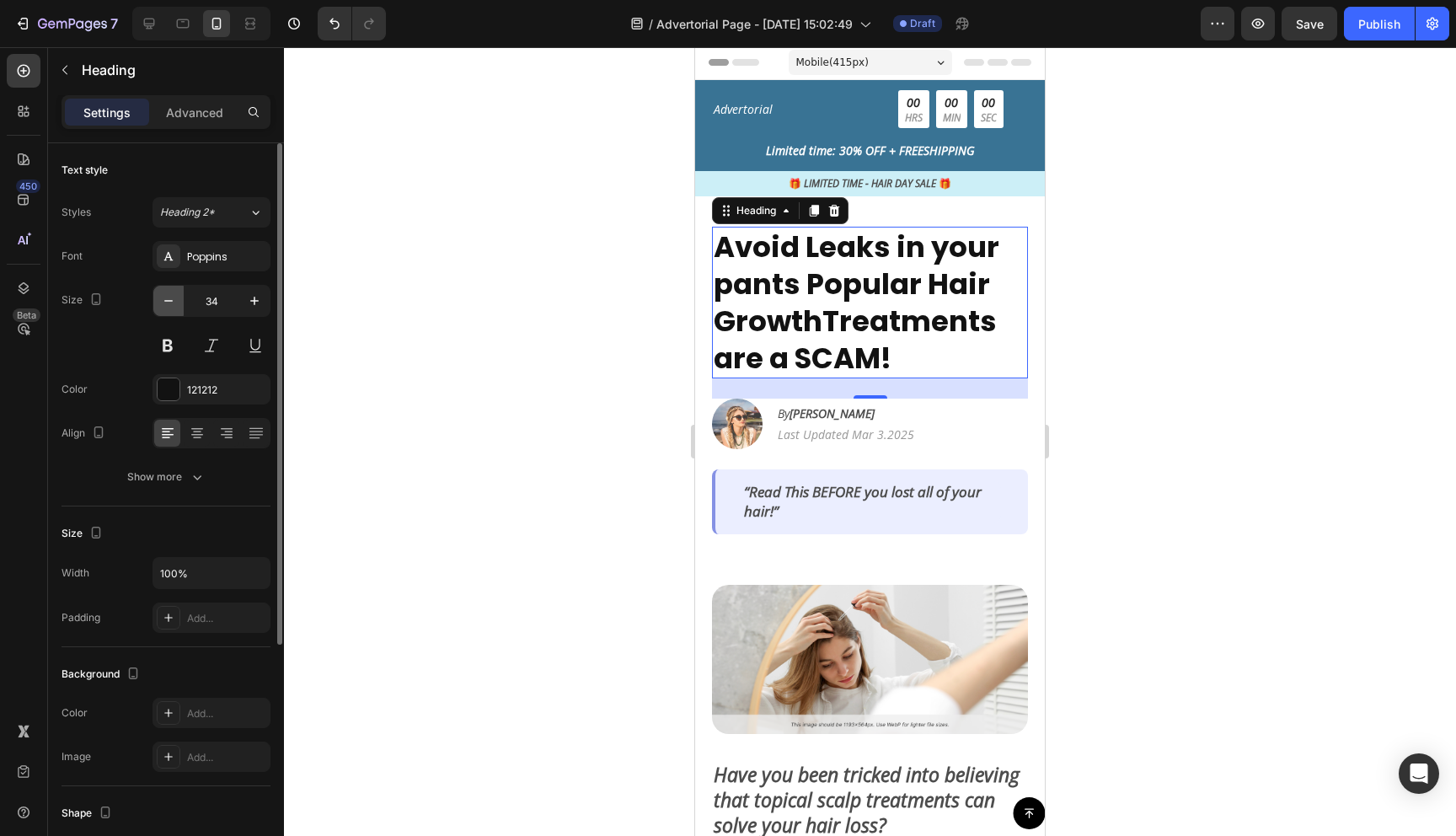
click at [174, 306] on icon "button" at bounding box center [168, 300] width 17 height 17
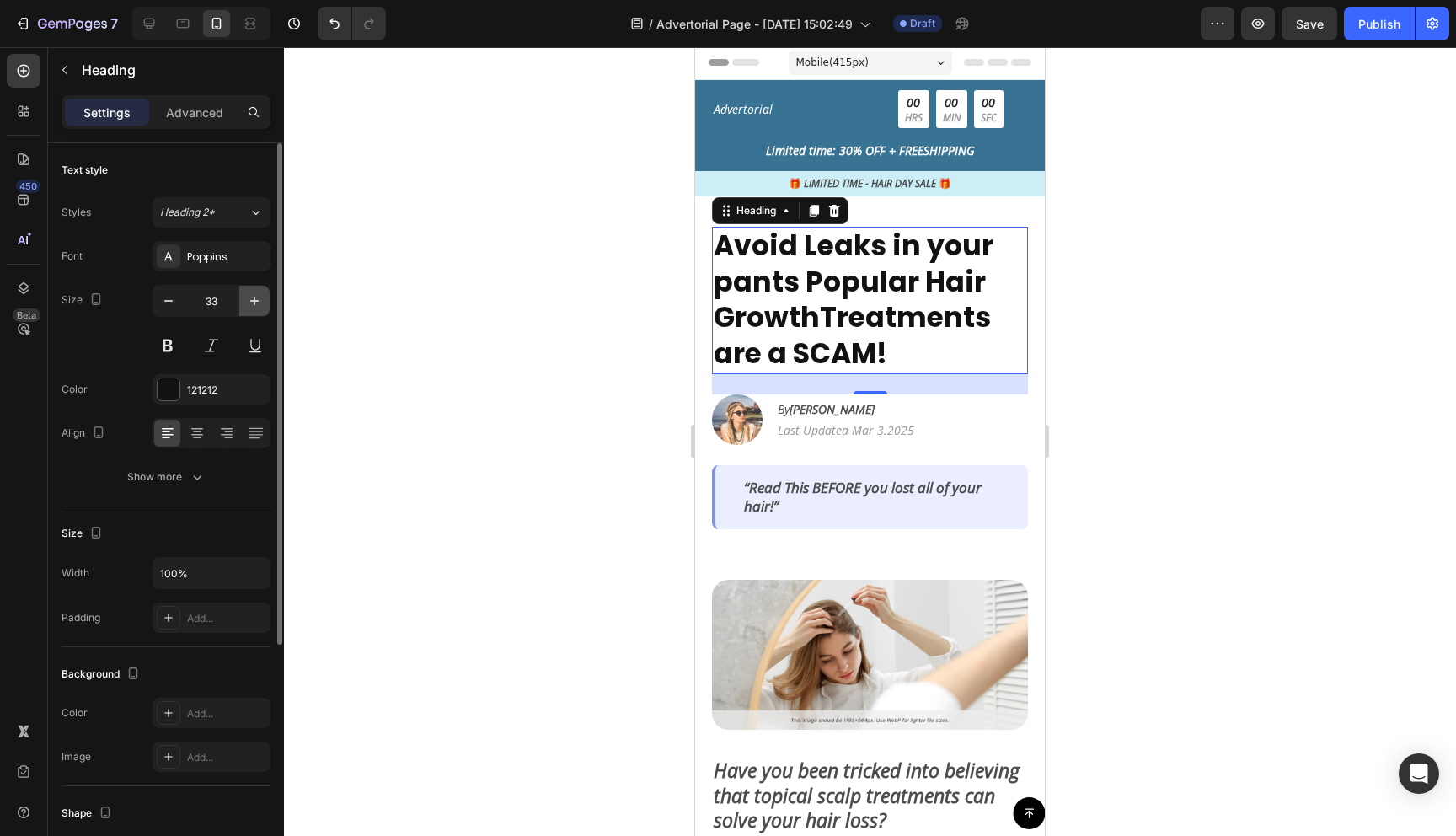
click at [245, 307] on button "button" at bounding box center [254, 301] width 30 height 30
type input "35"
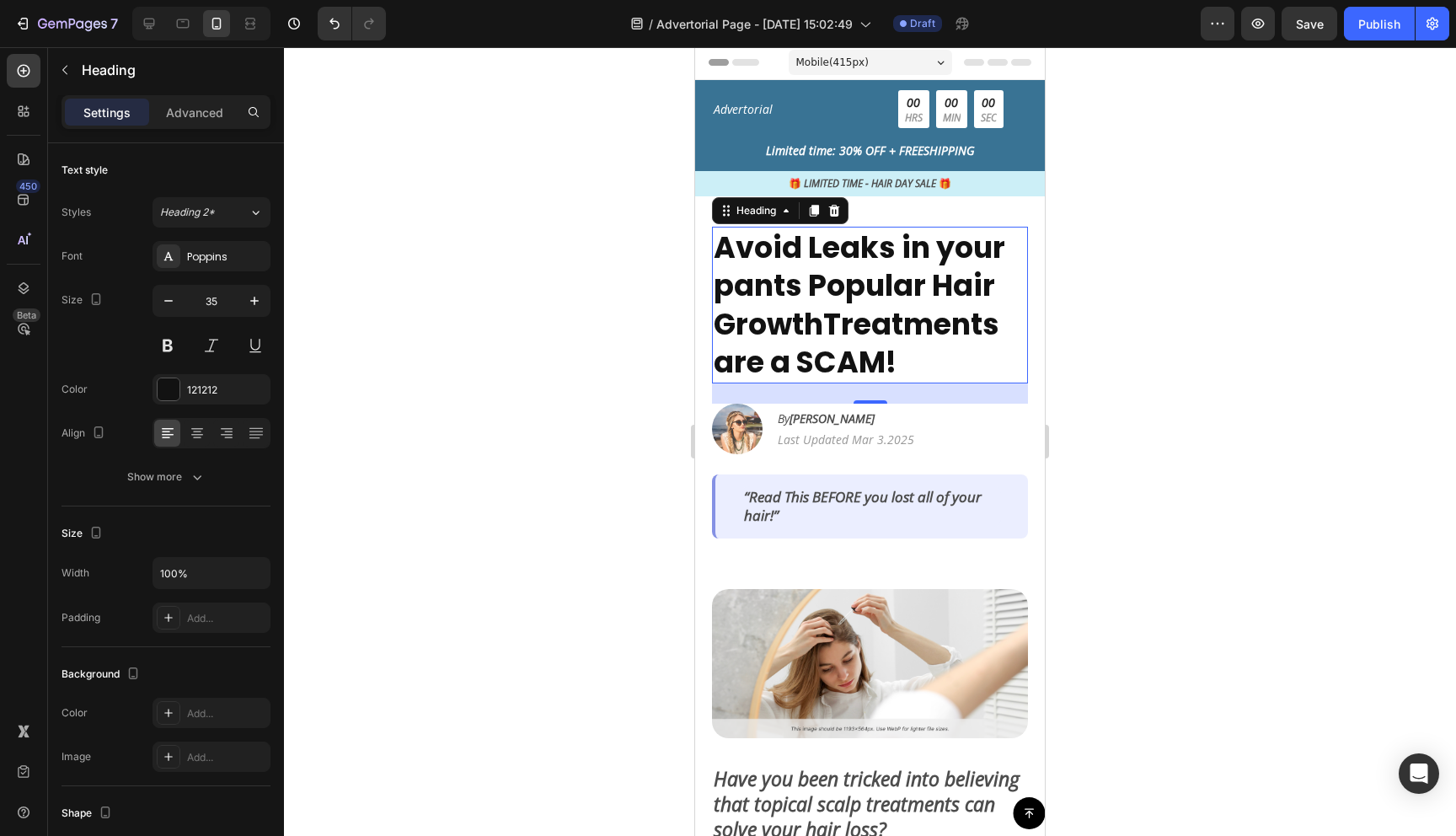
click at [1083, 307] on div at bounding box center [870, 442] width 1172 height 789
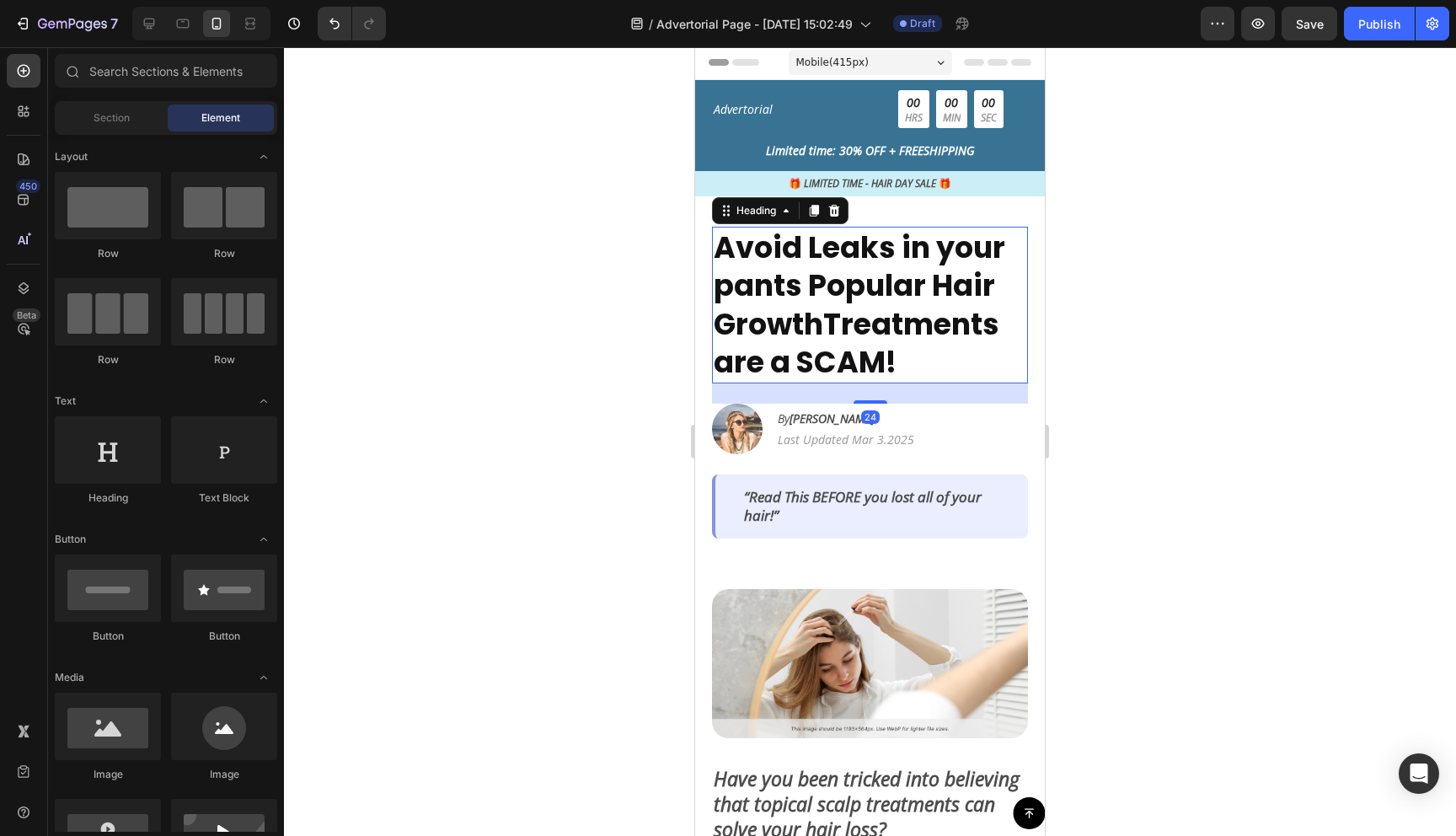
click at [878, 286] on p "Avoid Leaks in your pants Popular Hair GrowthTreatments are a SCAM!" at bounding box center [870, 305] width 313 height 153
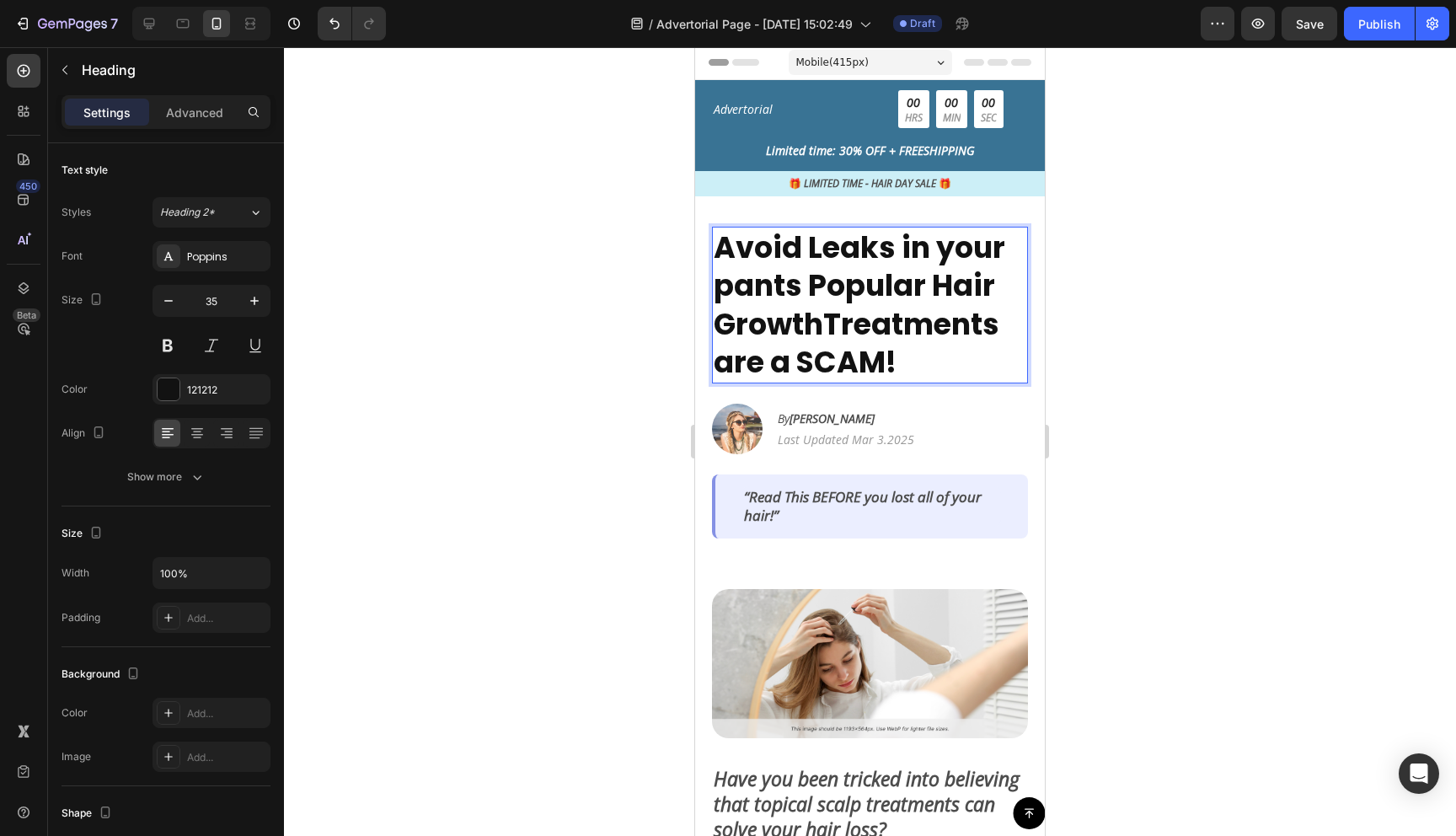
click at [829, 289] on p "Avoid Leaks in your pants Popular Hair GrowthTreatments are a SCAM!" at bounding box center [870, 305] width 313 height 153
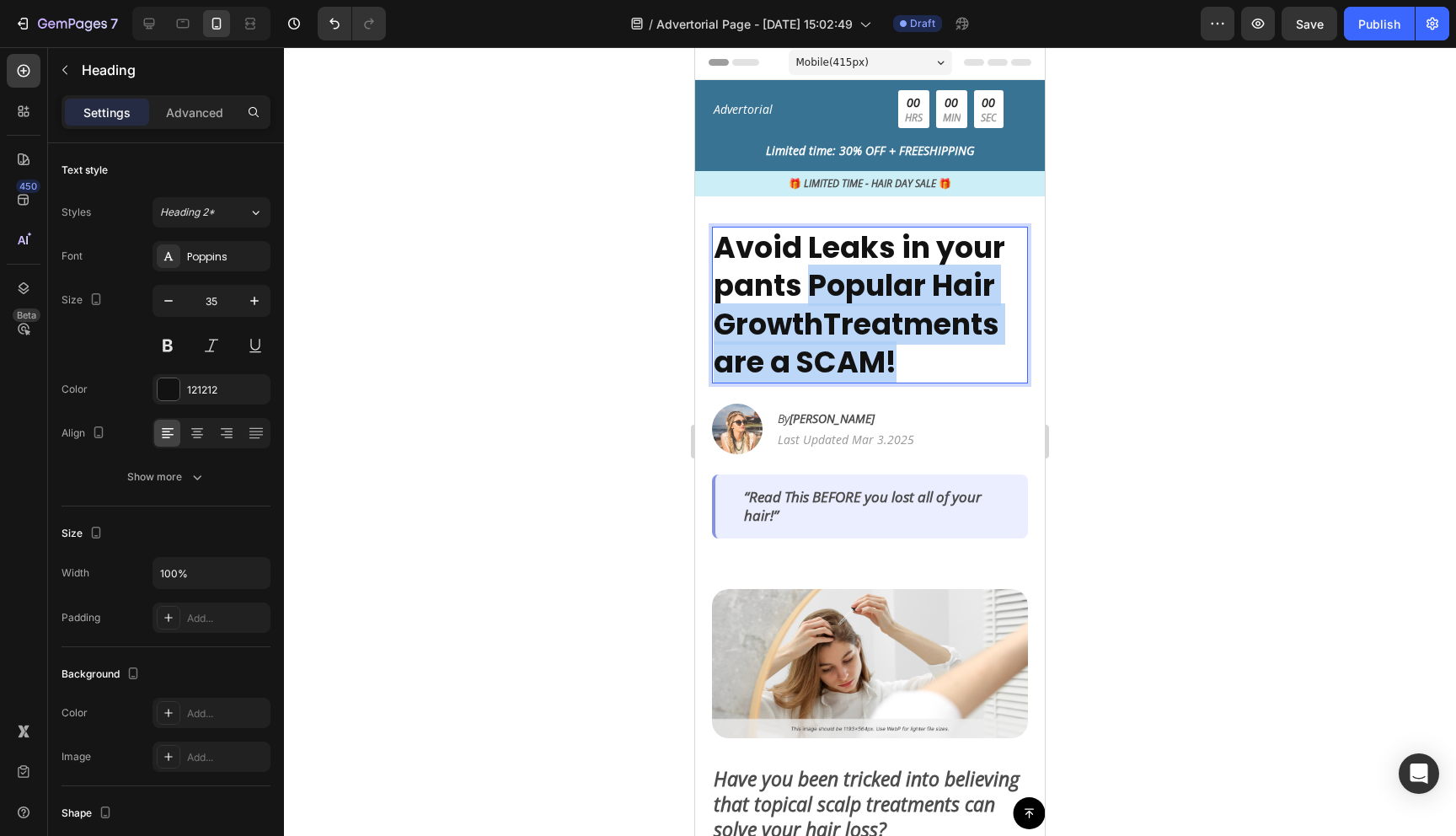
drag, startPoint x: 809, startPoint y: 285, endPoint x: 955, endPoint y: 356, distance: 162.3
click at [955, 356] on p "Avoid Leaks in your pants Popular Hair GrowthTreatments are a SCAM!" at bounding box center [870, 305] width 313 height 153
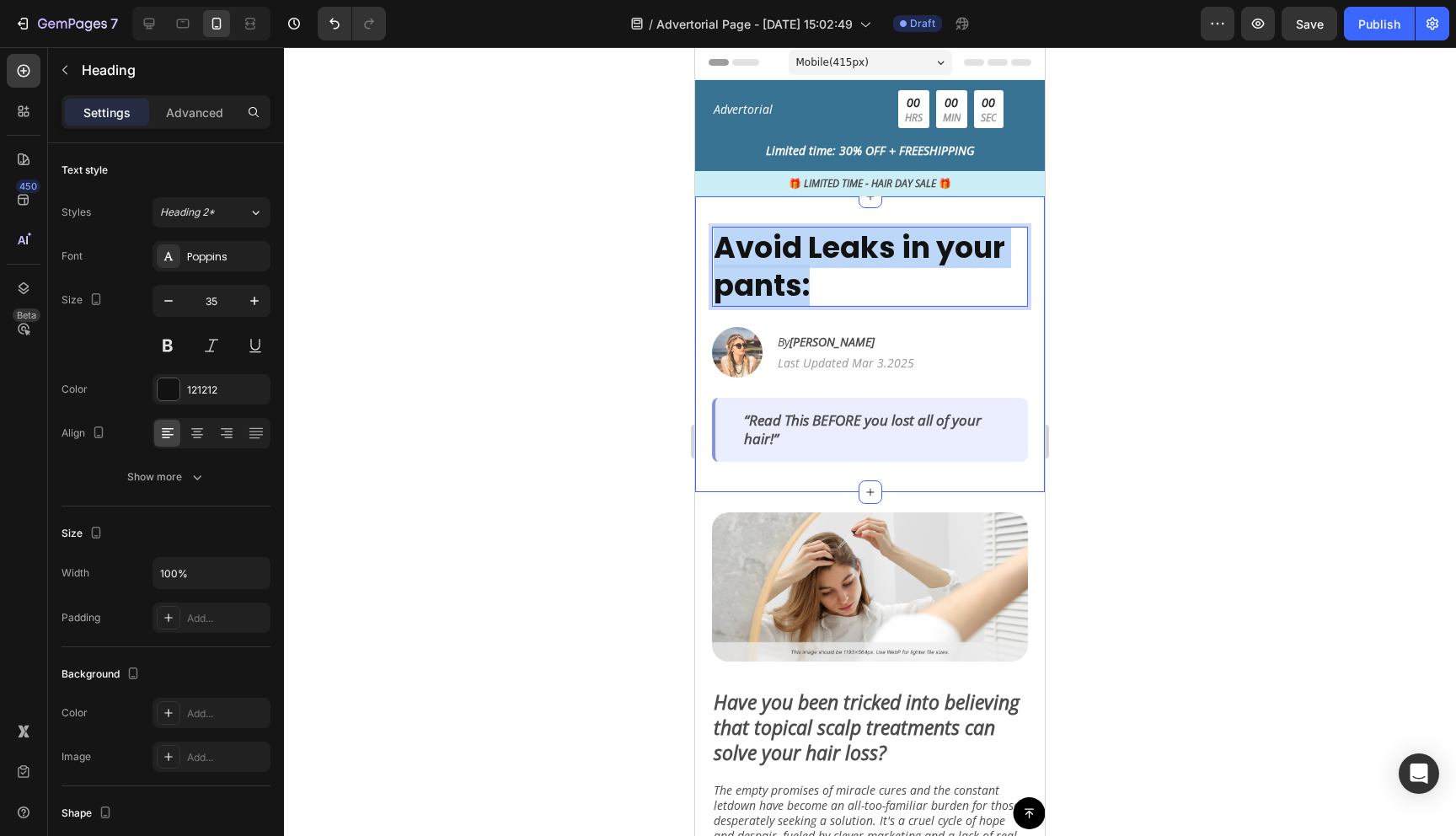
drag, startPoint x: 830, startPoint y: 292, endPoint x: 709, endPoint y: 241, distance: 131.3
click at [709, 241] on div "Avoid Leaks in your pants: Heading 24 Image By [PERSON_NAME] Text Block | Text …" at bounding box center [870, 344] width 350 height 296
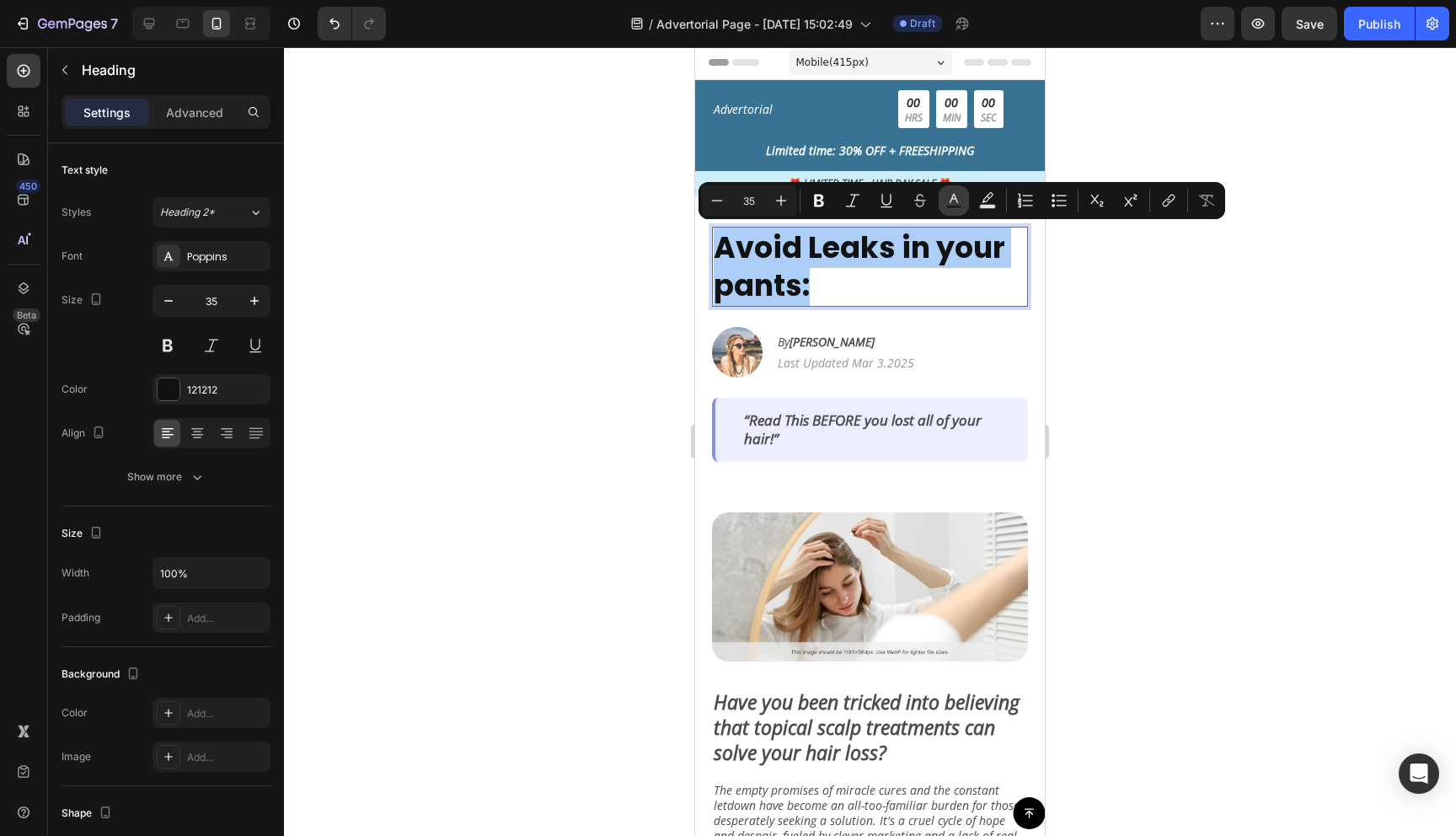
click at [961, 206] on rect "Editor contextual toolbar" at bounding box center [954, 207] width 16 height 4
type input "121212"
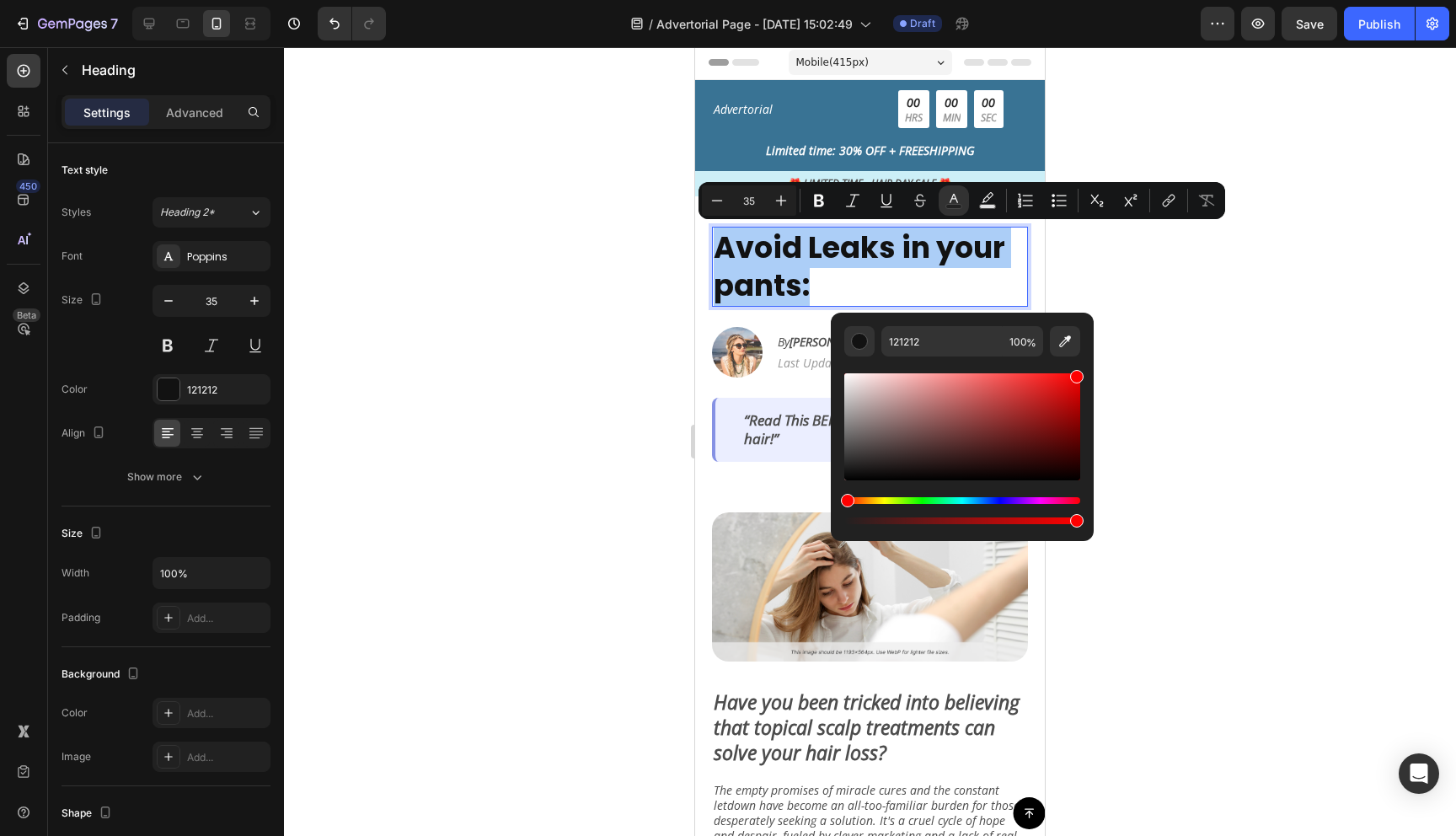
drag, startPoint x: 996, startPoint y: 400, endPoint x: 1145, endPoint y: 350, distance: 157.2
click at [1145, 0] on body "7 Version history / Advertorial Page - [DATE] 15:02:49 Draft Preview Save Publi…" at bounding box center [728, 0] width 1456 height 0
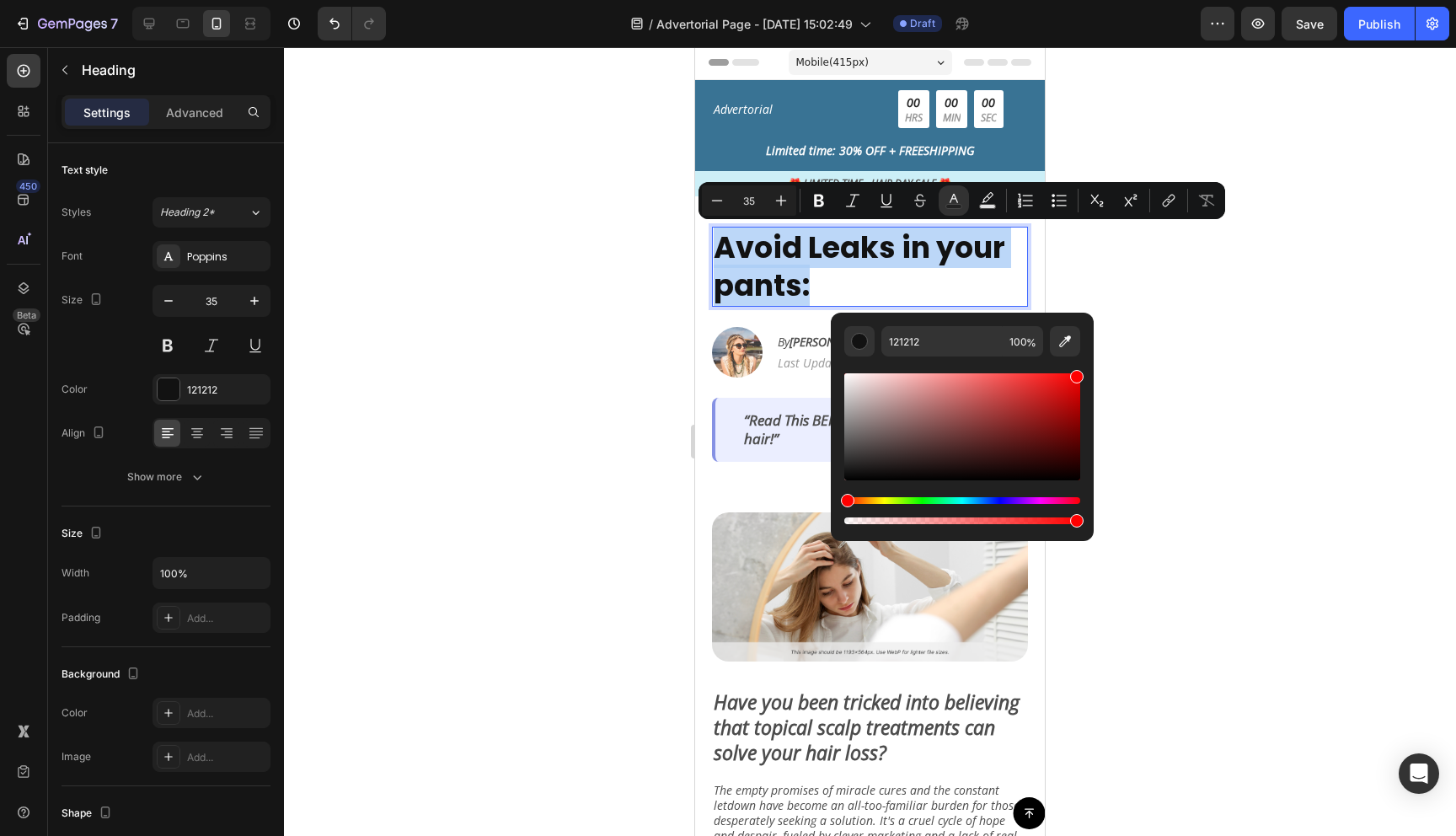
type input "FF0000"
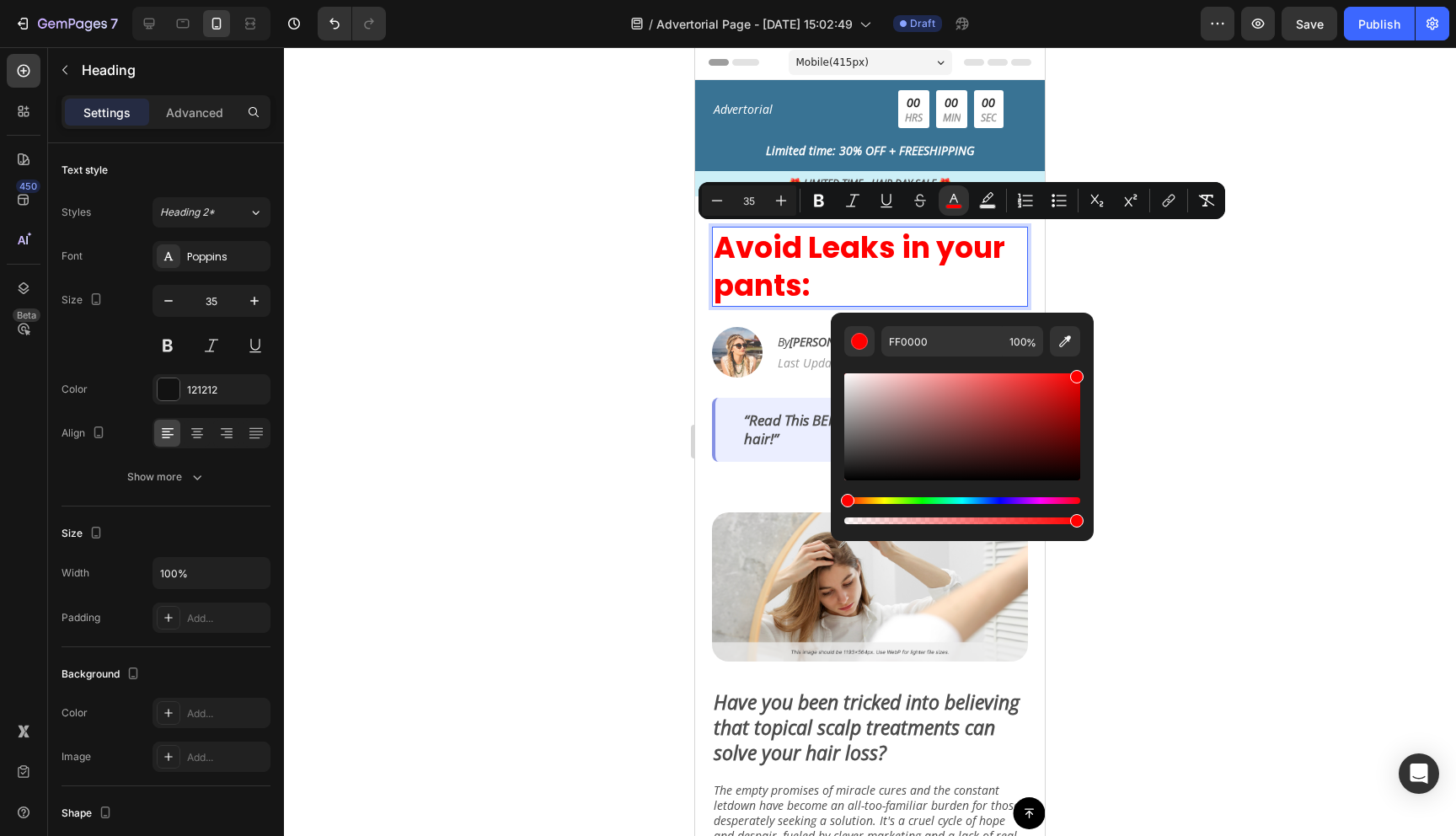
click at [1152, 364] on div at bounding box center [870, 442] width 1172 height 789
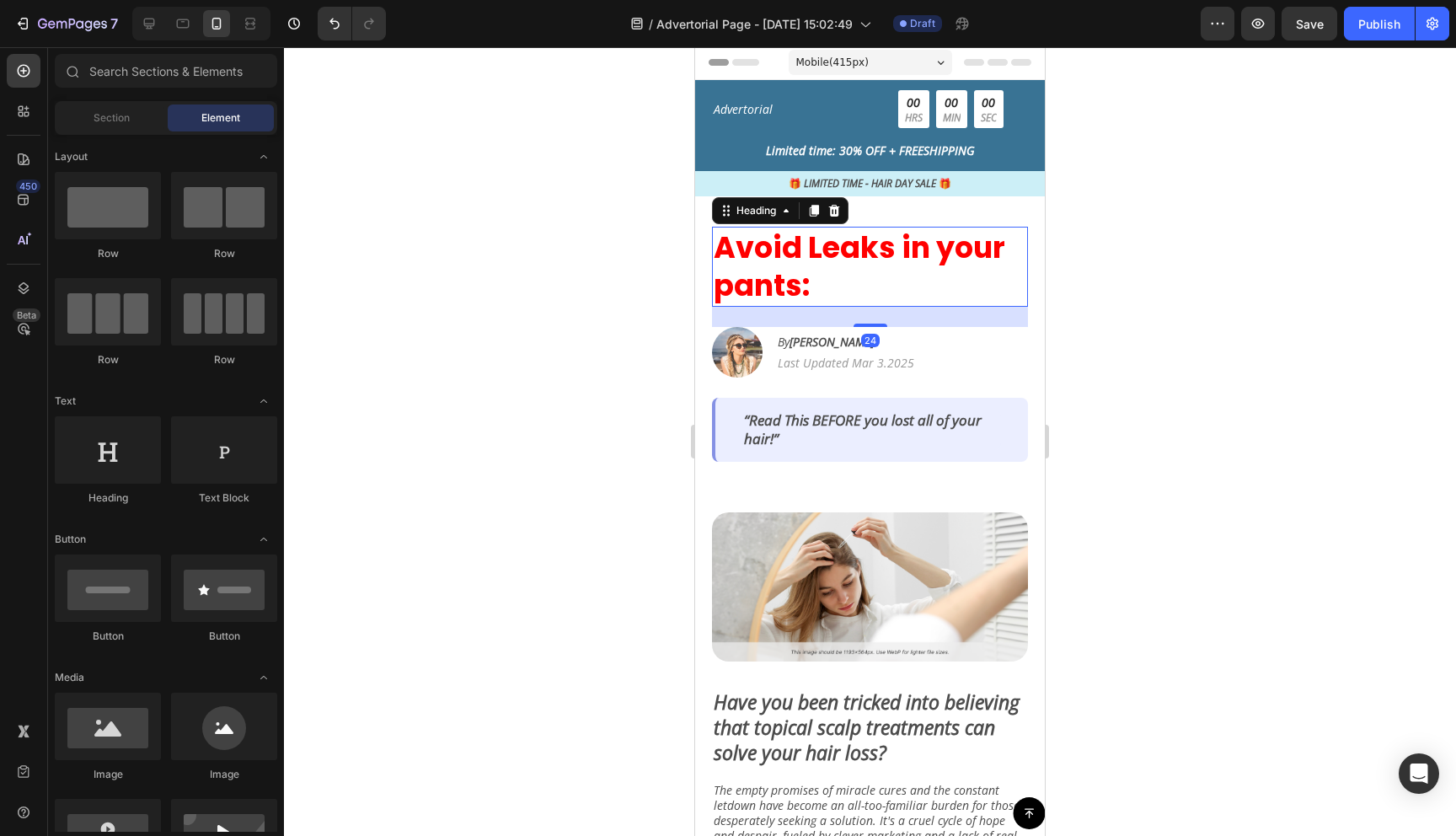
click at [888, 292] on p "⁠⁠⁠⁠⁠⁠⁠ Avoid Leaks in your pants:" at bounding box center [870, 267] width 313 height 77
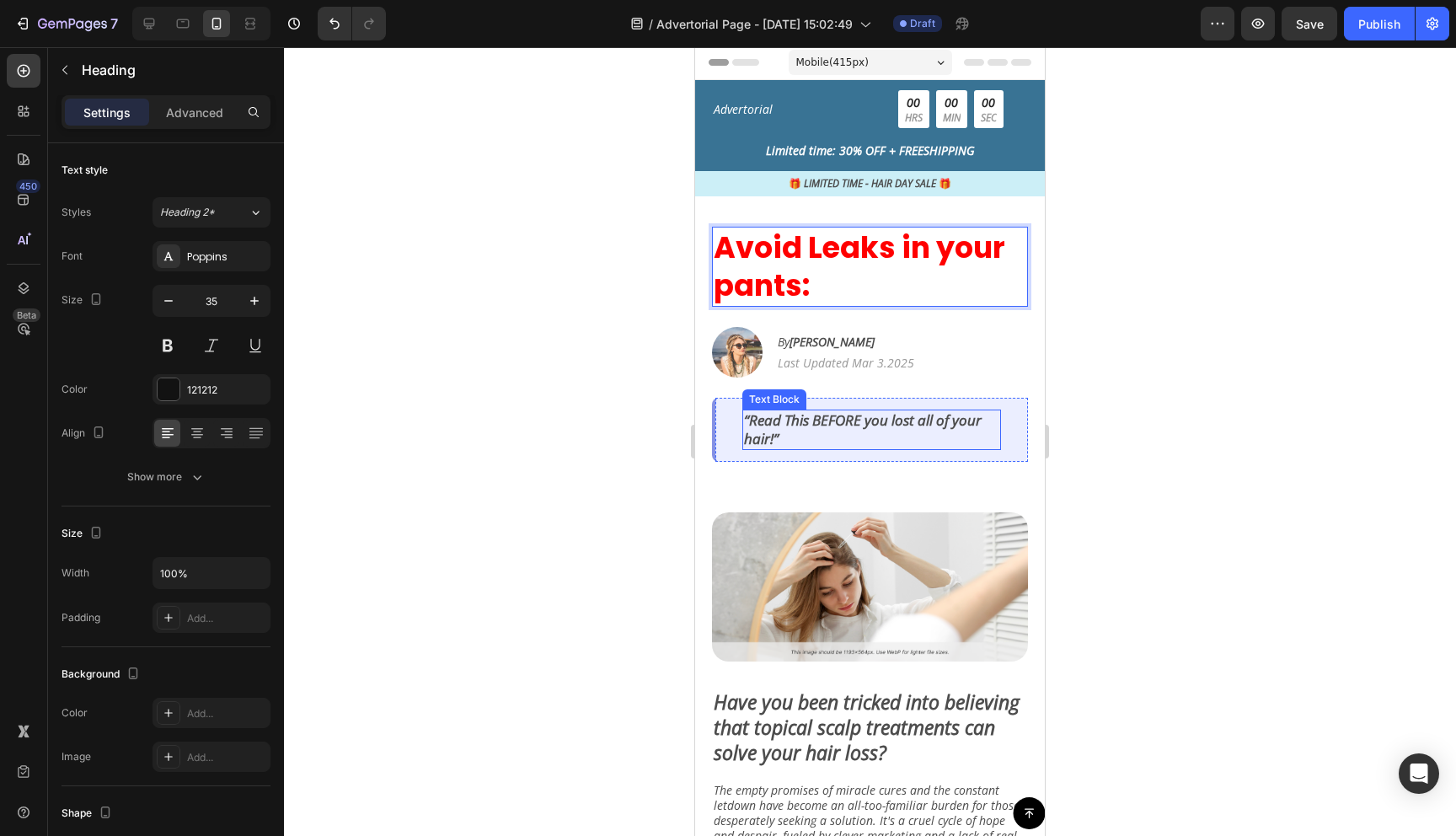
click at [815, 425] on p "“Read This BEFORE you lost all of your hair!”" at bounding box center [872, 430] width 256 height 37
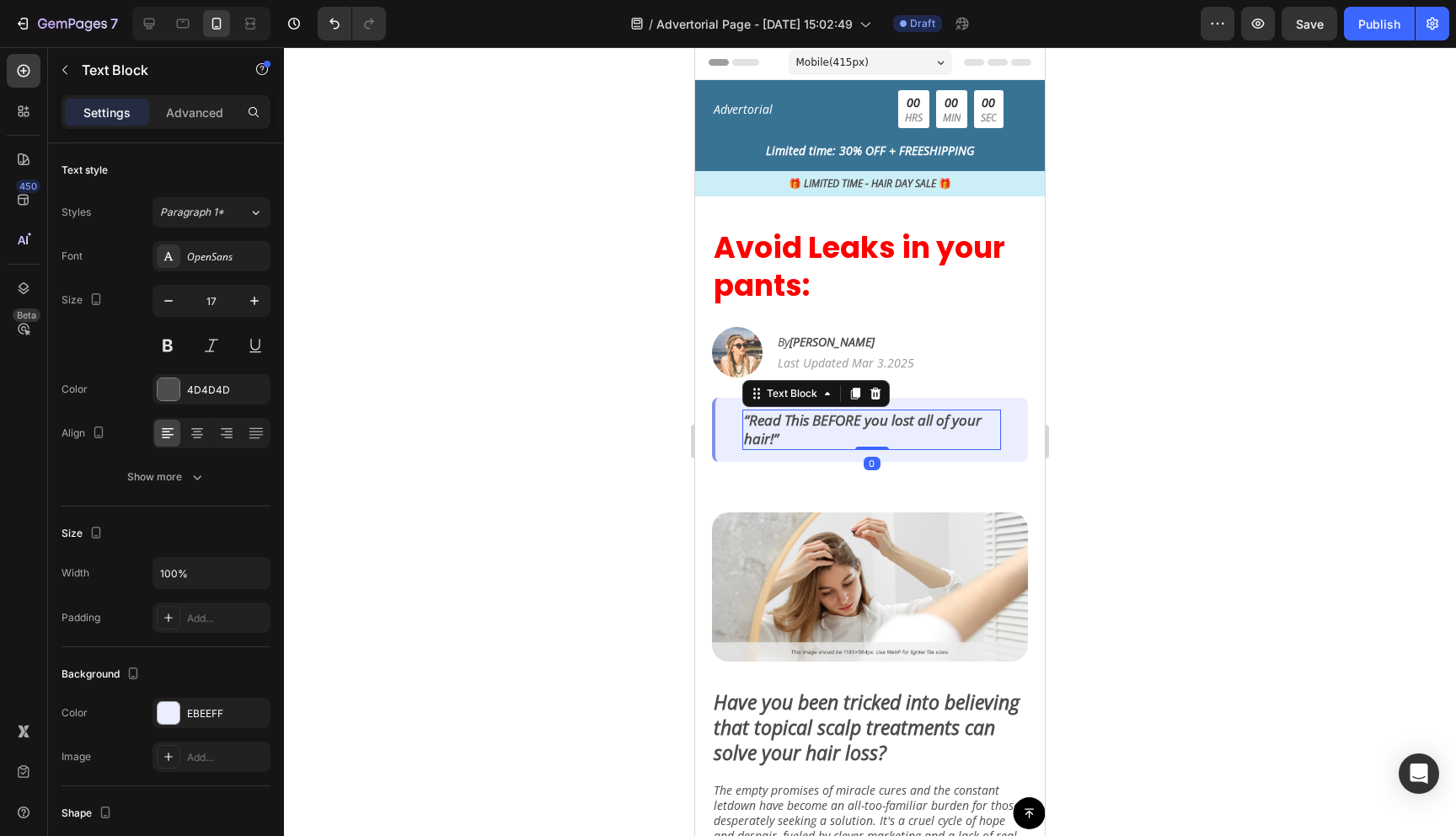
click at [815, 425] on p "“Read This BEFORE you lost all of your hair!”" at bounding box center [872, 430] width 256 height 37
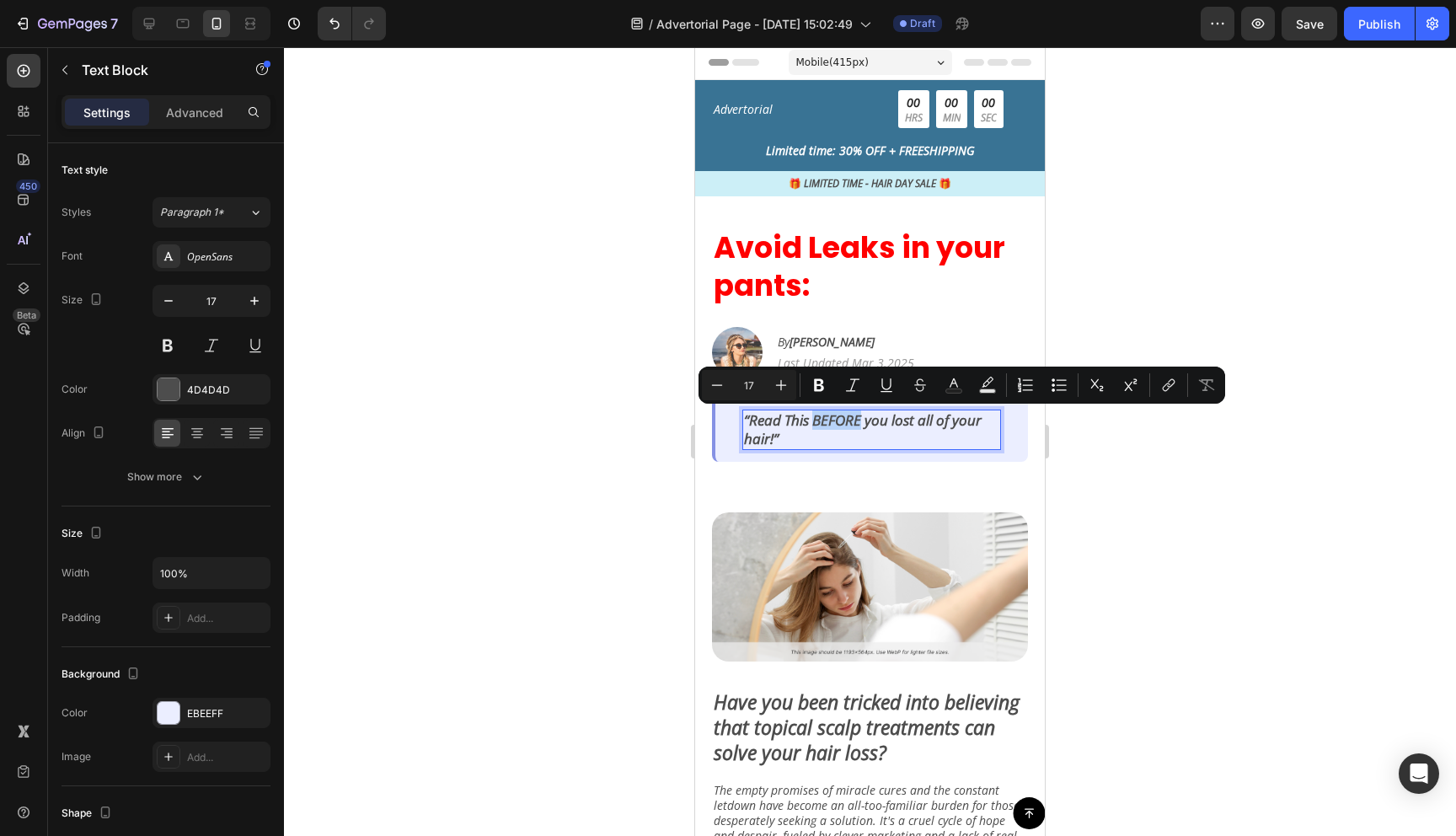
click at [815, 424] on p "“Read This BEFORE you lost all of your hair!”" at bounding box center [872, 430] width 256 height 37
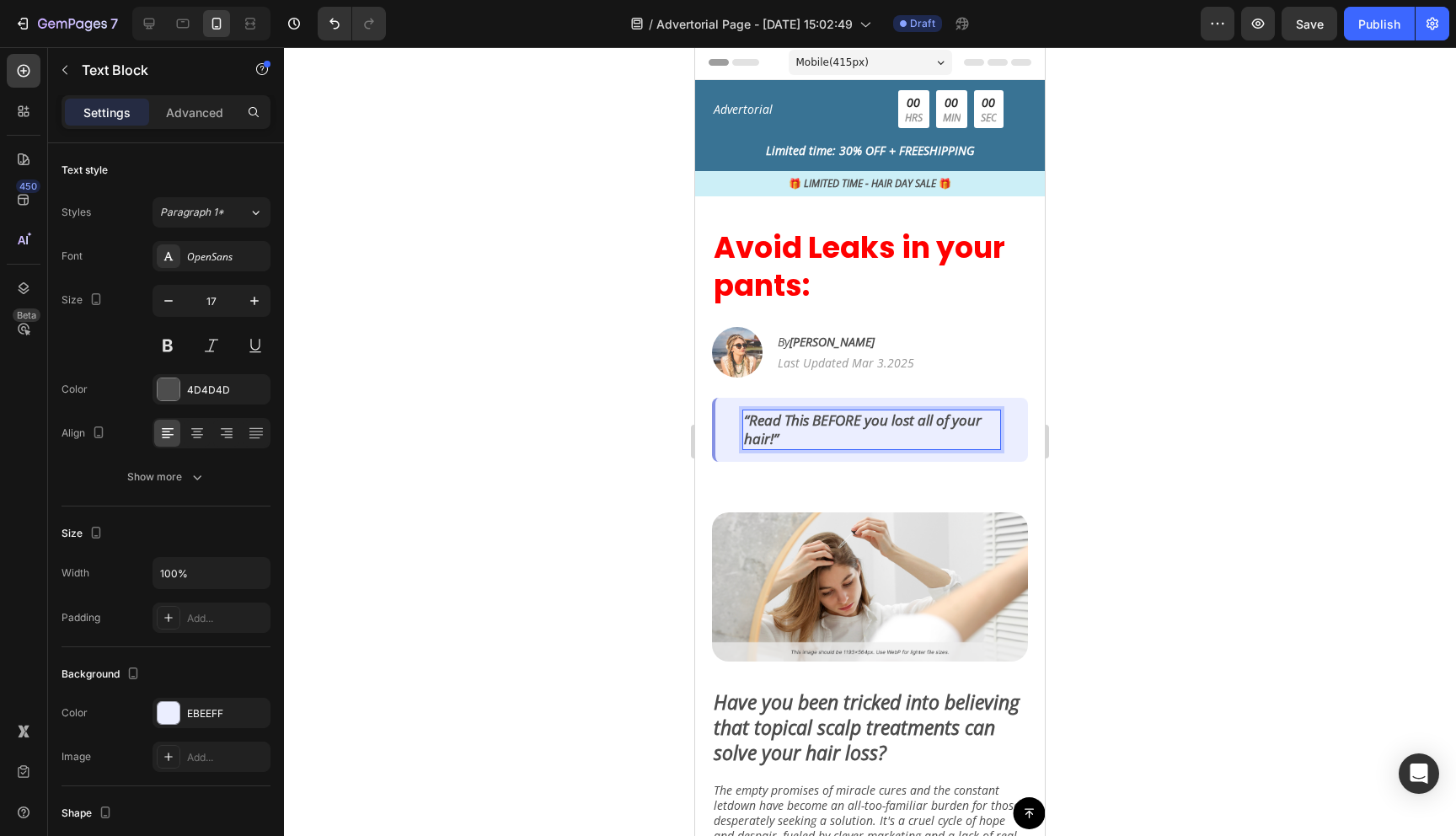
click at [864, 424] on p "“Read This BEFORE you lost all of your hair!”" at bounding box center [872, 430] width 256 height 37
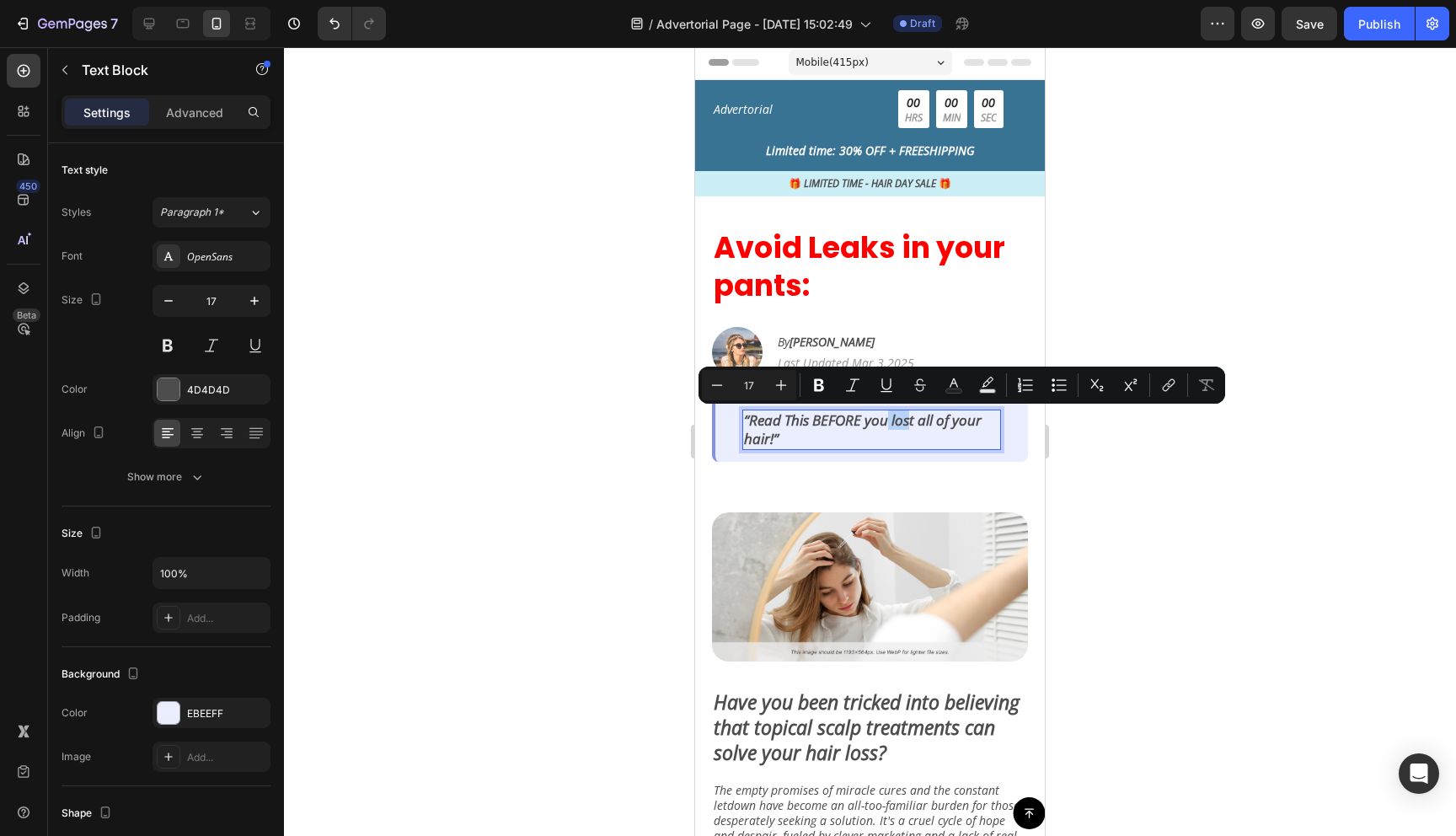
drag, startPoint x: 889, startPoint y: 423, endPoint x: 910, endPoint y: 424, distance: 21.0
click at [910, 424] on p "“Read This BEFORE you lost all of your hair!”" at bounding box center [872, 430] width 256 height 37
drag, startPoint x: 893, startPoint y: 422, endPoint x: 770, endPoint y: 439, distance: 124.2
click at [770, 439] on p "“Read This BEFORE you lost all of your hair!”" at bounding box center [872, 430] width 256 height 37
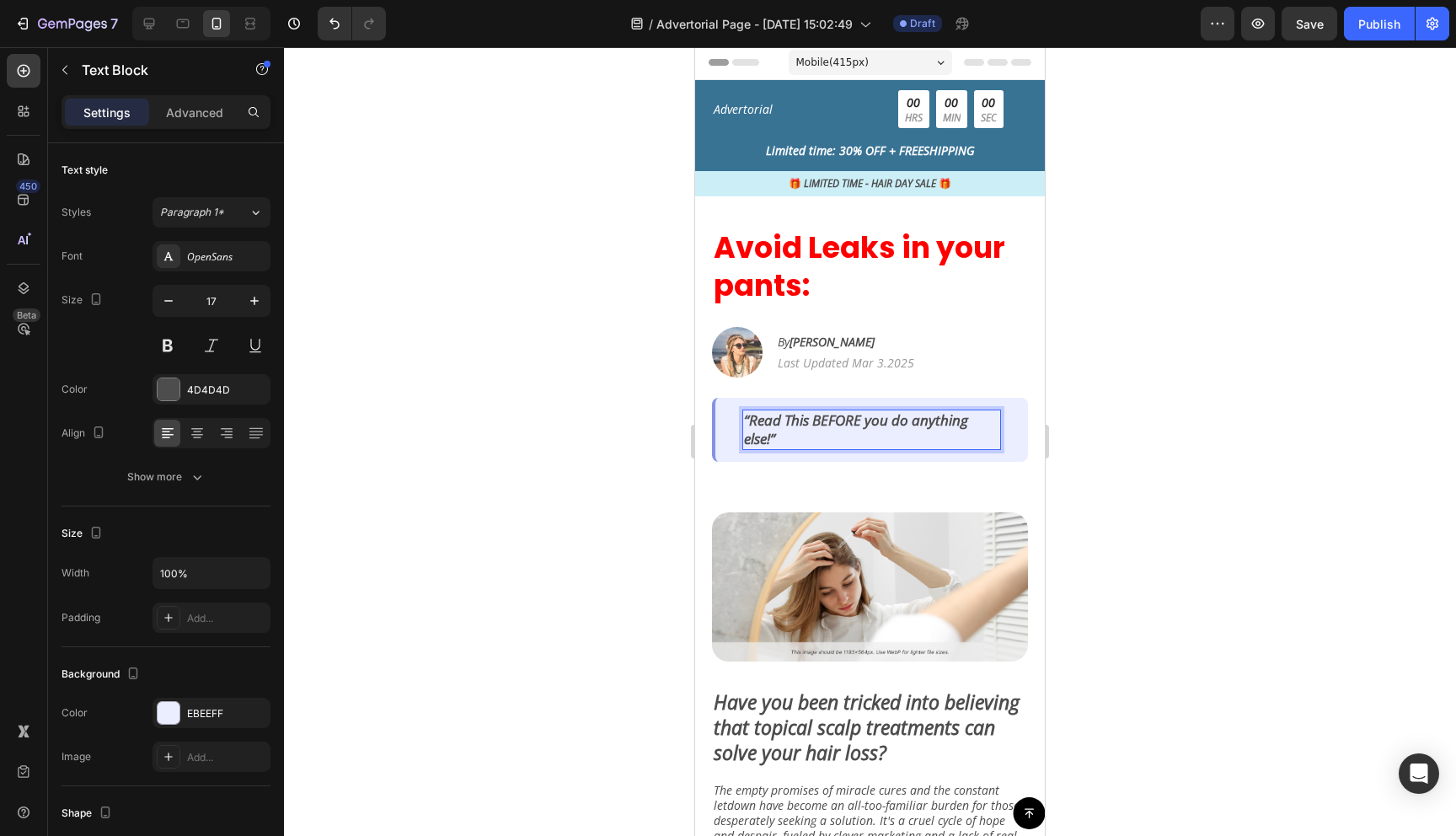
click at [1080, 461] on div at bounding box center [870, 442] width 1172 height 789
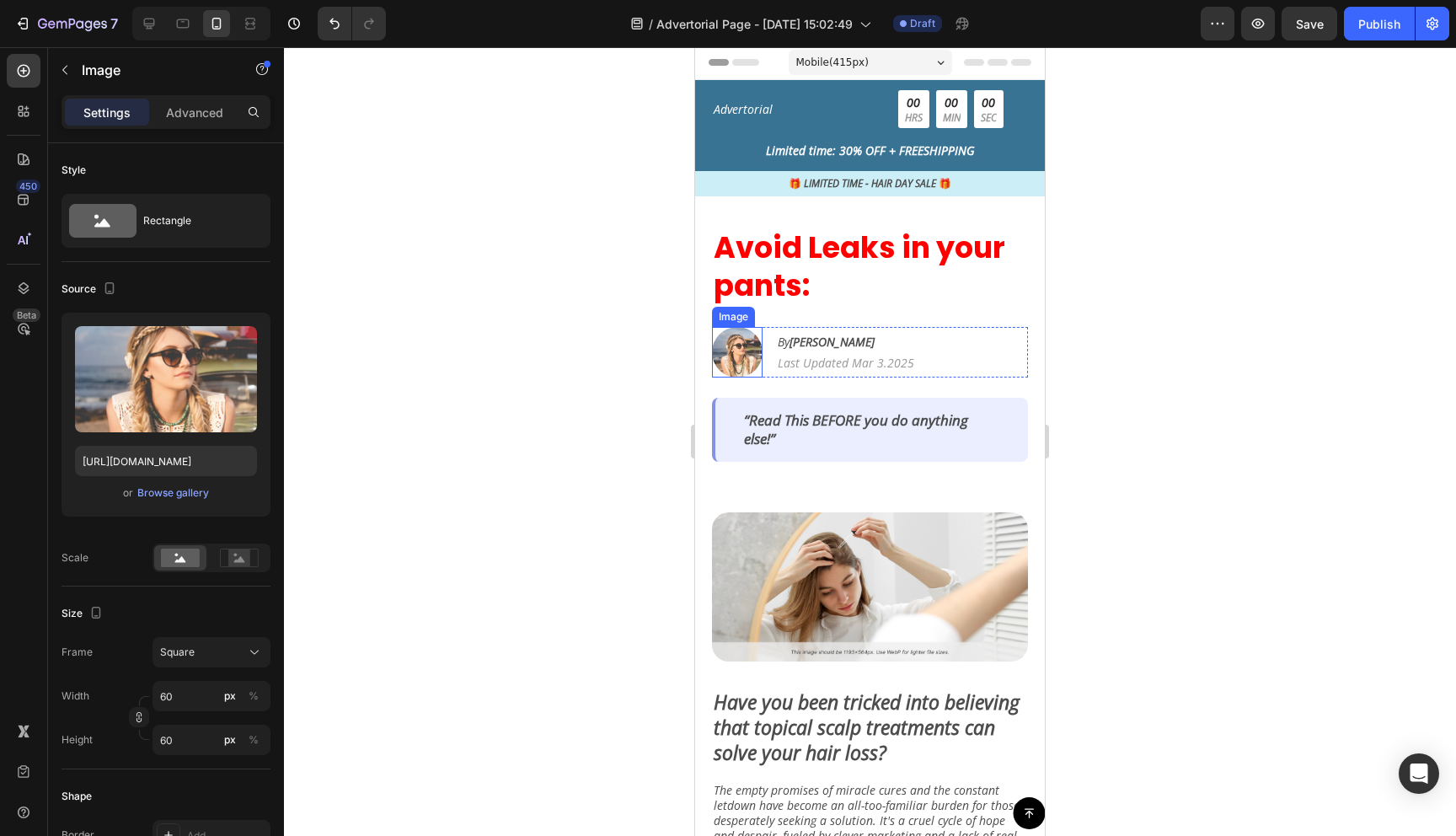
click at [728, 352] on img at bounding box center [736, 351] width 50 height 50
click at [182, 493] on div "Browse gallery" at bounding box center [173, 493] width 72 height 15
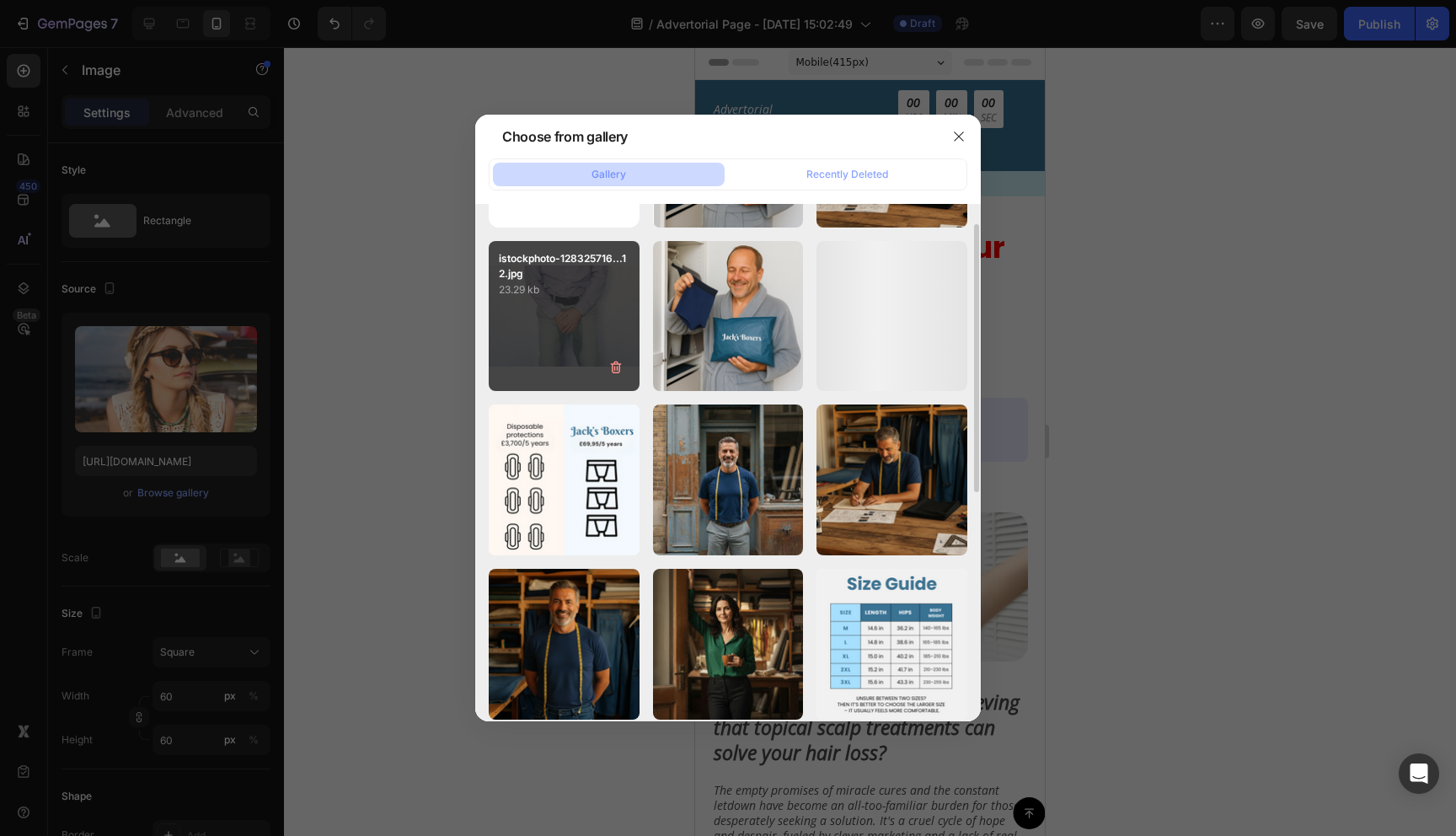
scroll to position [145, 0]
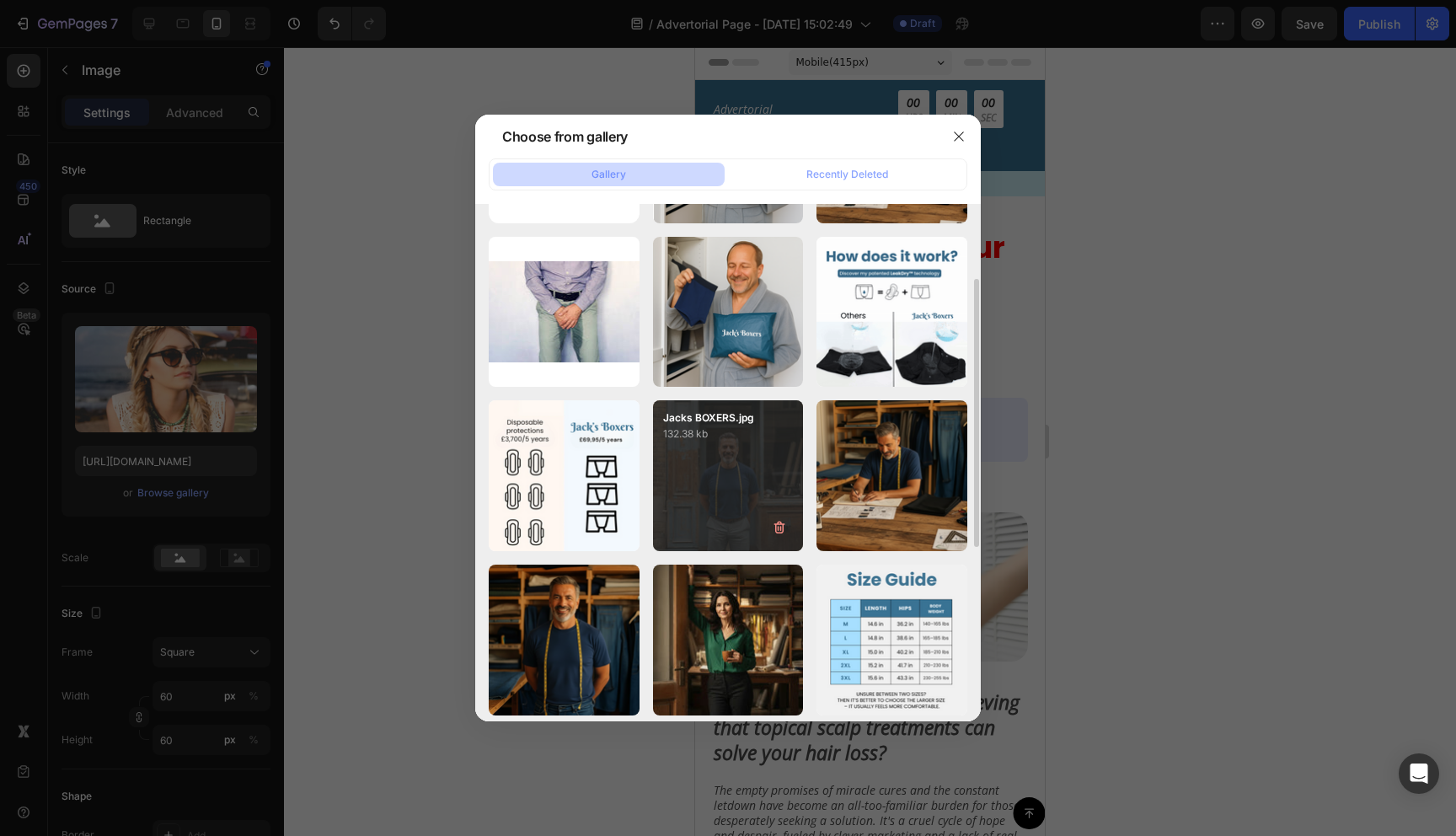
click at [693, 490] on div "Jacks BOXERS.jpg 132.38 kb" at bounding box center [728, 475] width 150 height 150
type input "[URL][DOMAIN_NAME]"
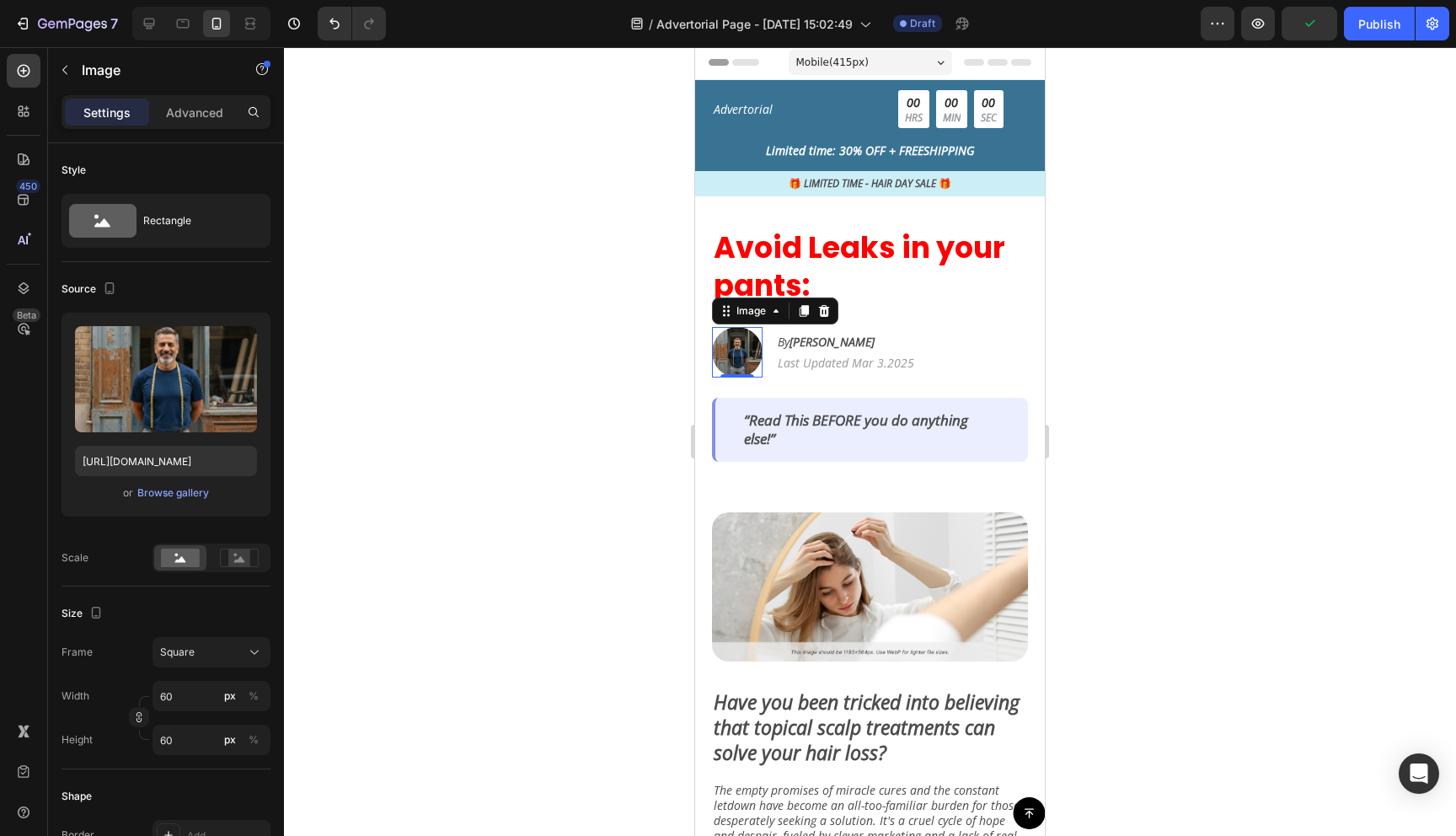
click at [375, 371] on div at bounding box center [870, 442] width 1172 height 789
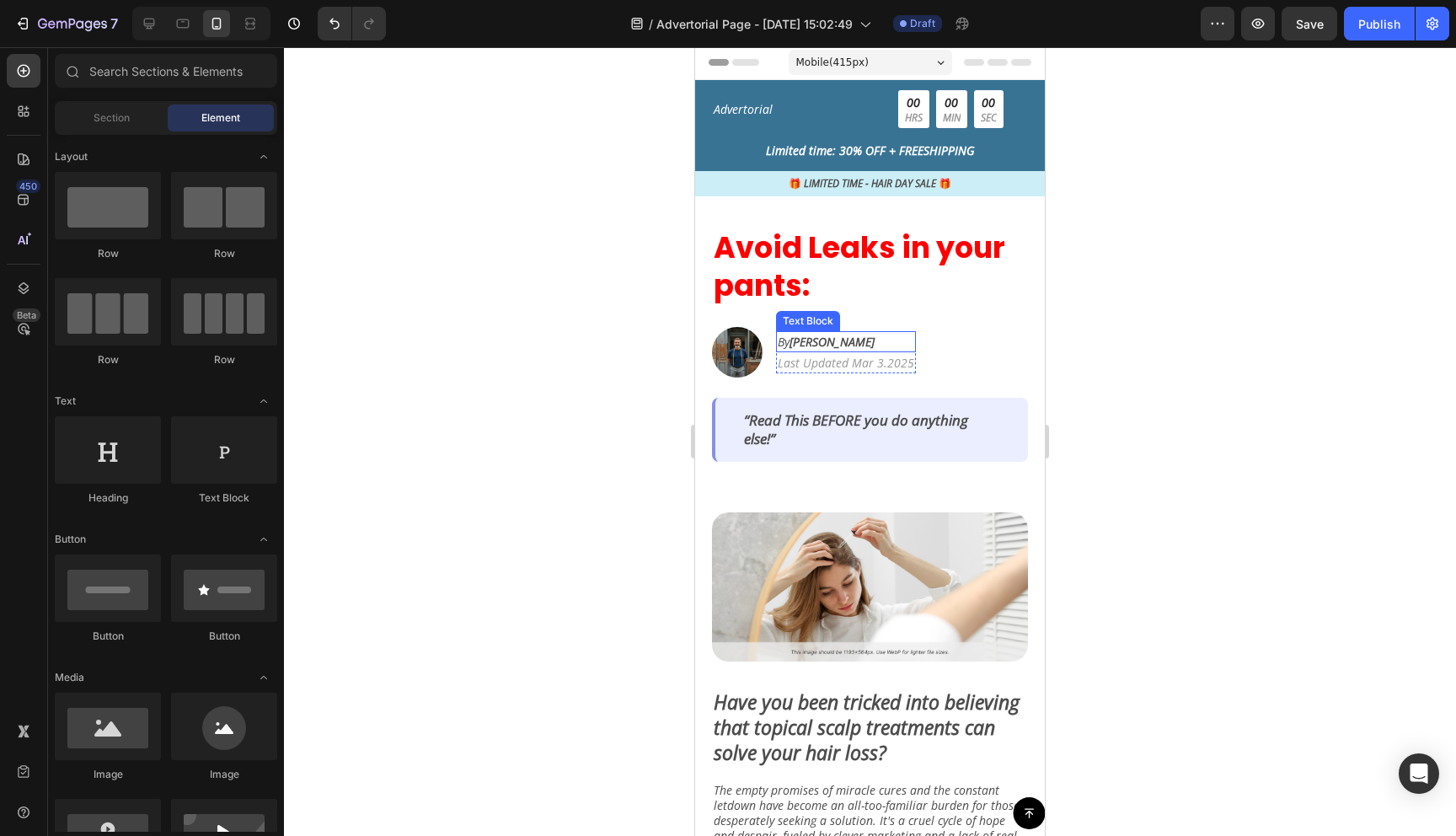
click at [820, 343] on strong "[PERSON_NAME]" at bounding box center [832, 341] width 86 height 16
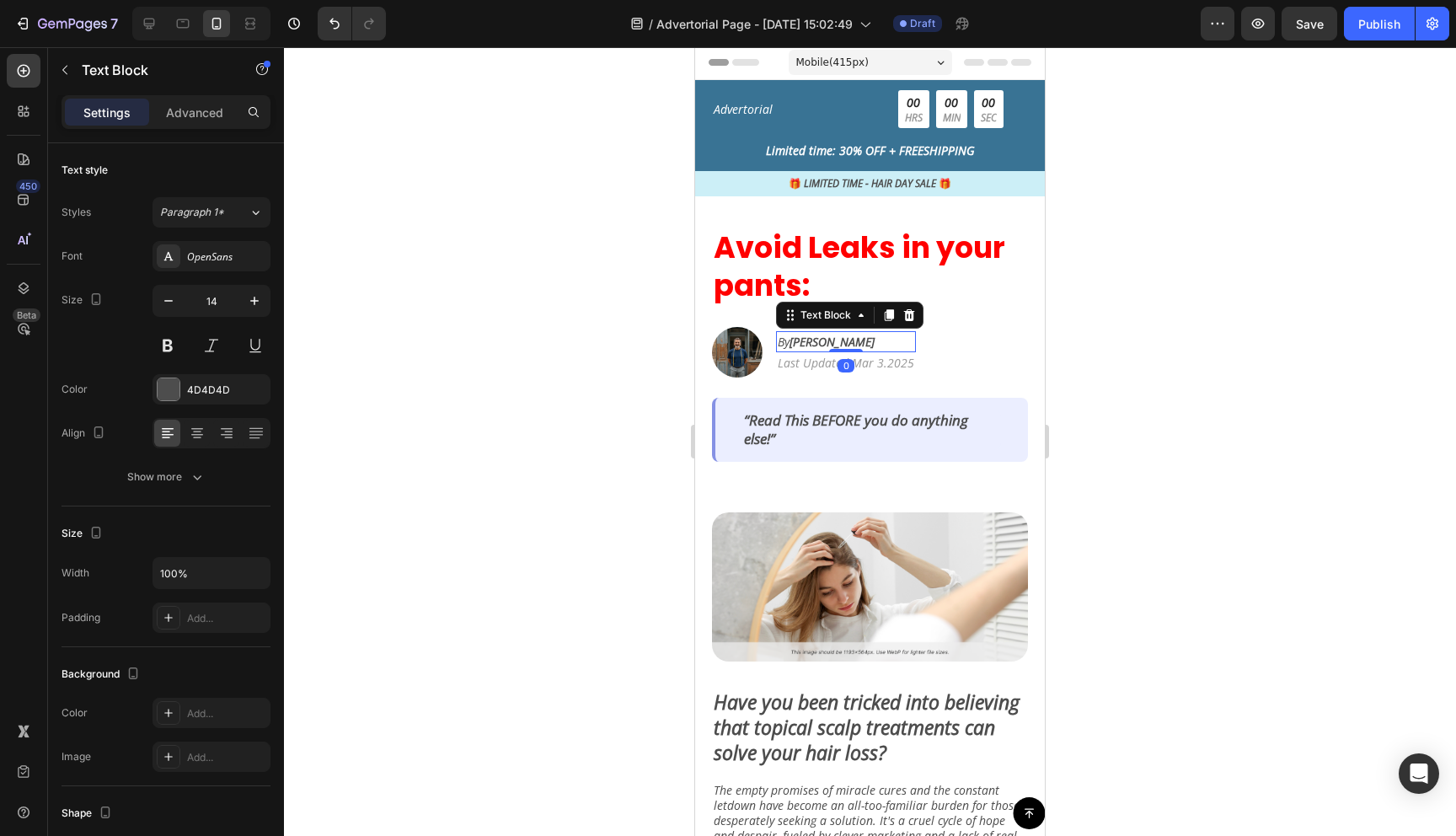
click at [816, 342] on strong "[PERSON_NAME]" at bounding box center [832, 341] width 86 height 16
click at [839, 344] on strong "[PERSON_NAME]" at bounding box center [832, 341] width 86 height 16
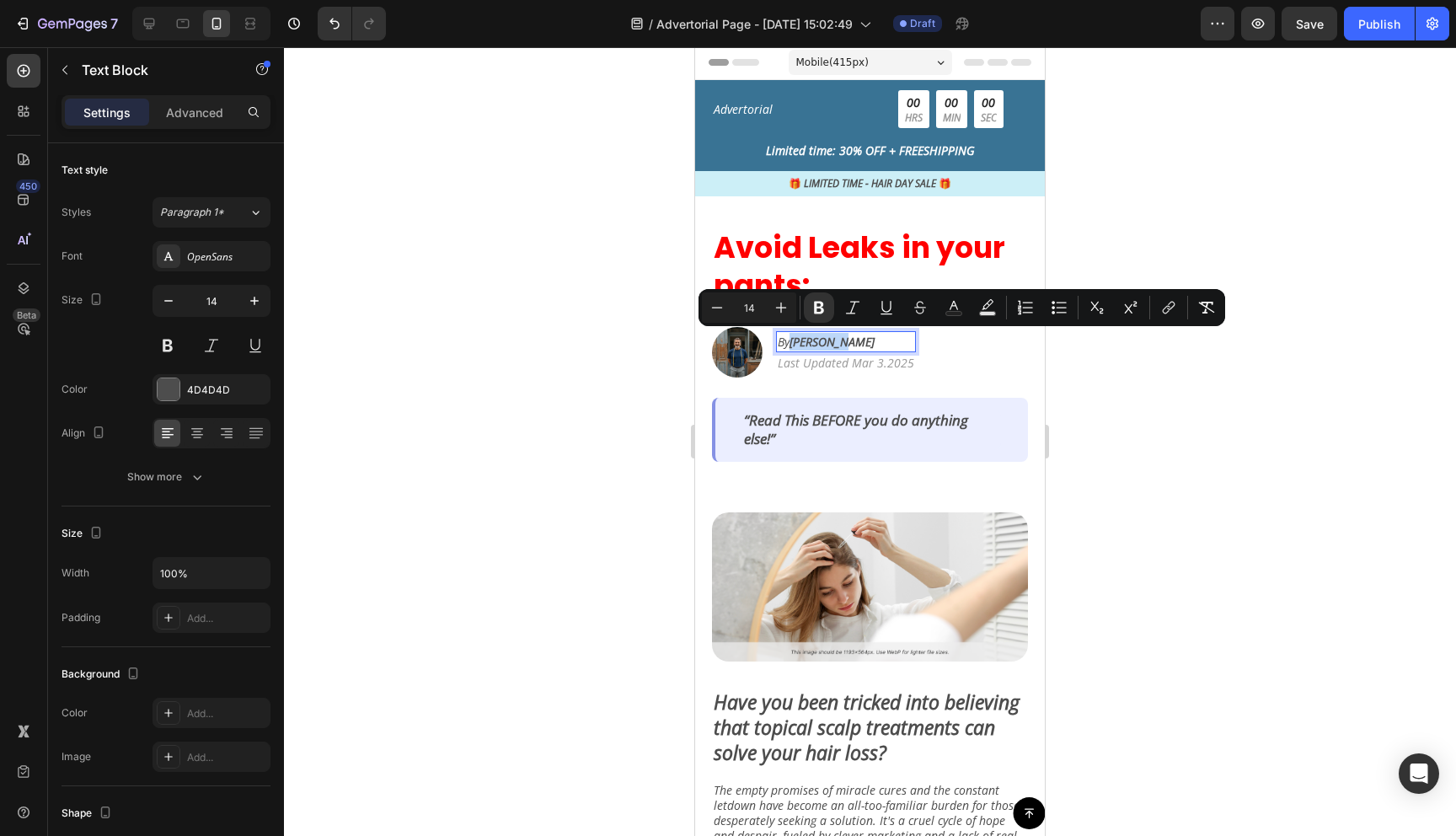
drag, startPoint x: 839, startPoint y: 344, endPoint x: 793, endPoint y: 344, distance: 46.0
click at [793, 344] on strong "[PERSON_NAME]" at bounding box center [832, 341] width 86 height 16
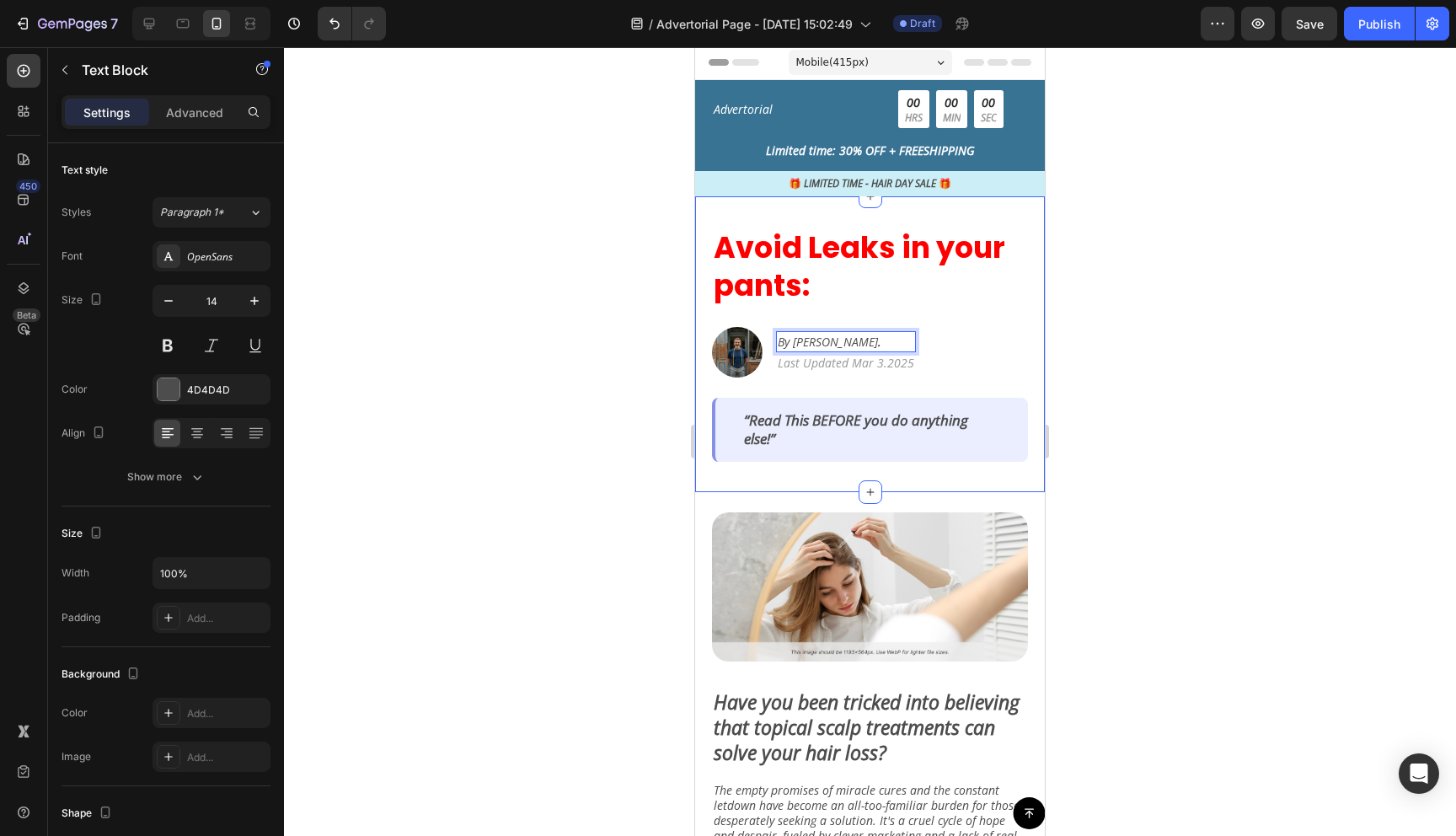
click at [1252, 433] on div at bounding box center [870, 442] width 1172 height 789
click at [853, 279] on p "⁠⁠⁠⁠⁠⁠⁠ Avoid Leaks in your pants:" at bounding box center [870, 267] width 313 height 77
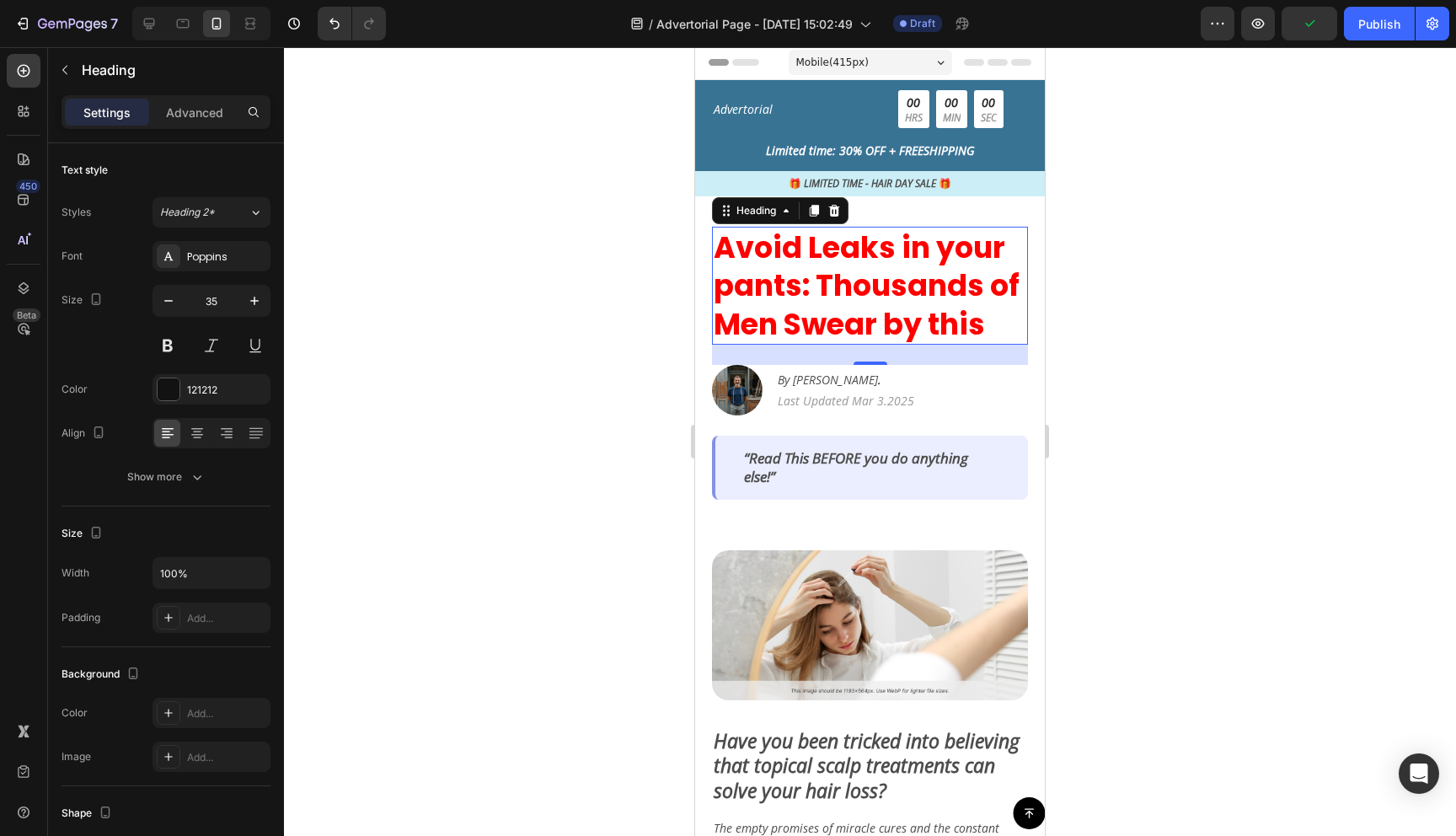
click at [1098, 366] on div at bounding box center [870, 442] width 1172 height 789
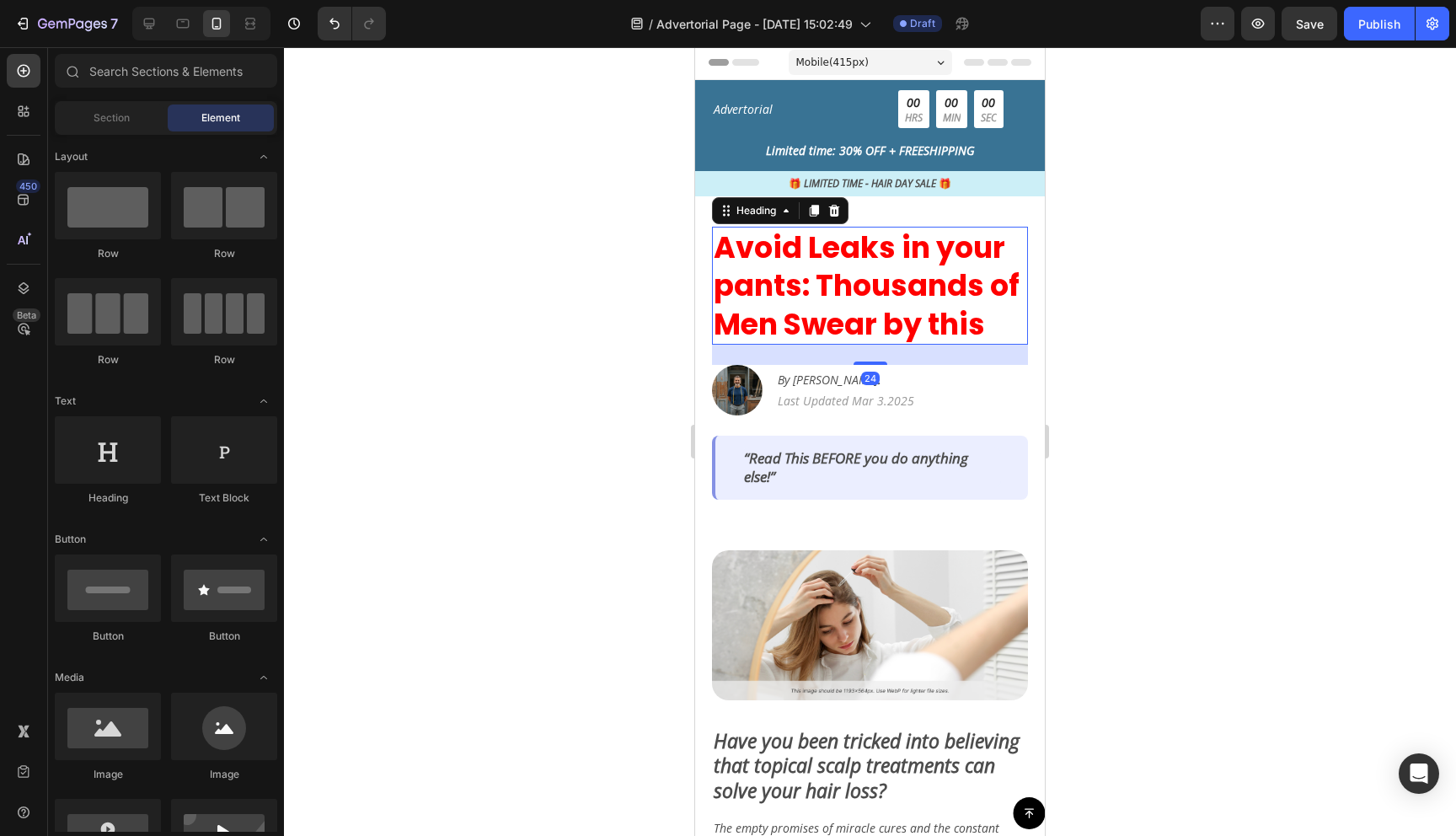
click at [940, 300] on span "Avoid Leaks in your pants: Thousands of Men Swear by this" at bounding box center [866, 286] width 306 height 118
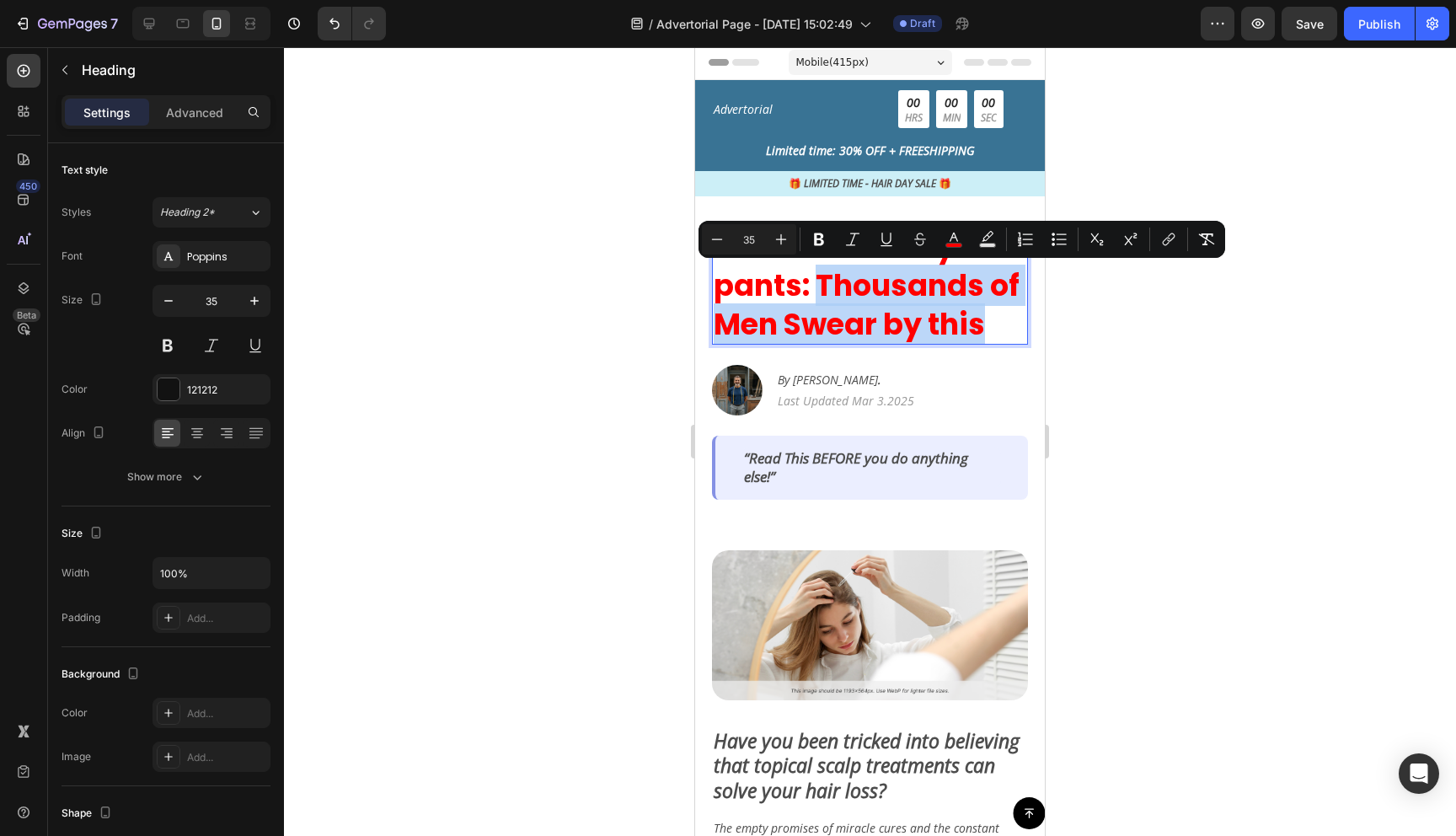
drag, startPoint x: 816, startPoint y: 283, endPoint x: 992, endPoint y: 338, distance: 184.4
click at [992, 338] on p "Avoid Leaks in your pants: Thousands of Men Swear by this" at bounding box center [870, 285] width 313 height 115
click at [953, 237] on icon "Editor contextual toolbar" at bounding box center [954, 239] width 17 height 17
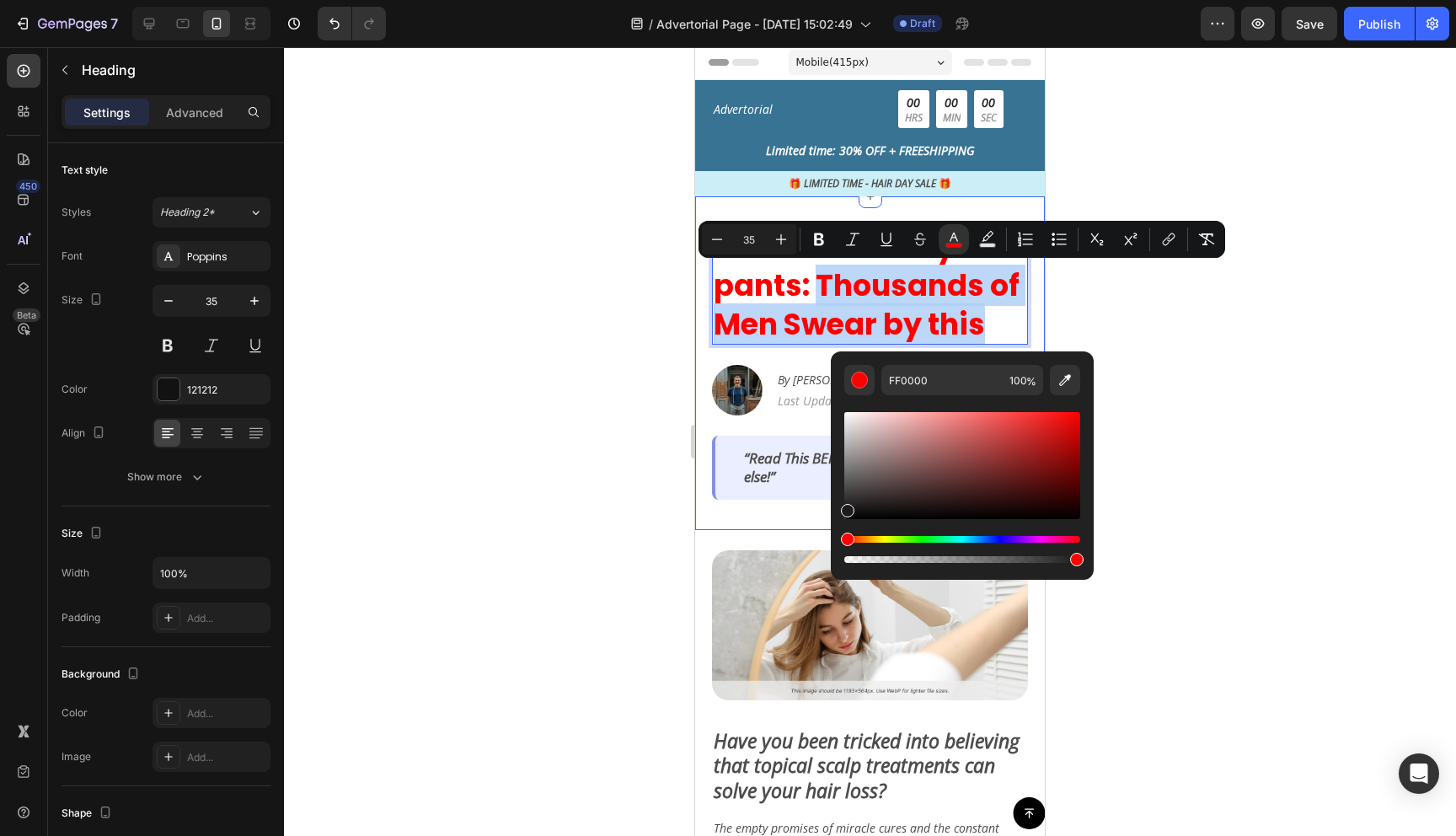
type input "1C1C1C"
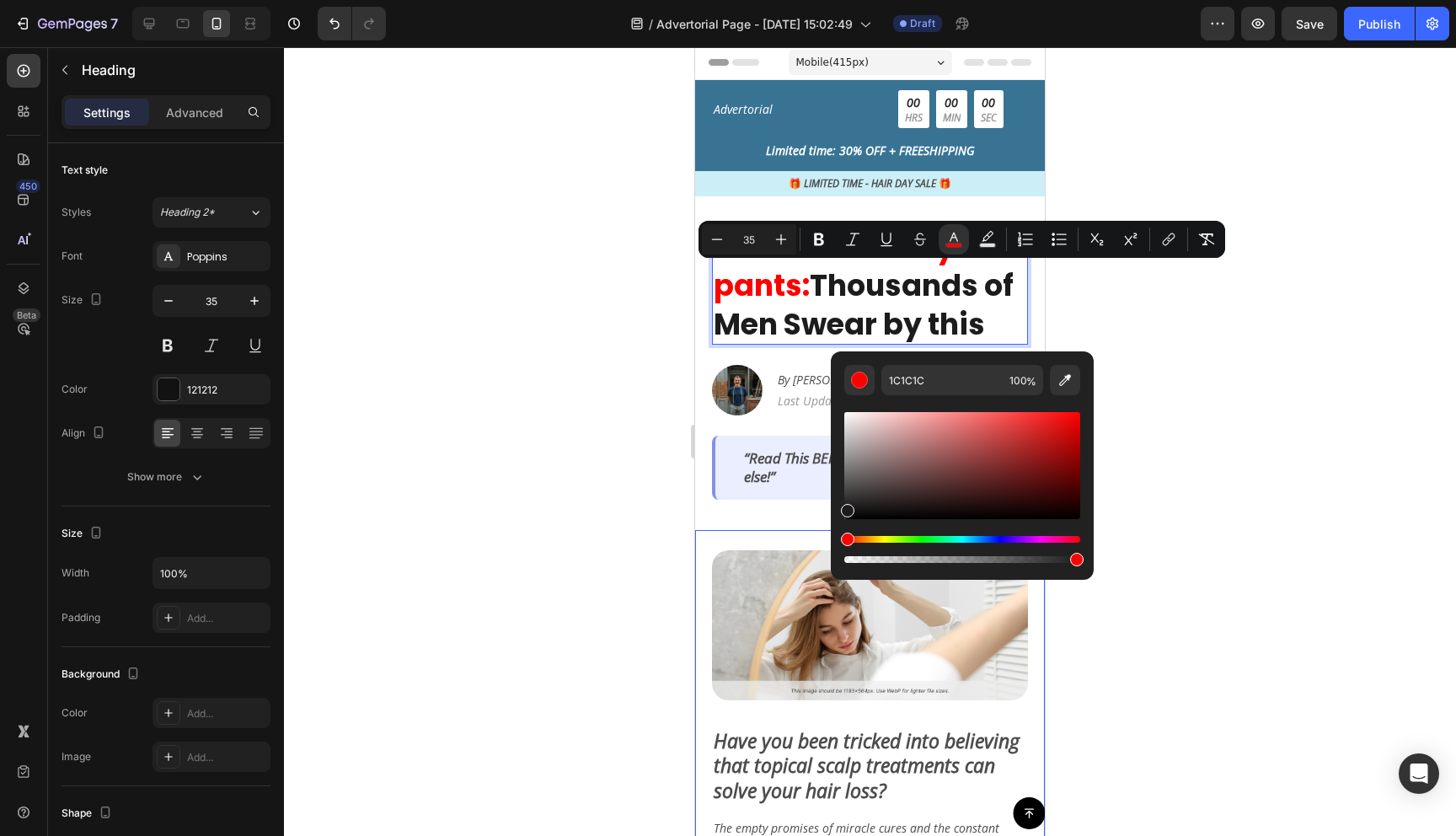
drag, startPoint x: 1570, startPoint y: 507, endPoint x: 803, endPoint y: 549, distance: 768.1
click at [1261, 526] on div at bounding box center [870, 442] width 1172 height 789
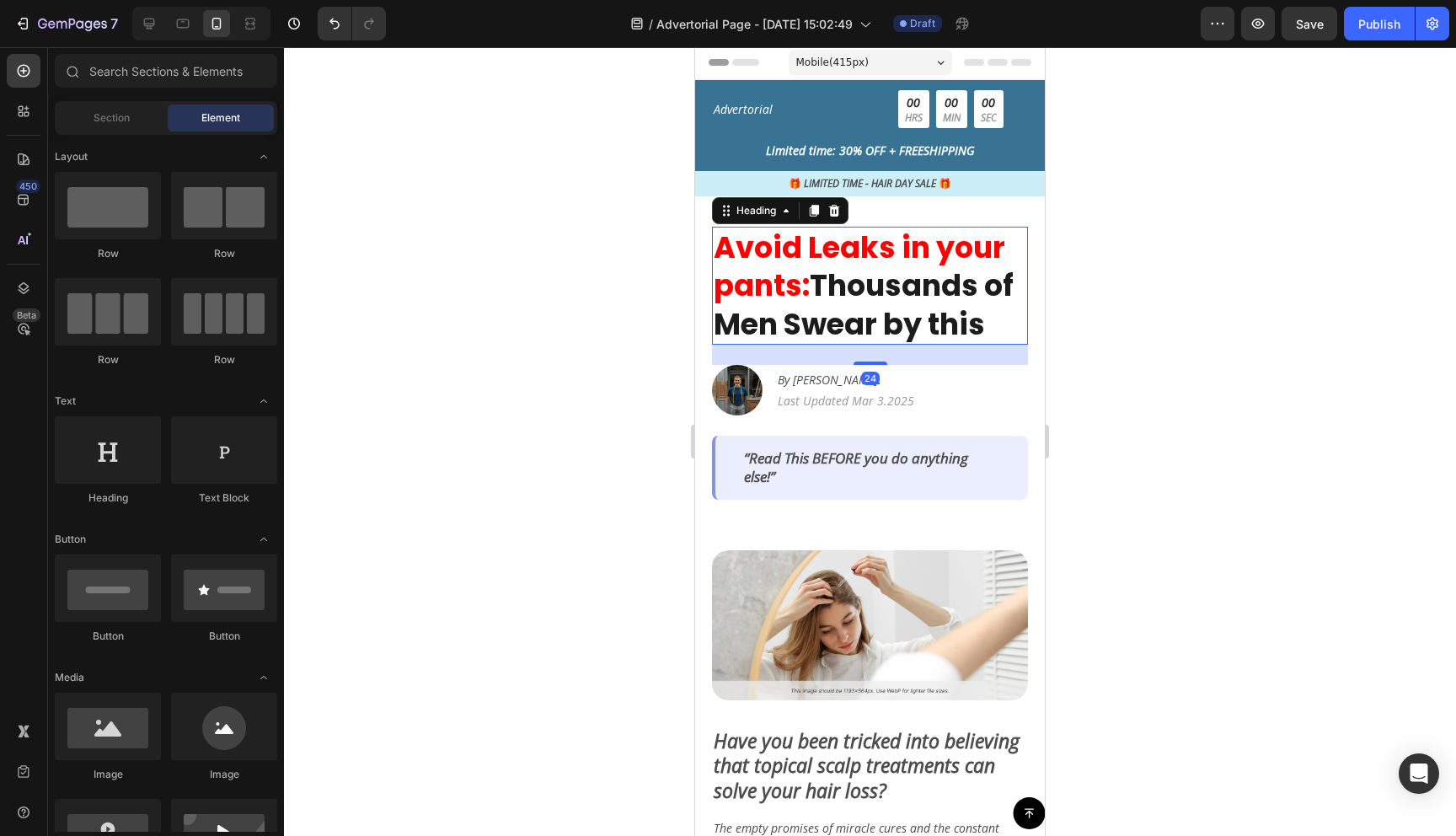
click at [827, 294] on span "Thousands of Men Swear by this" at bounding box center [863, 304] width 300 height 80
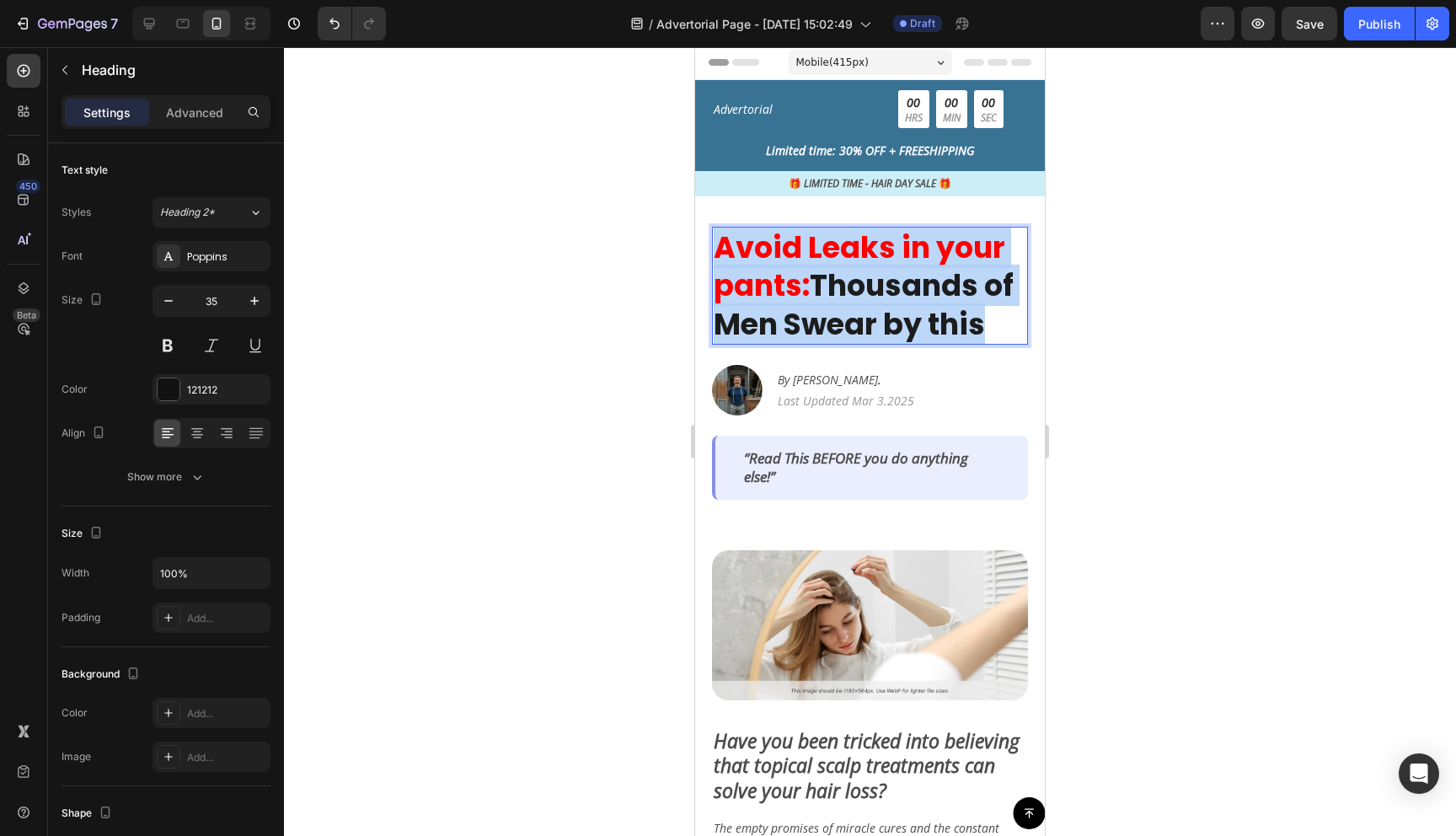
click at [827, 294] on span "Thousands of Men Swear by this" at bounding box center [863, 304] width 300 height 80
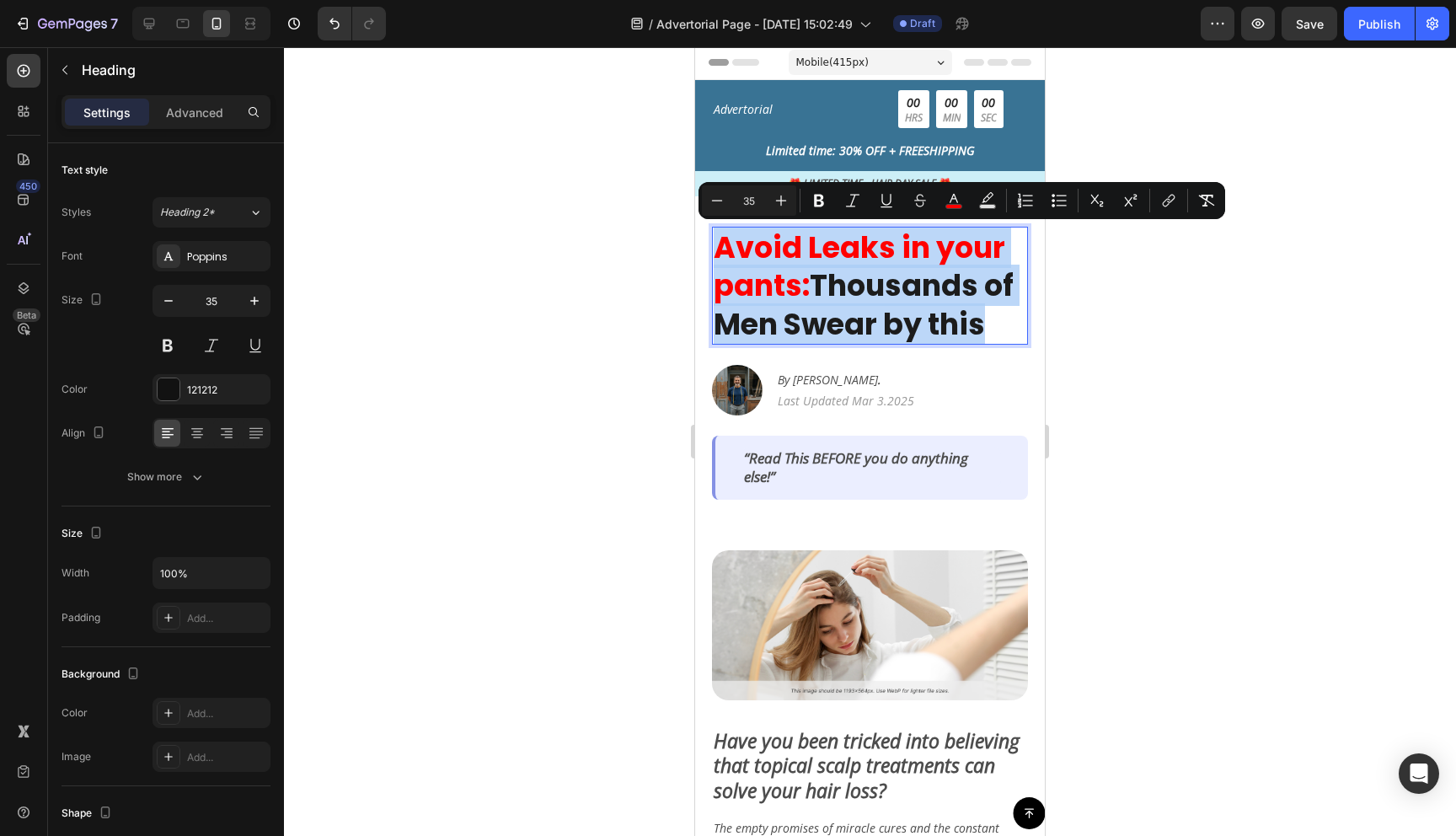
click at [881, 294] on span "Thousands of Men Swear by this" at bounding box center [863, 304] width 300 height 80
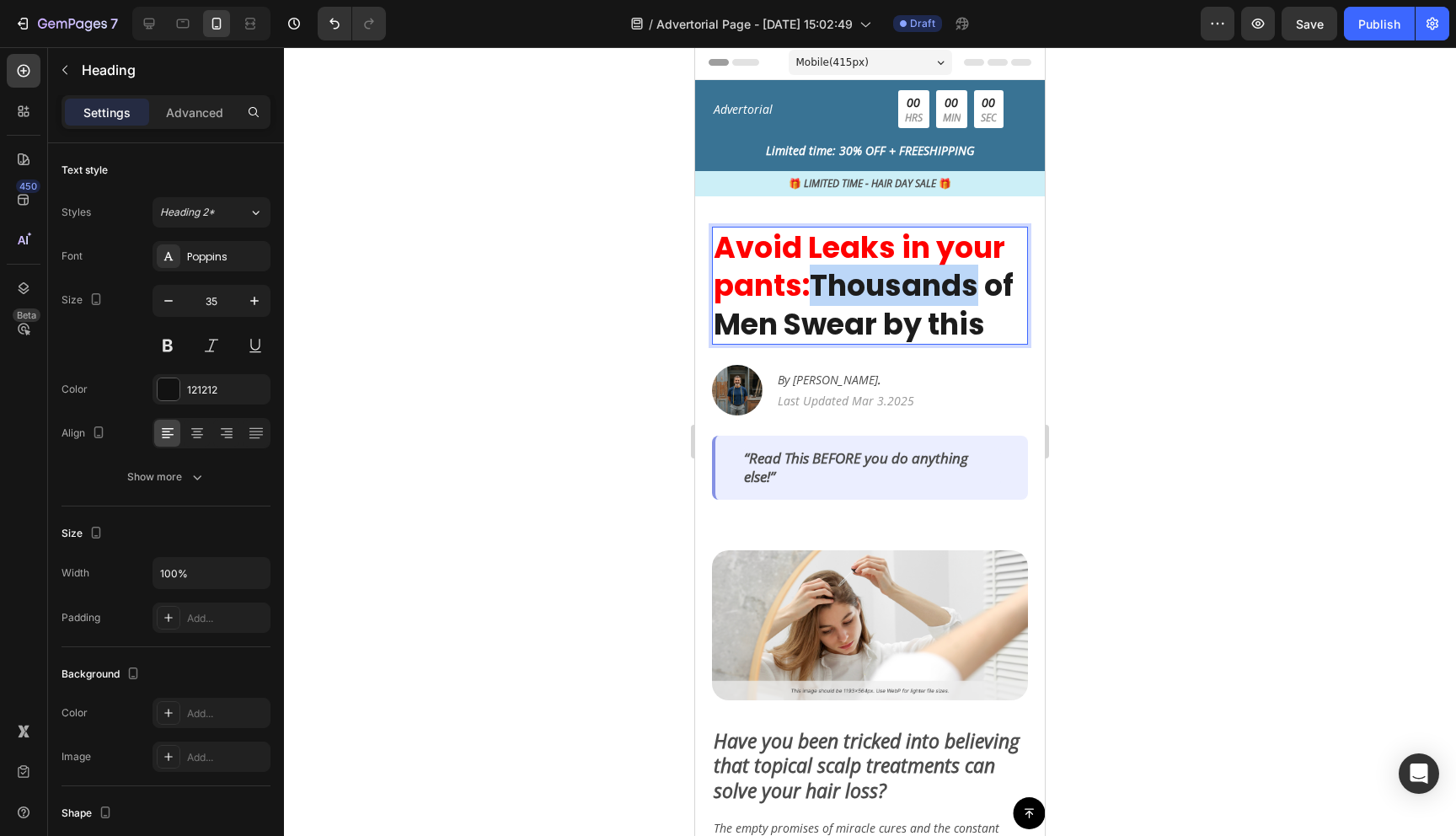
click at [881, 294] on span "Thousands of Men Swear by this" at bounding box center [863, 304] width 300 height 80
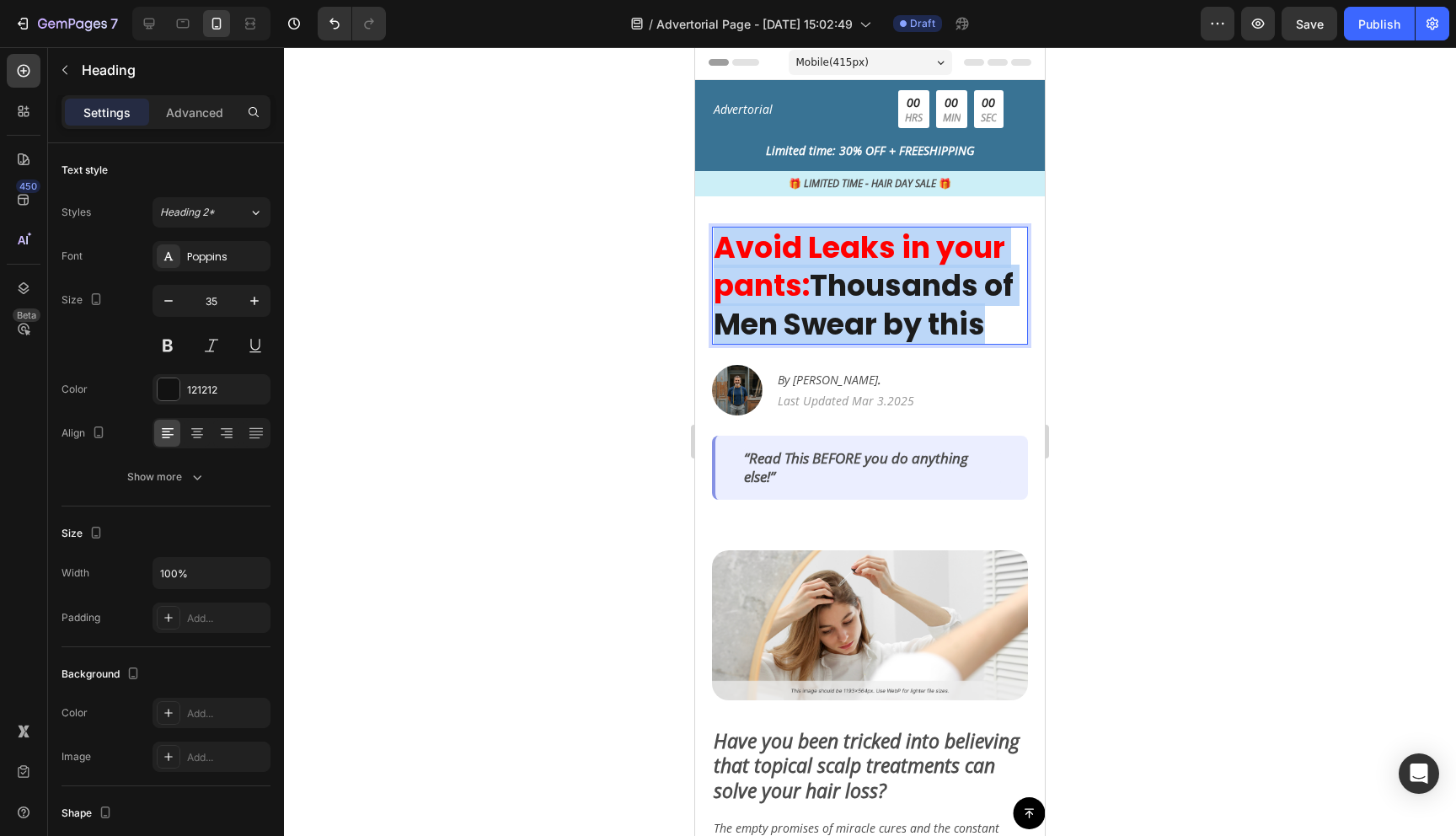
click at [881, 294] on span "Thousands of Men Swear by this" at bounding box center [863, 304] width 300 height 80
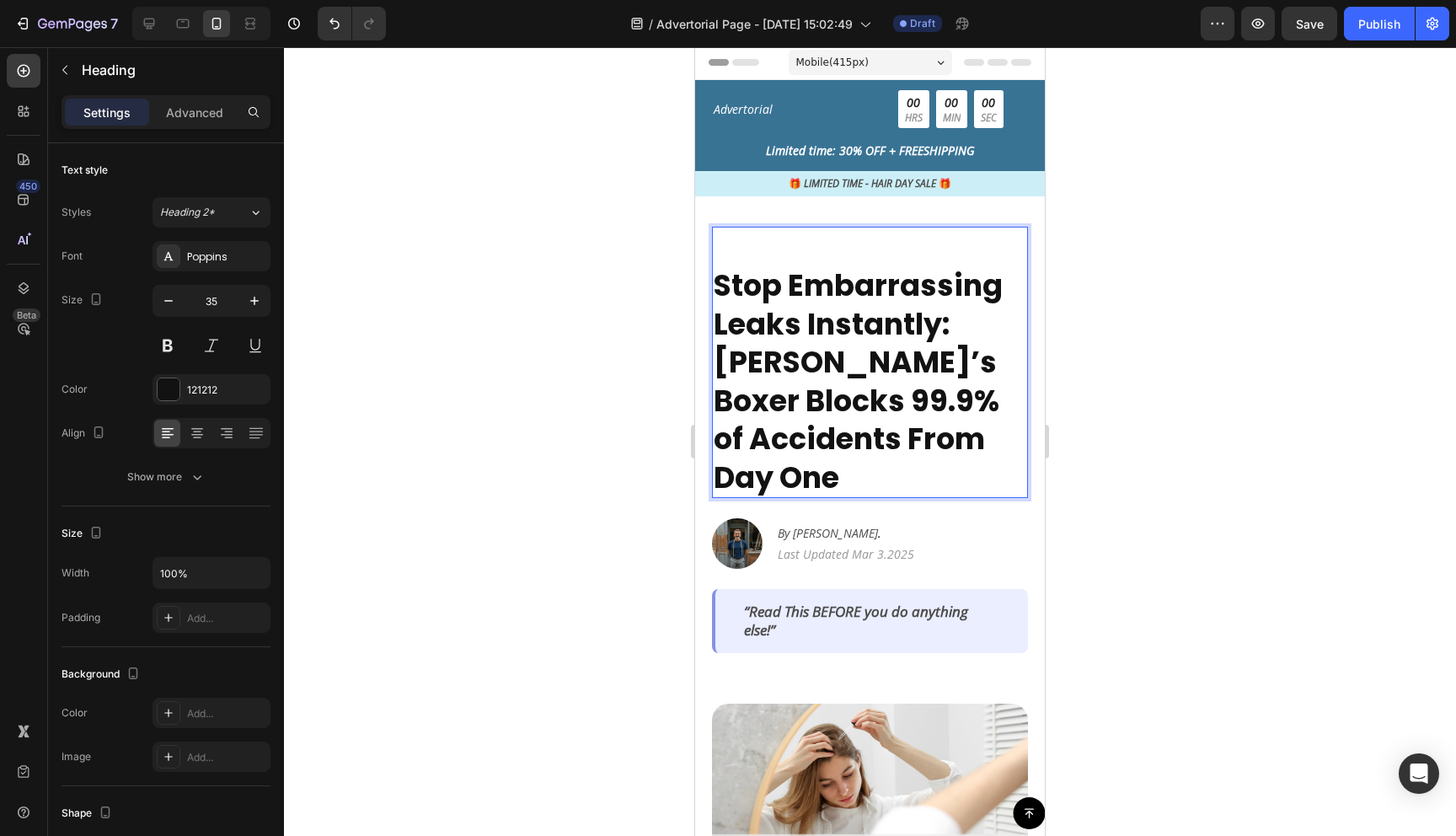
click at [757, 269] on strong "Stop Embarrassing Leaks Instantly: [PERSON_NAME]’s Boxer Blocks 99.9% of Accide…" at bounding box center [858, 381] width 289 height 233
click at [726, 265] on strong "Stop Embarrassing Leaks Instantly: [PERSON_NAME]’s Boxer Blocks 99.9% of Accide…" at bounding box center [858, 381] width 289 height 233
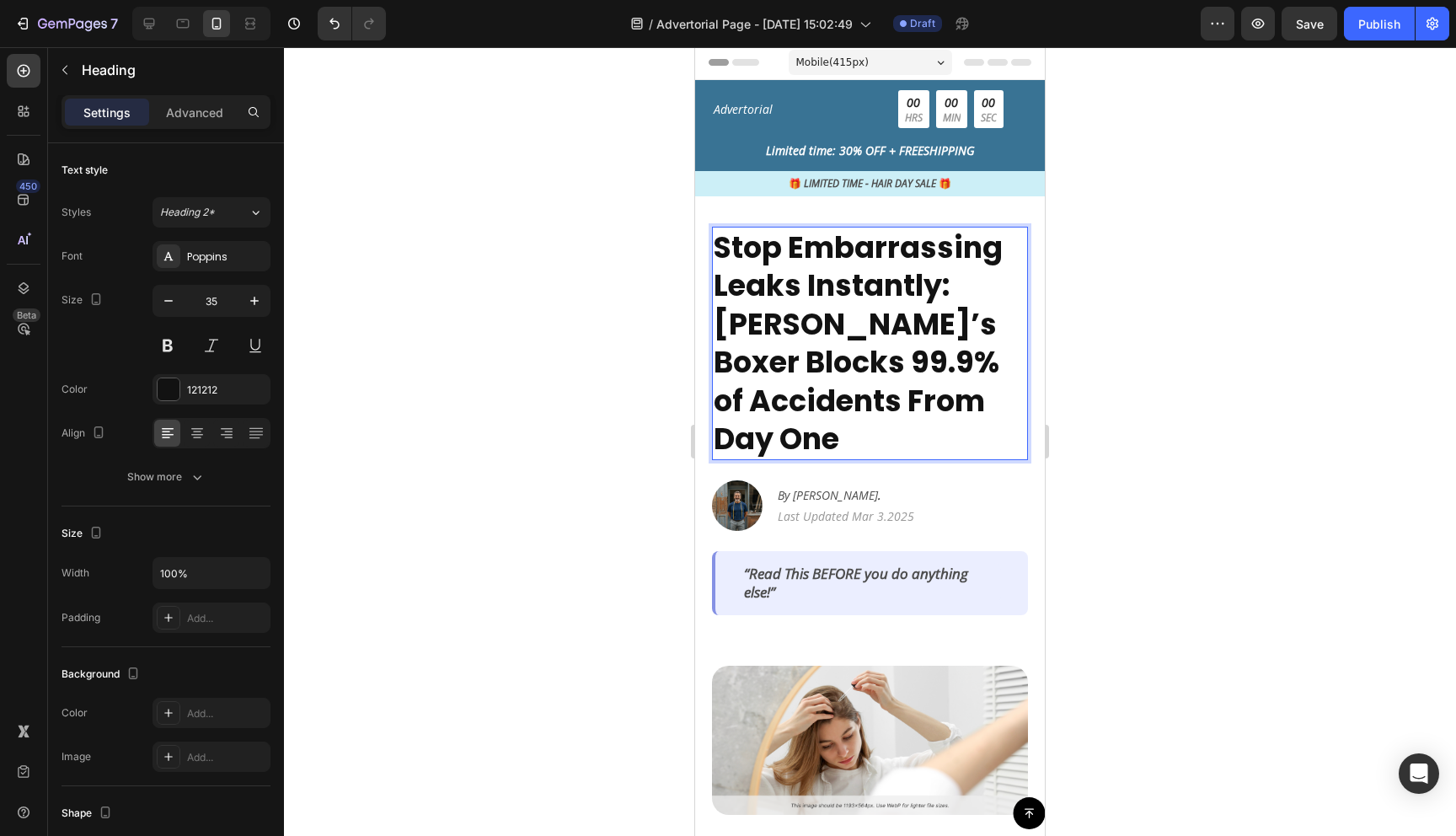
click at [786, 314] on strong "Stop Embarrassing Leaks Instantly: [PERSON_NAME]’s Boxer Blocks 99.9% of Accide…" at bounding box center [858, 343] width 289 height 233
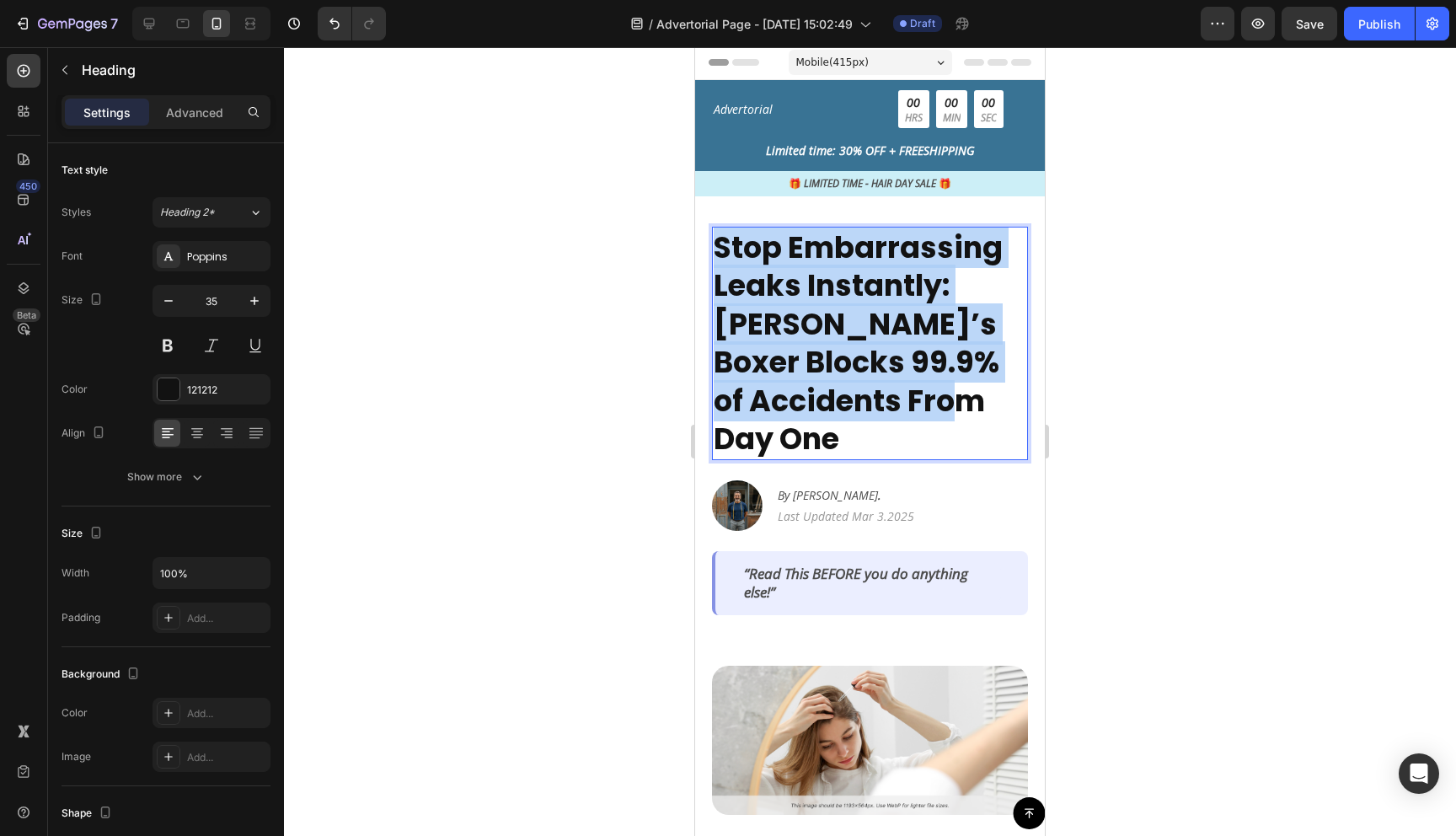
click at [786, 314] on strong "Stop Embarrassing Leaks Instantly: [PERSON_NAME]’s Boxer Blocks 99.9% of Accide…" at bounding box center [858, 343] width 289 height 233
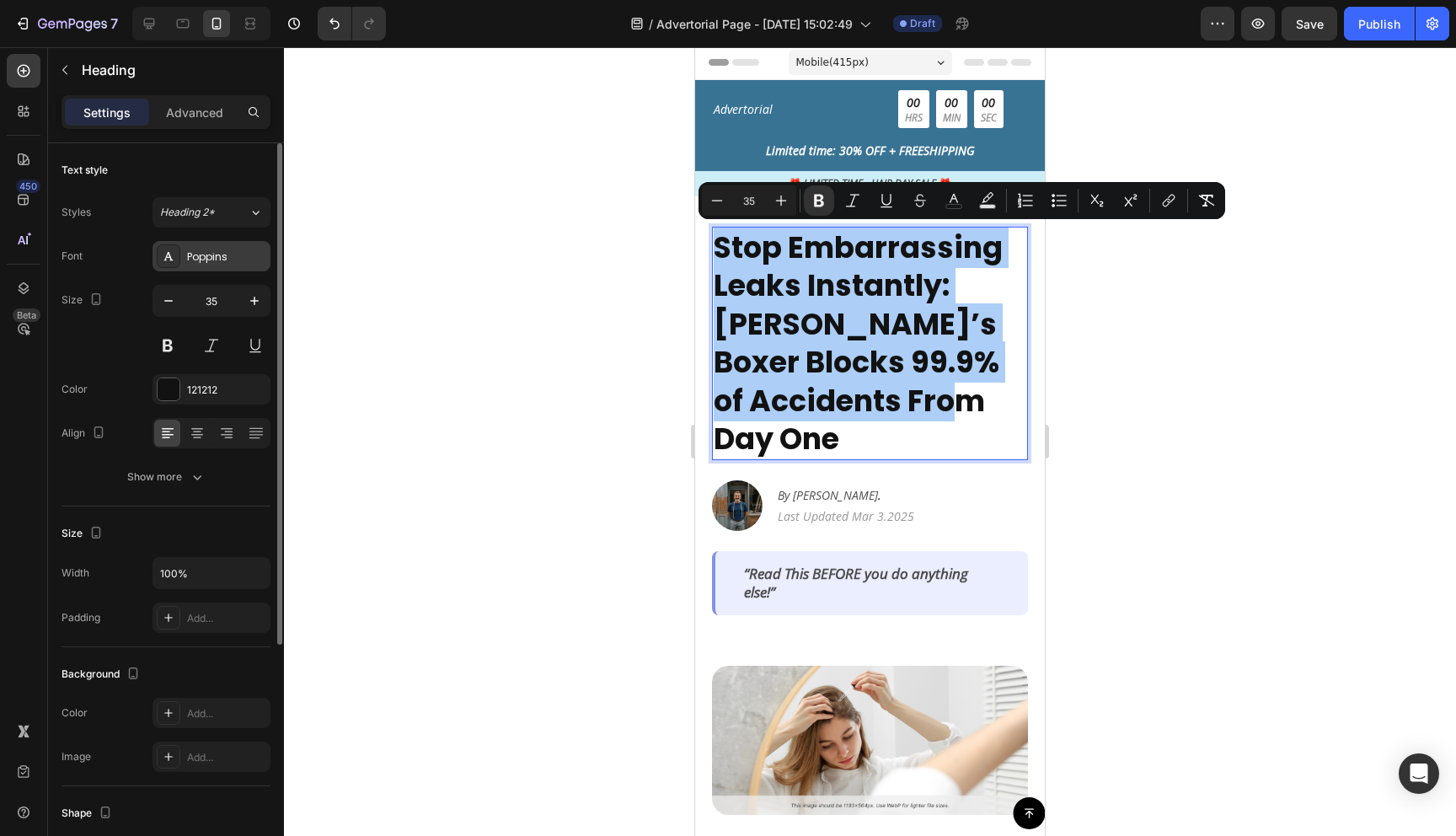
click at [215, 263] on div "Poppins" at bounding box center [226, 257] width 80 height 15
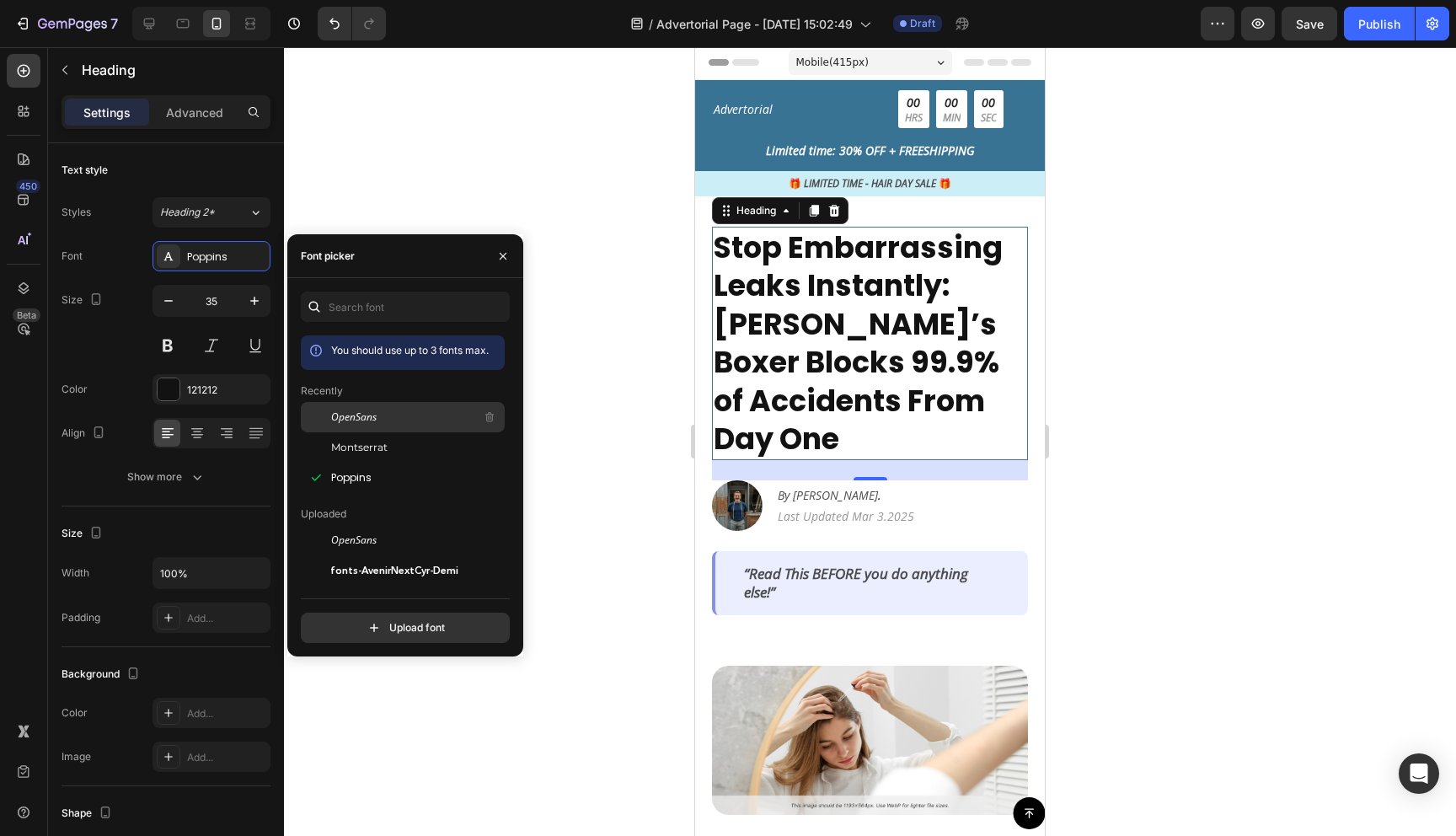
click at [351, 417] on span "OpenSans" at bounding box center [354, 416] width 45 height 15
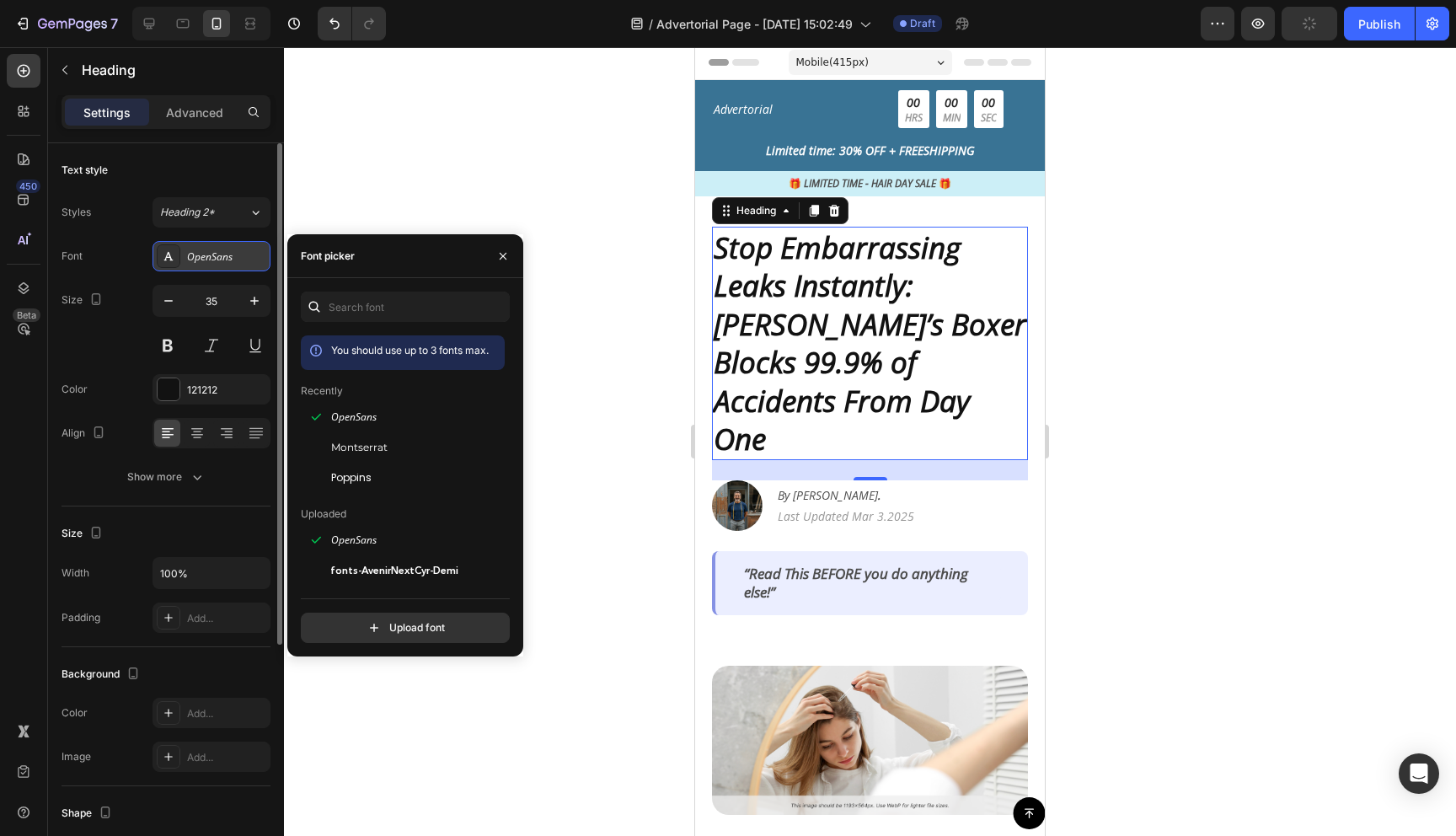
click at [197, 256] on div "OpenSans" at bounding box center [226, 257] width 80 height 15
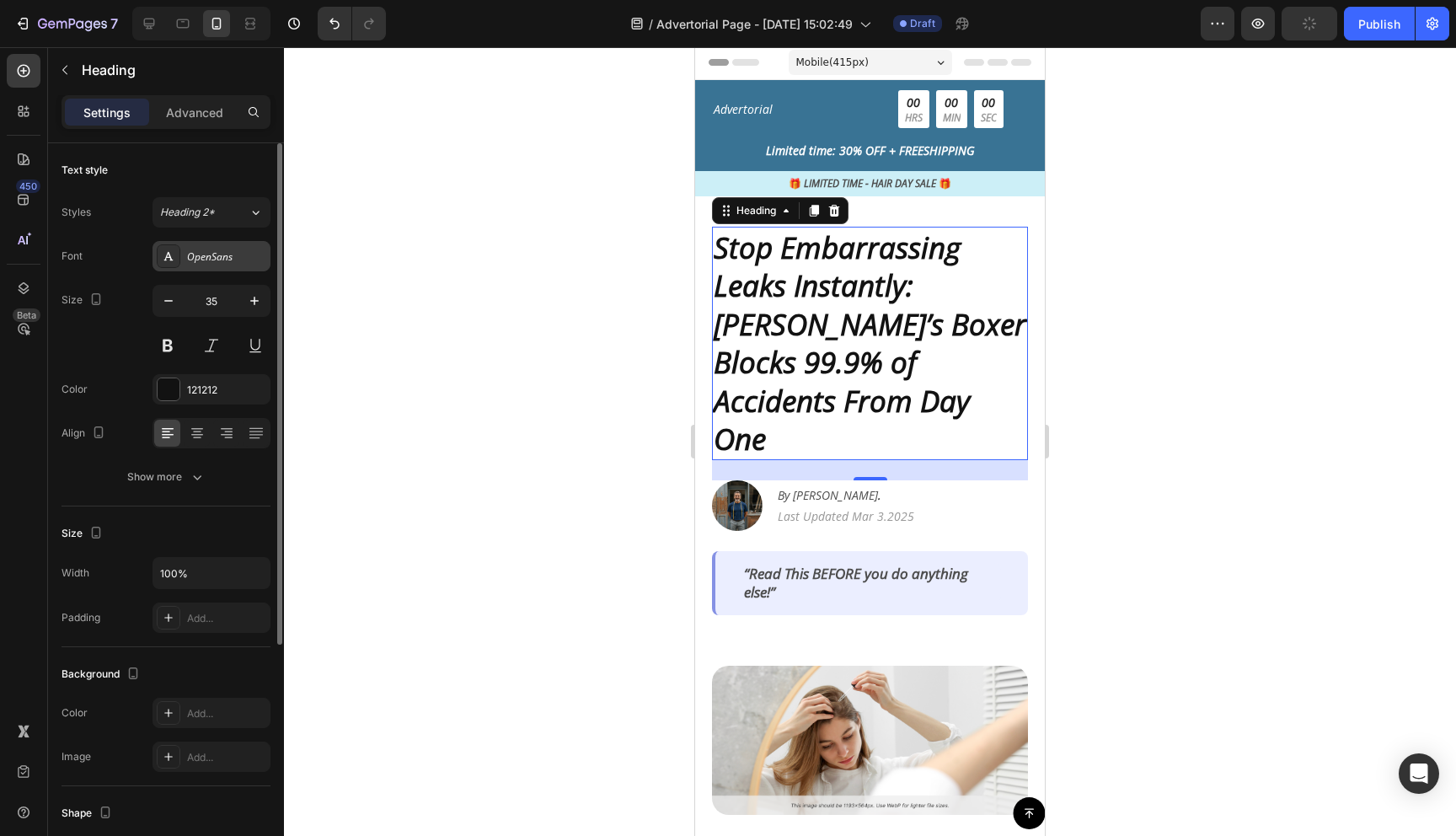
click at [197, 256] on div "OpenSans" at bounding box center [226, 257] width 80 height 15
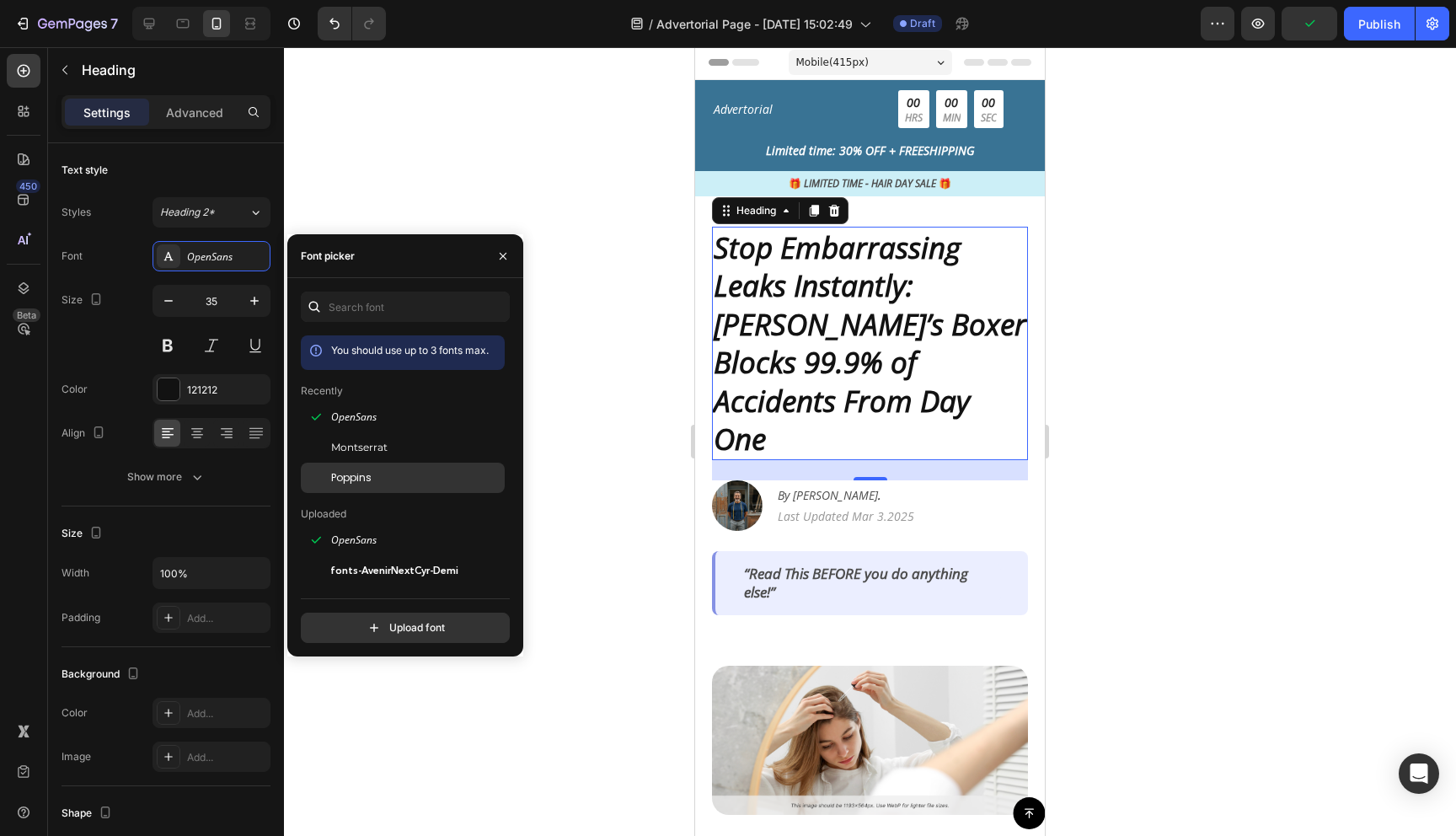
click at [352, 481] on span "Poppins" at bounding box center [351, 477] width 40 height 15
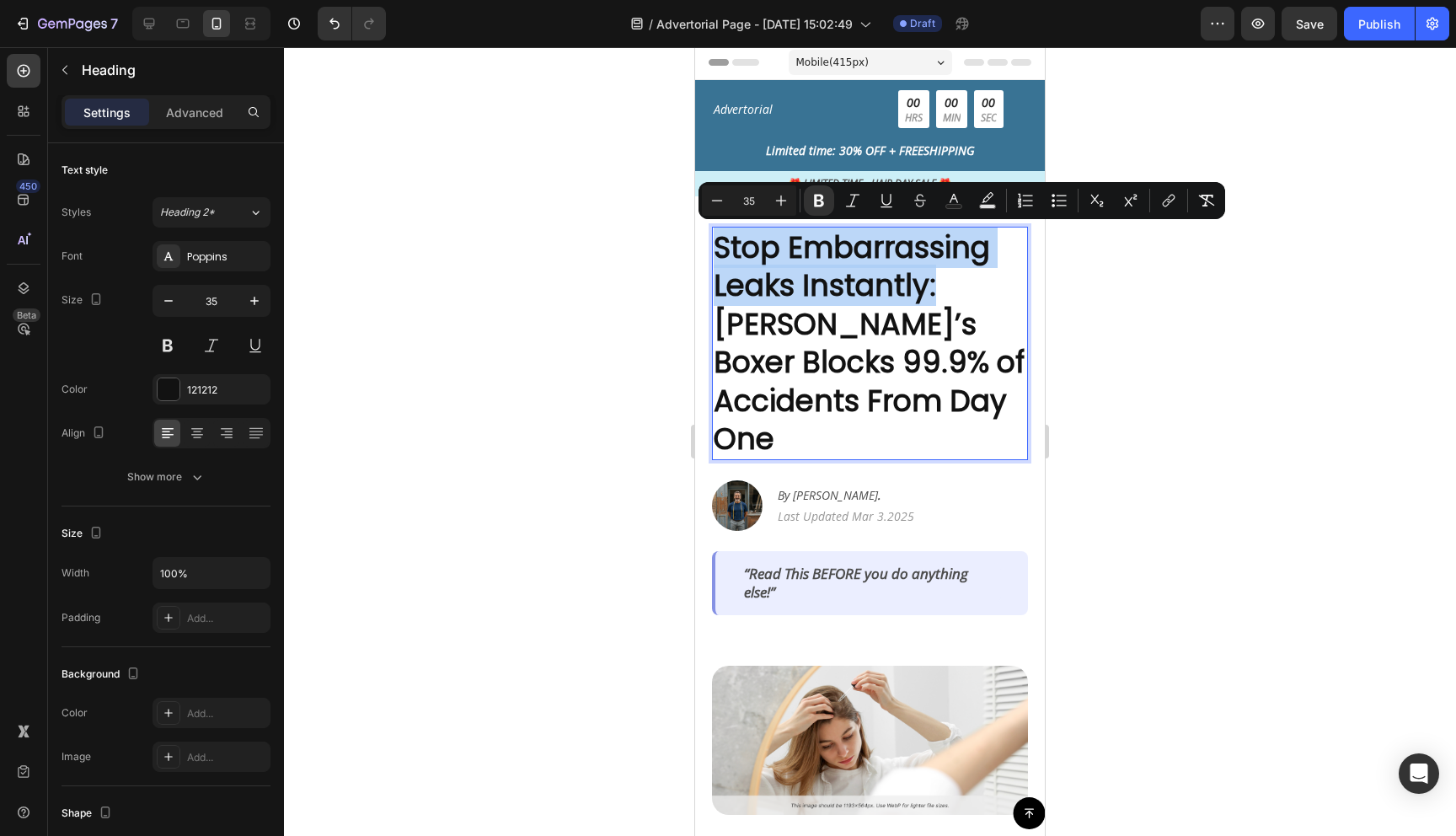
drag, startPoint x: 940, startPoint y: 278, endPoint x: 717, endPoint y: 246, distance: 225.3
click at [717, 246] on p "Stop Embarrassing Leaks Instantly: [PERSON_NAME]’s Boxer Blocks 99.9% of Accide…" at bounding box center [870, 343] width 313 height 230
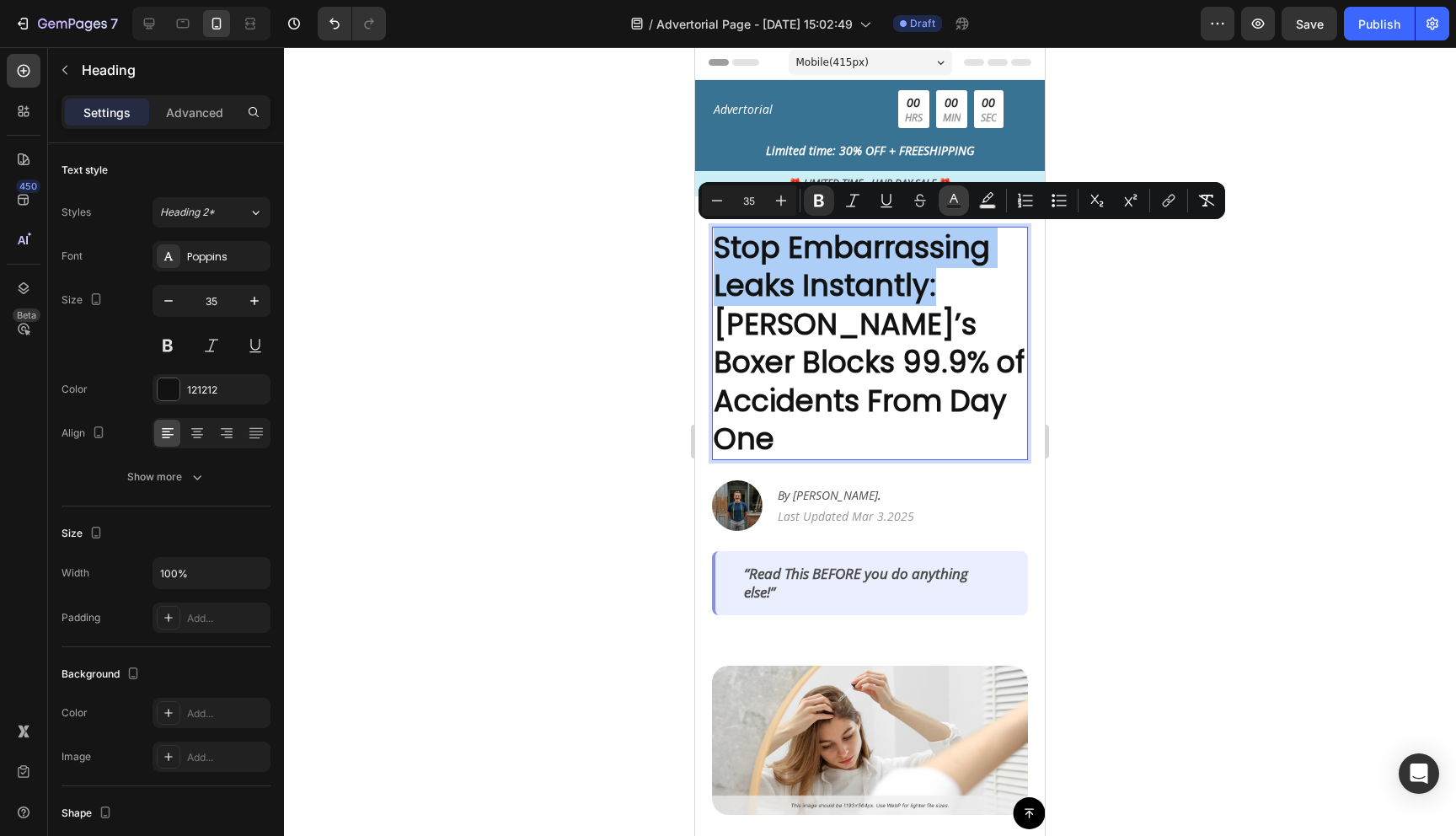
click at [956, 203] on icon "Editor contextual toolbar" at bounding box center [954, 200] width 17 height 17
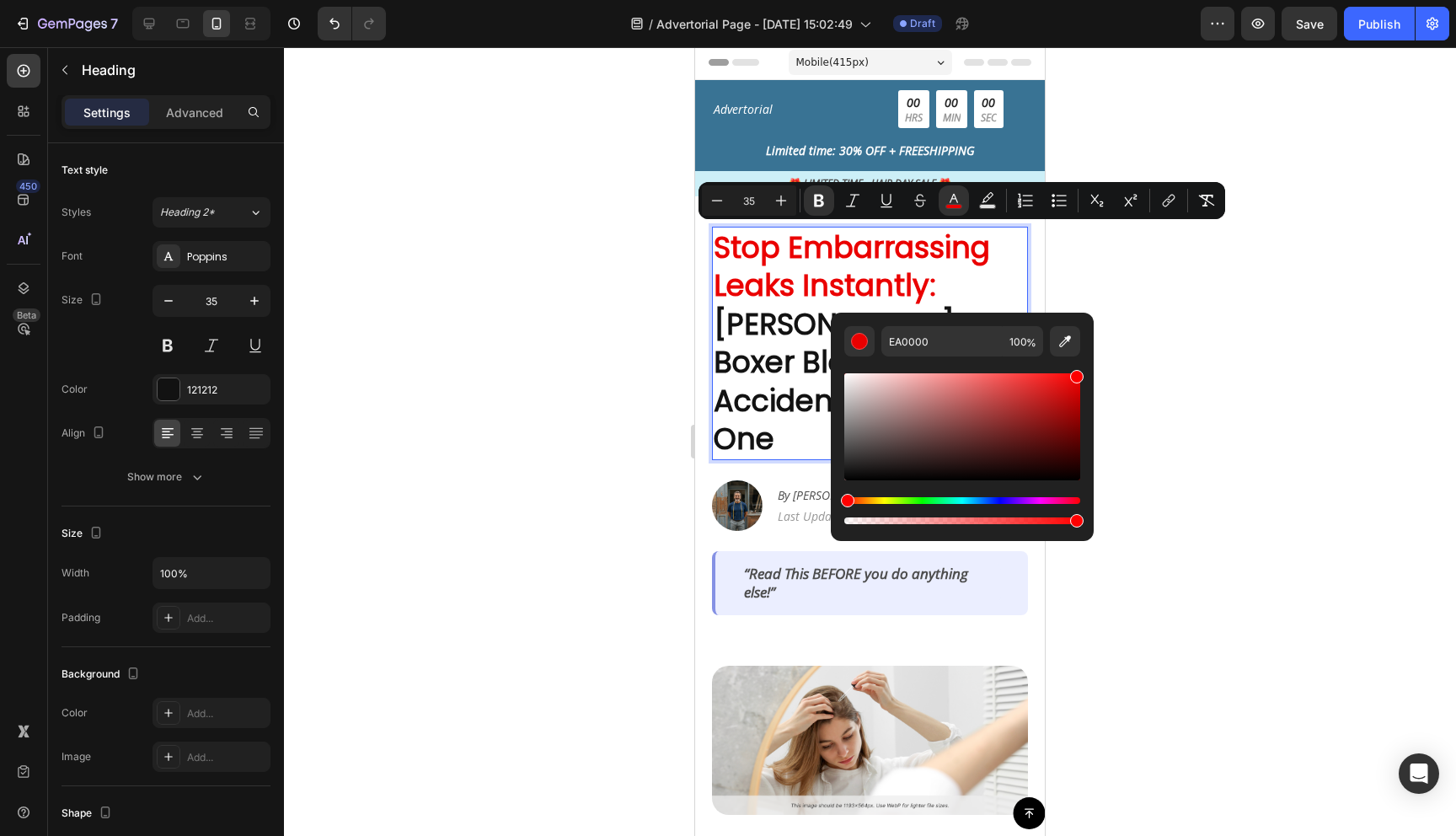
drag, startPoint x: 1071, startPoint y: 407, endPoint x: 1104, endPoint y: 344, distance: 71.1
click at [1104, 0] on body "7 Version history / Advertorial Page - [DATE] 15:02:49 Draft Preview Save Publi…" at bounding box center [728, 0] width 1456 height 0
type input "FF0000"
click at [1169, 344] on div at bounding box center [870, 442] width 1172 height 789
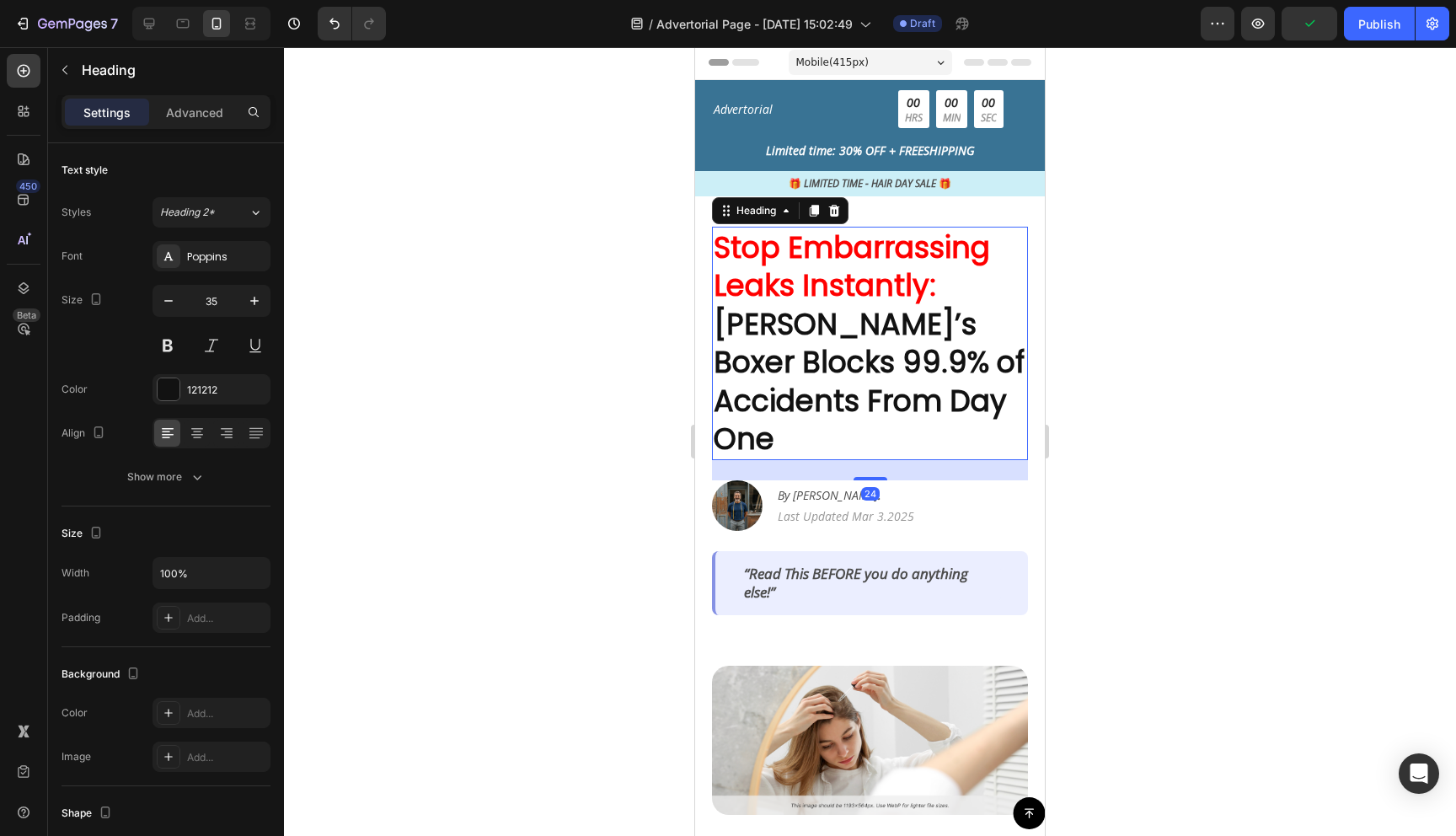
click at [900, 290] on strong "Stop Embarrassing Leaks Instantly:" at bounding box center [851, 267] width 276 height 80
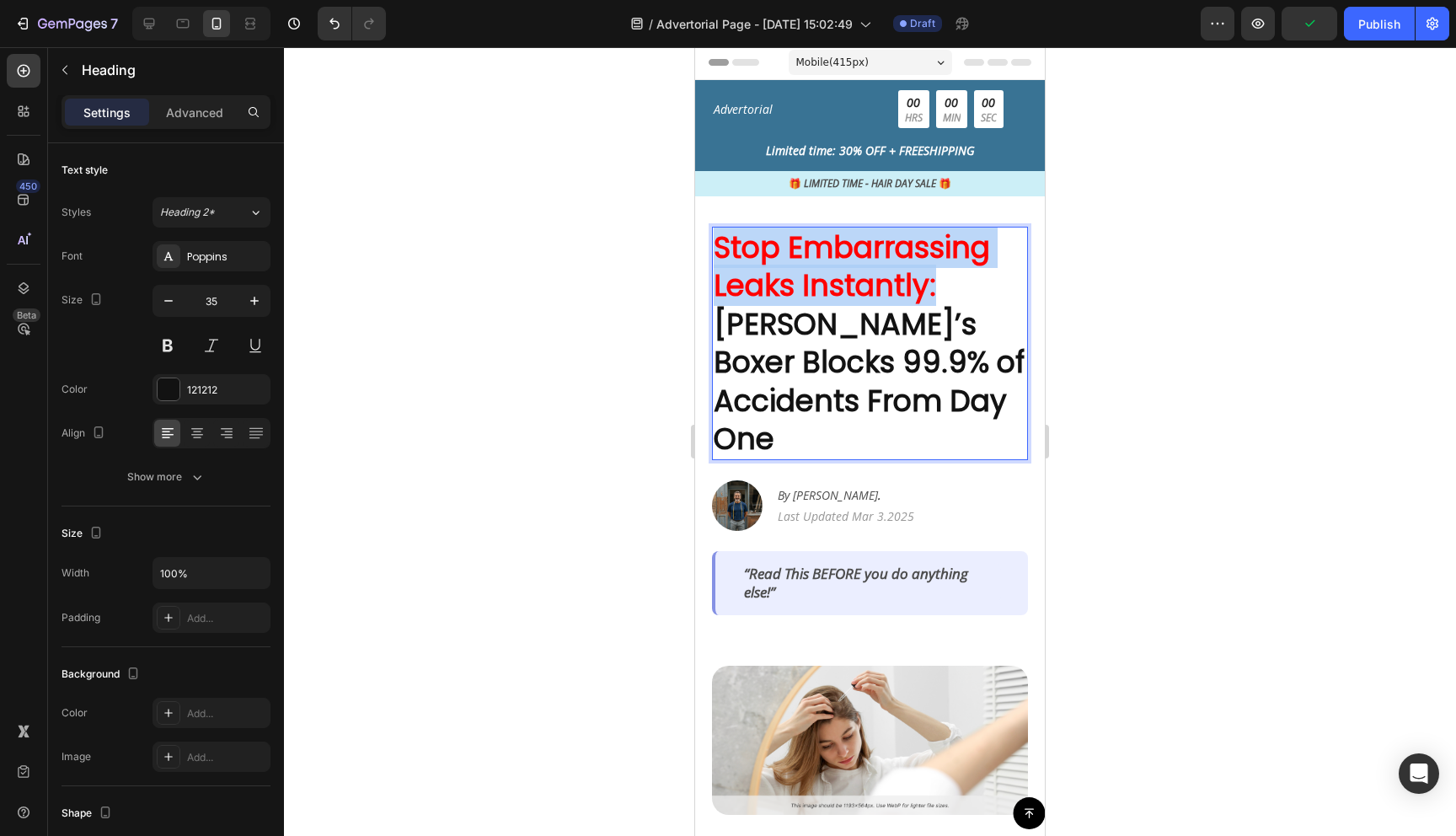
drag, startPoint x: 945, startPoint y: 295, endPoint x: 716, endPoint y: 244, distance: 234.6
click at [716, 244] on p "Stop Embarrassing Leaks Instantly: [PERSON_NAME]’s Boxer Blocks 99.9% of Accide…" at bounding box center [870, 343] width 313 height 230
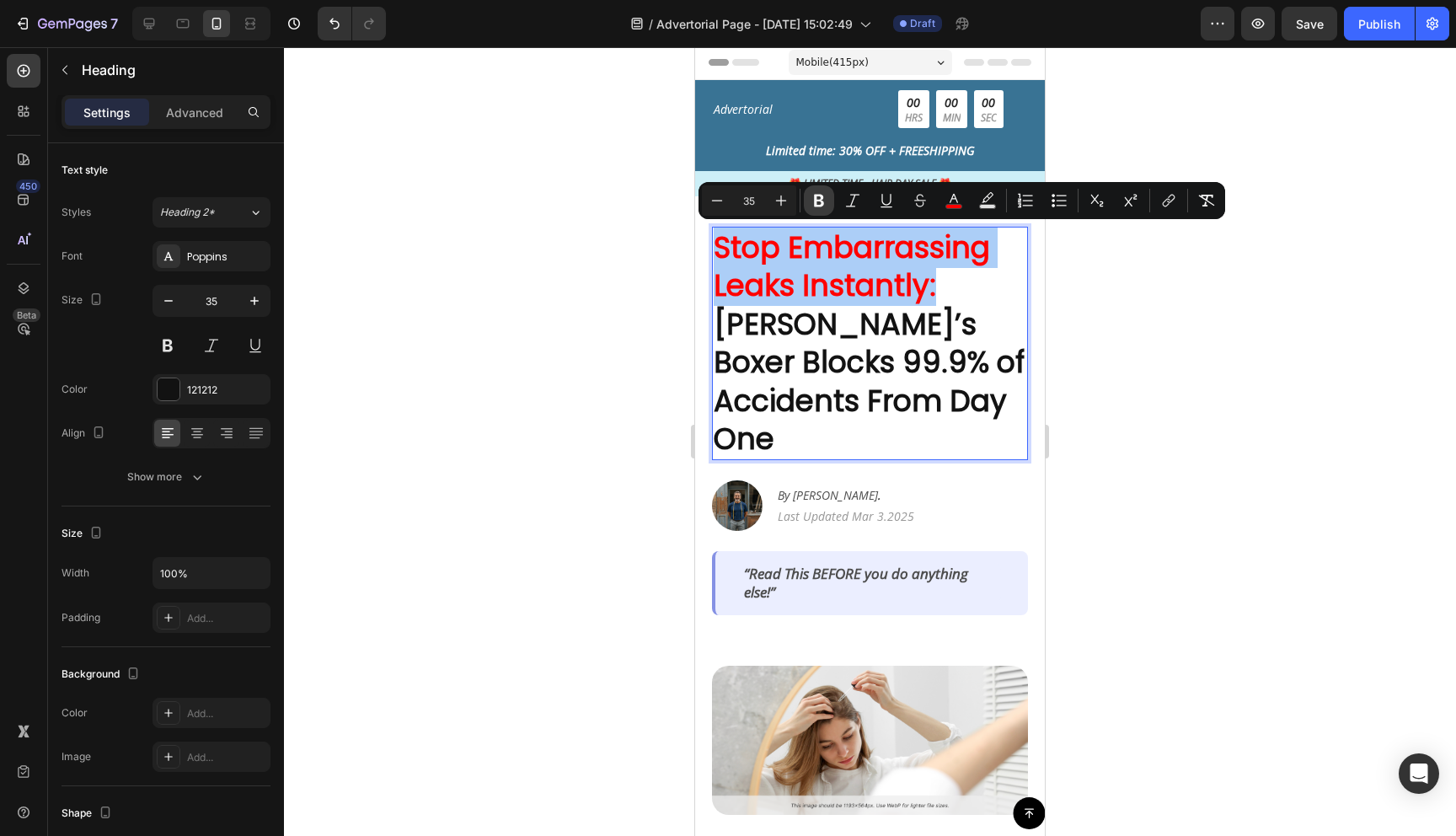
click at [818, 203] on icon "Editor contextual toolbar" at bounding box center [818, 200] width 17 height 17
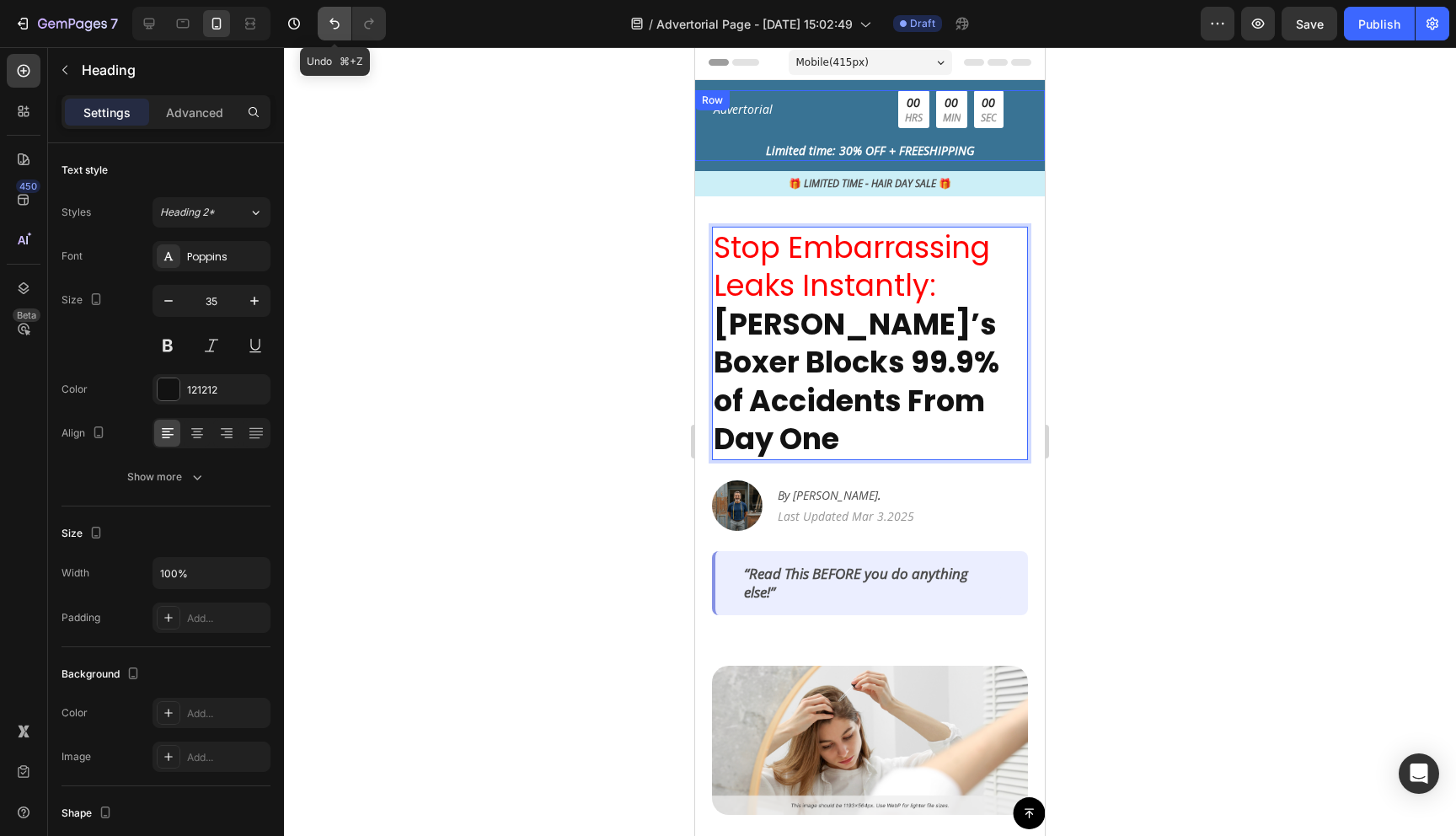
click at [326, 21] on icon "Undo/Redo" at bounding box center [334, 23] width 17 height 17
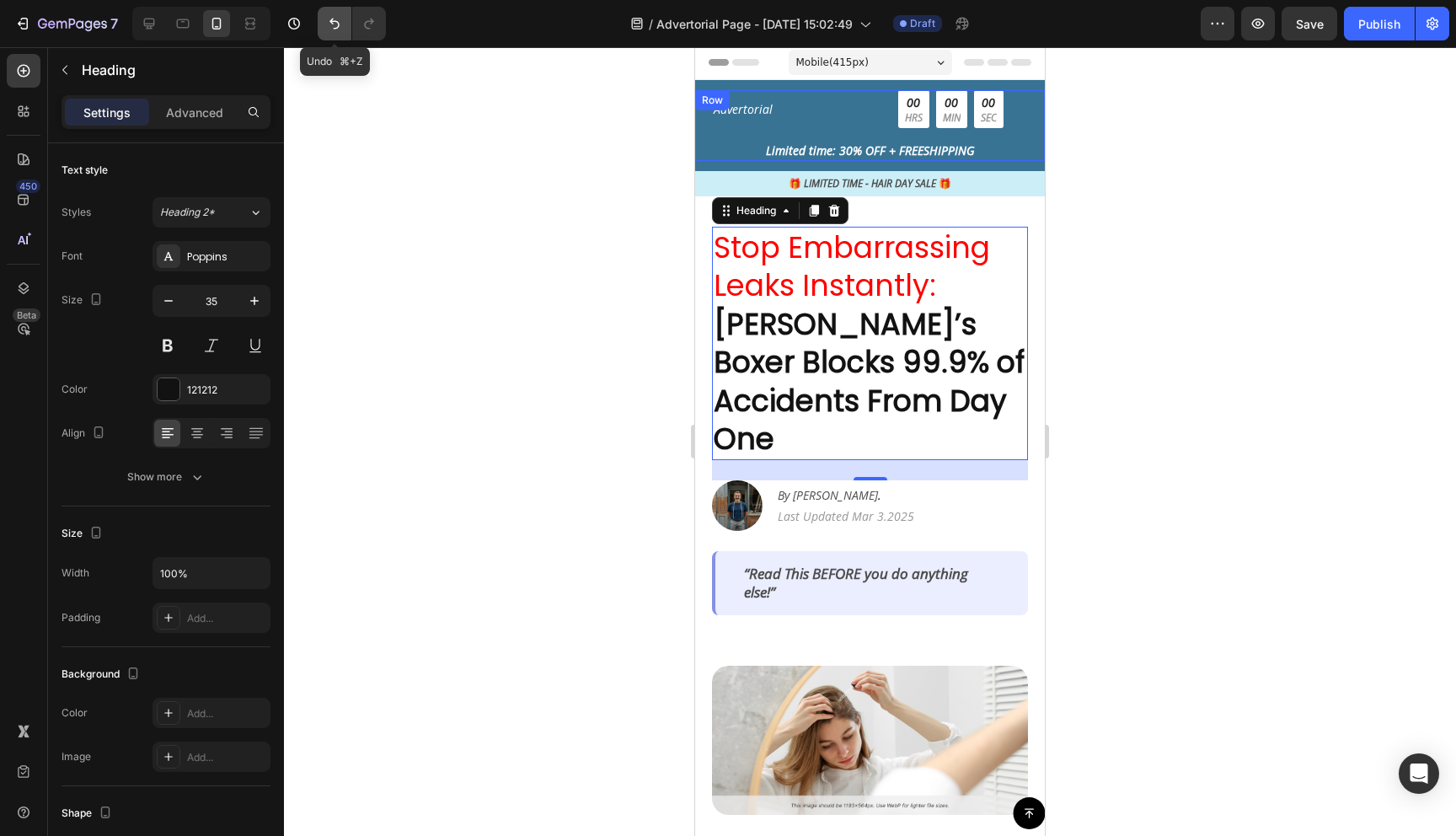
click at [326, 21] on icon "Undo/Redo" at bounding box center [334, 23] width 17 height 17
click at [332, 22] on icon "Undo/Redo" at bounding box center [334, 24] width 10 height 11
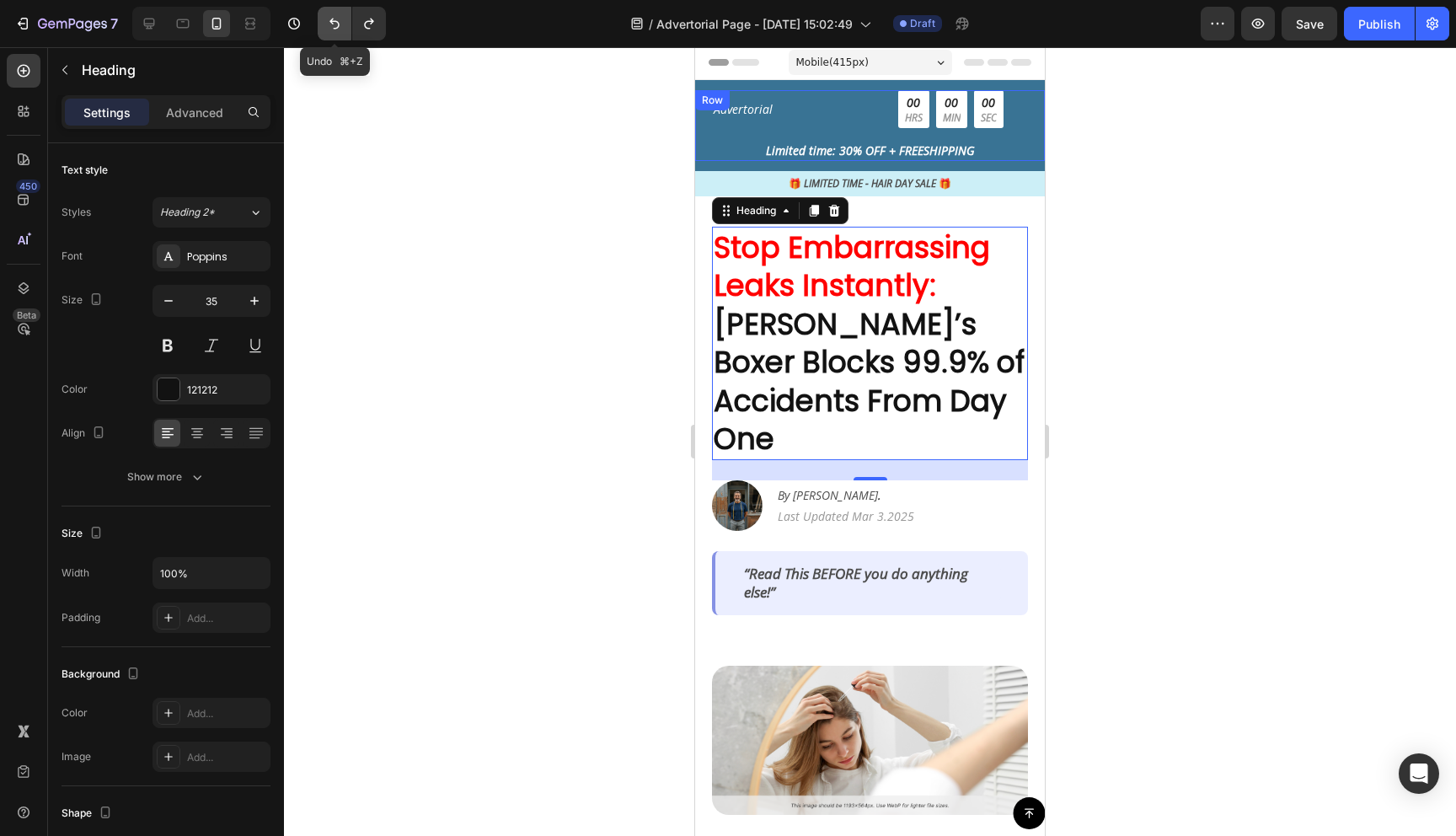
click at [332, 22] on icon "Undo/Redo" at bounding box center [334, 24] width 10 height 11
click at [334, 29] on icon "Undo/Redo" at bounding box center [334, 23] width 17 height 17
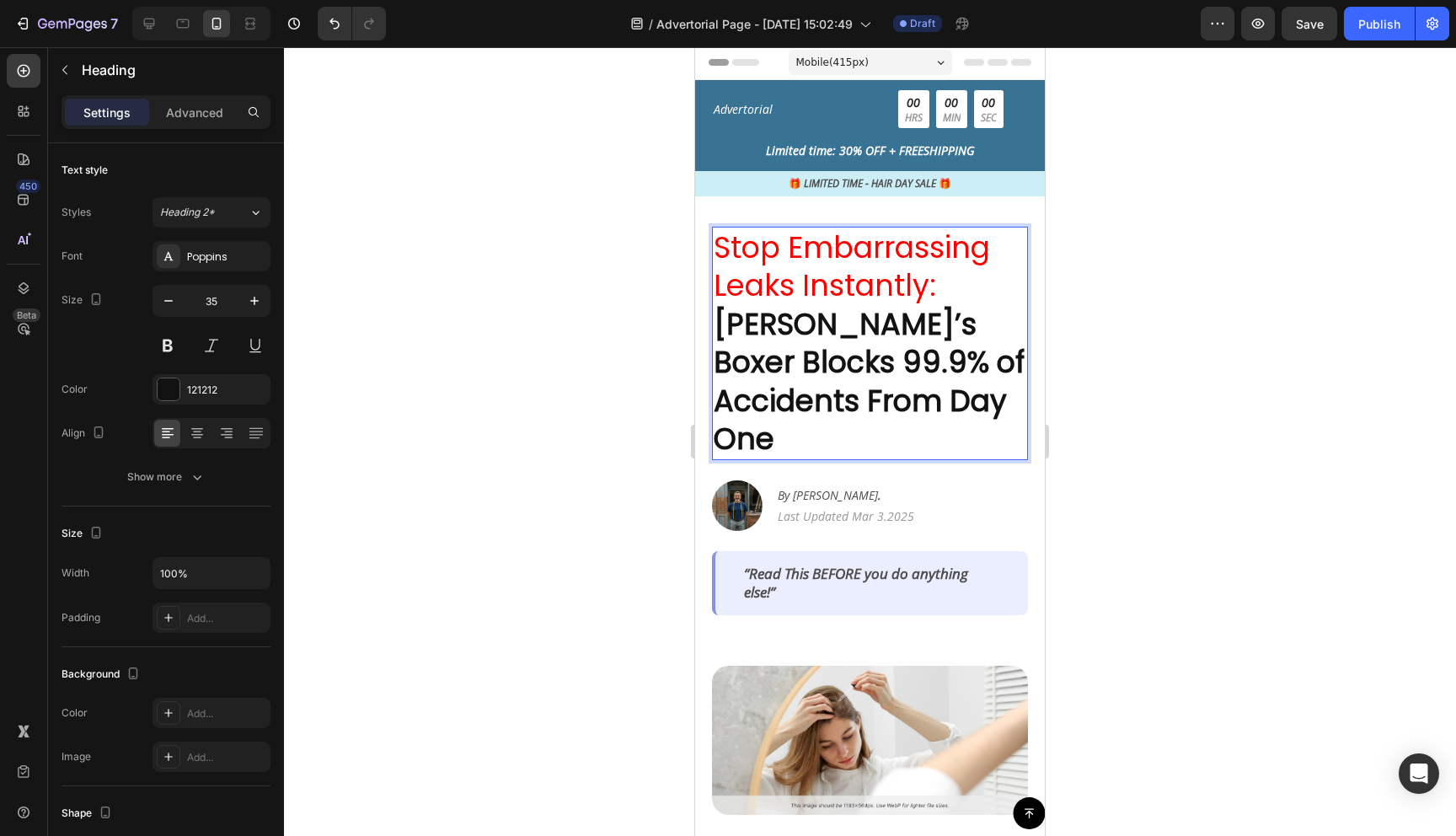
click at [884, 362] on strong "[PERSON_NAME]’s Boxer Blocks 99.9% of Accidents From Day One" at bounding box center [869, 382] width 311 height 156
click at [884, 361] on strong "[PERSON_NAME]’s Boxer Blocks 99.9% of Accidents From Day One" at bounding box center [869, 382] width 311 height 156
click at [1181, 313] on div at bounding box center [870, 442] width 1172 height 789
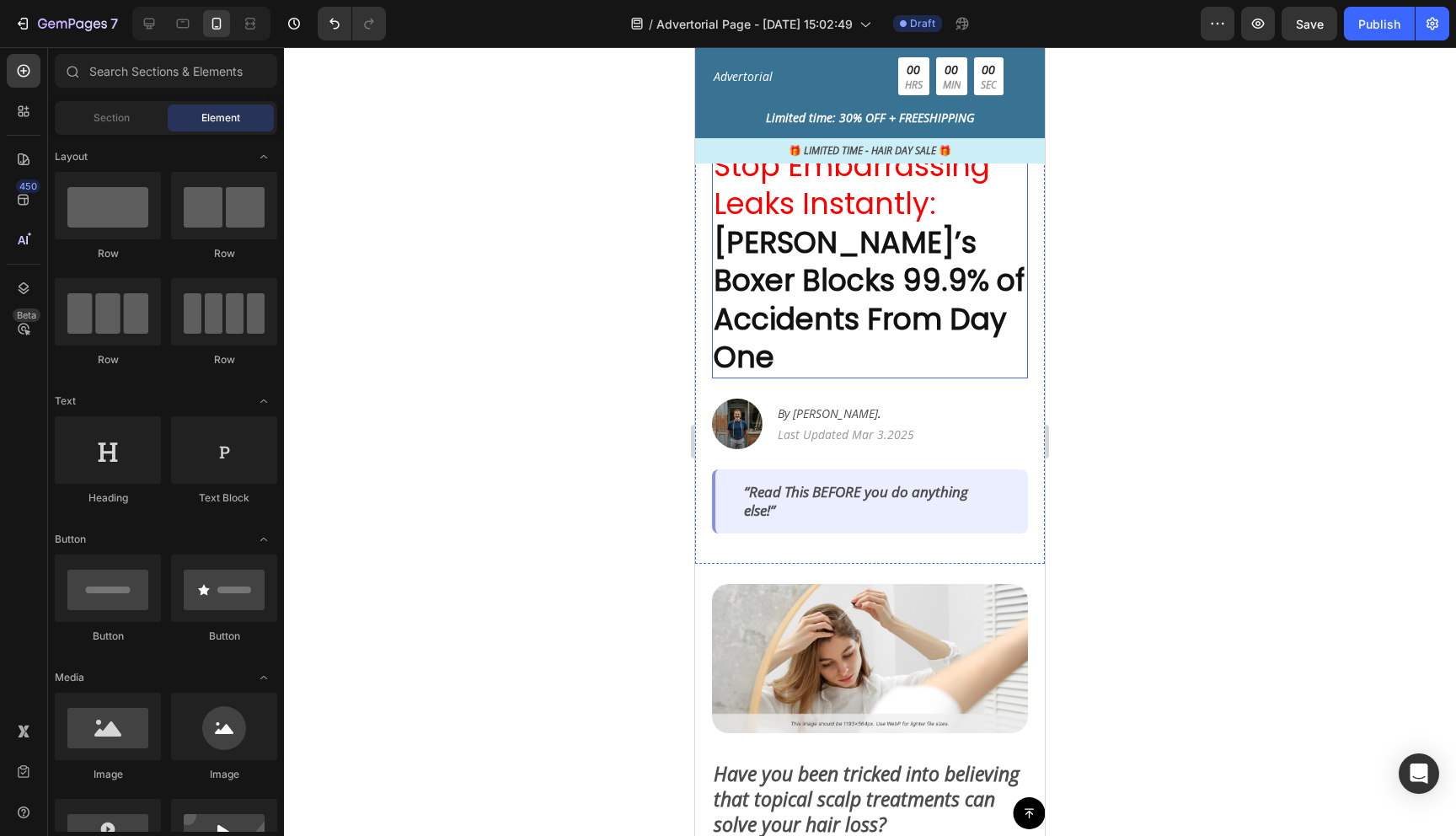
scroll to position [0, 0]
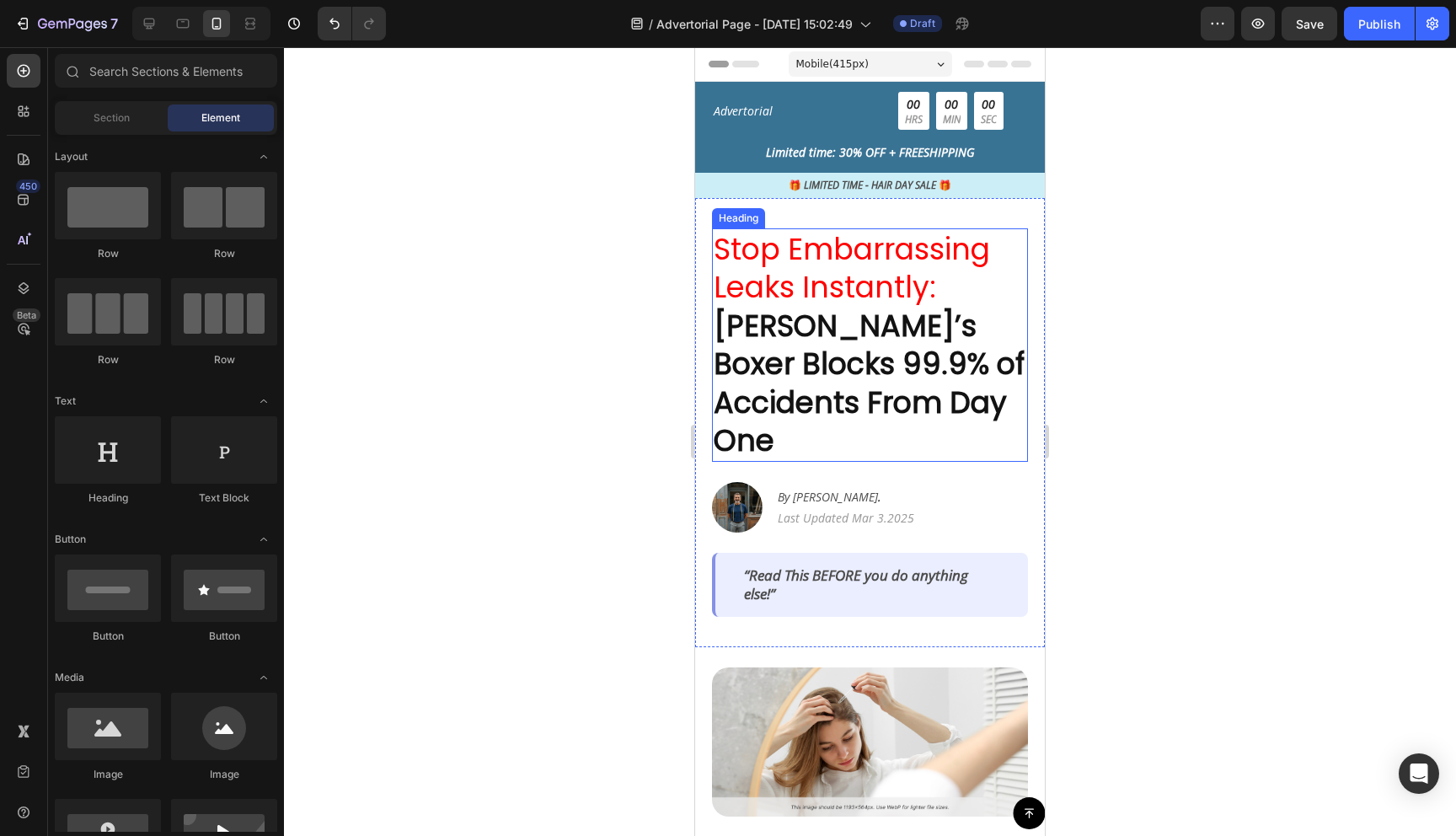
click at [898, 350] on strong "[PERSON_NAME]’s Boxer Blocks 99.9% of Accidents From Day One" at bounding box center [869, 383] width 311 height 156
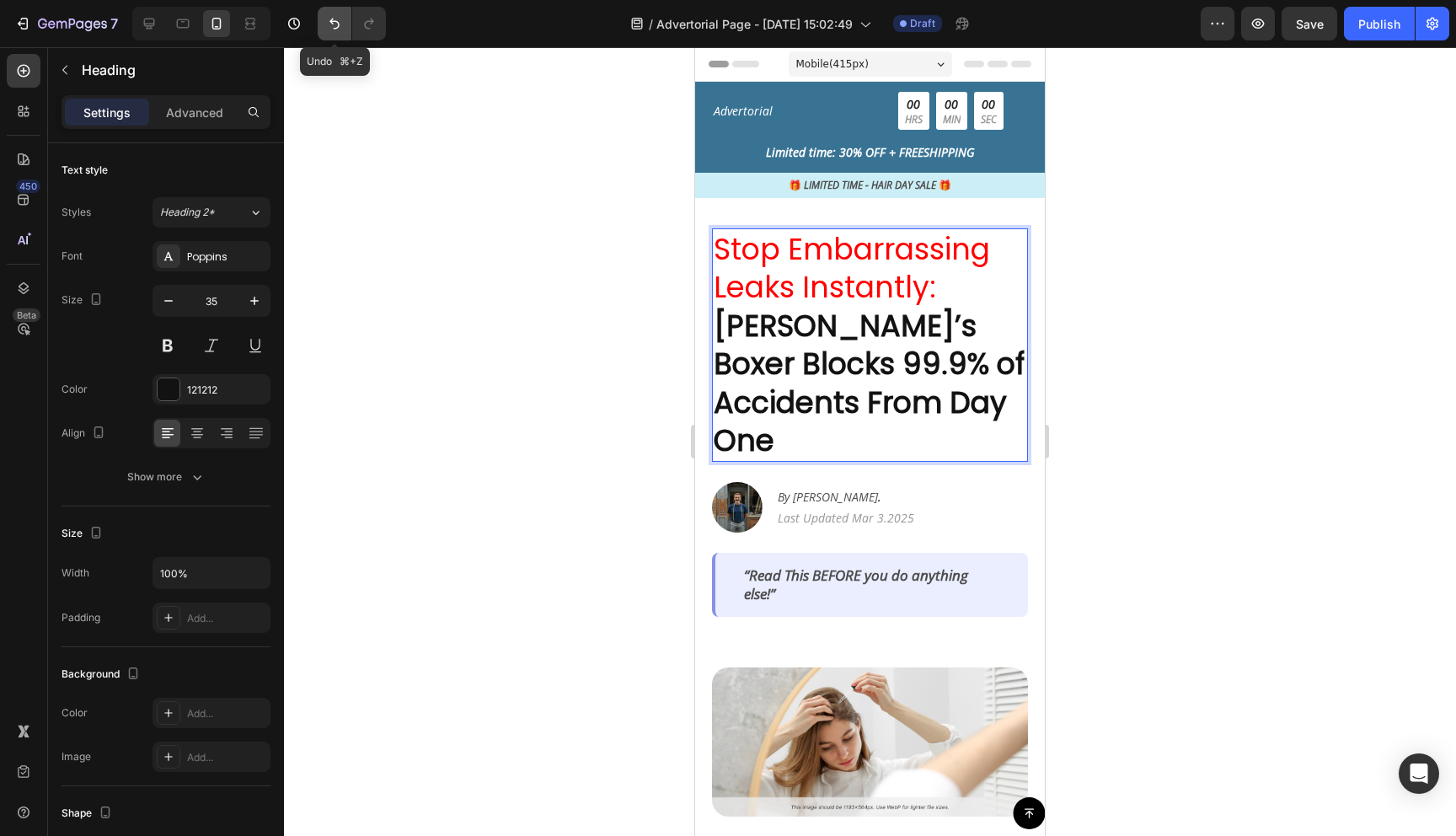
click at [326, 21] on icon "Undo/Redo" at bounding box center [334, 23] width 17 height 17
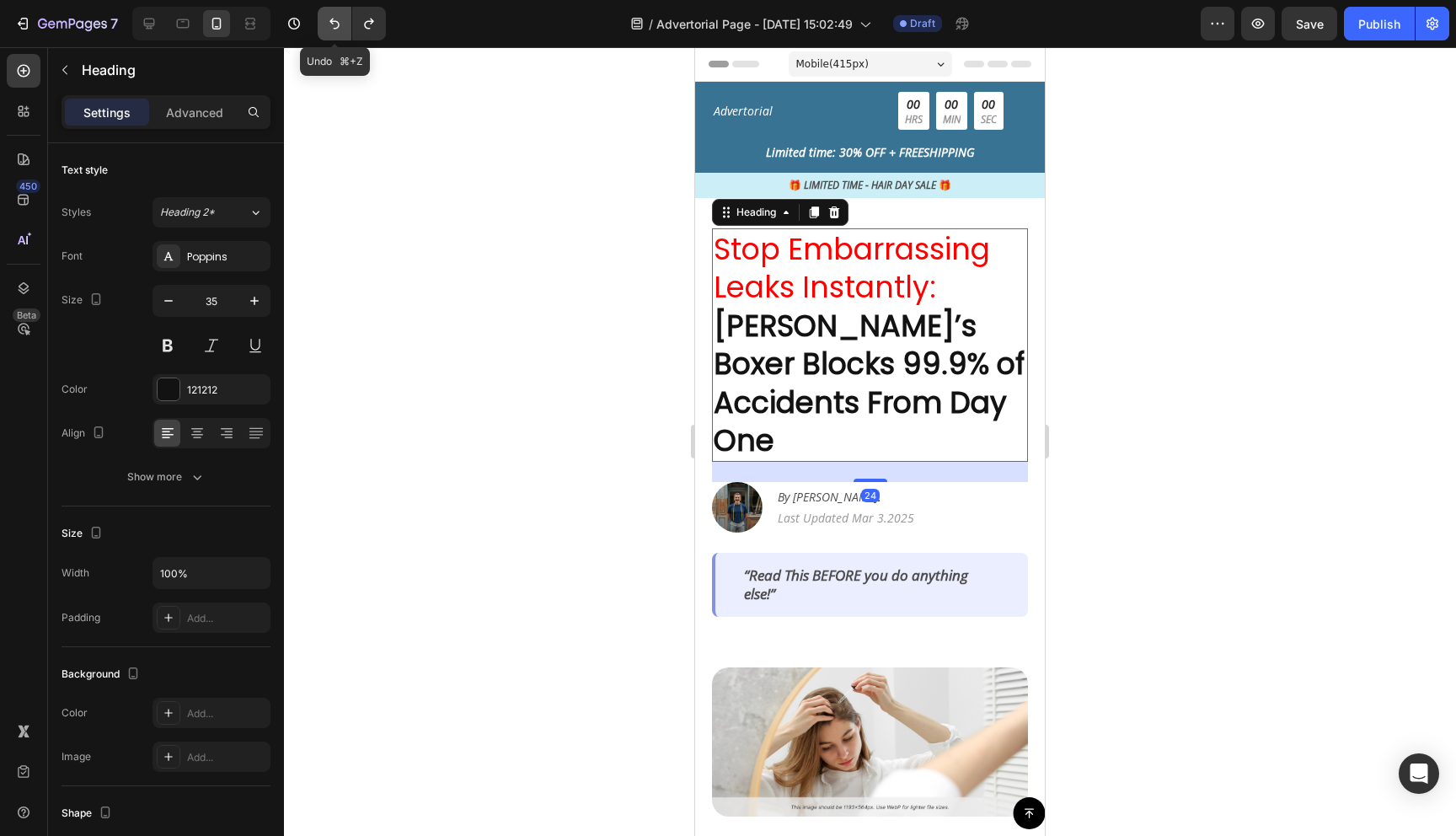
click at [326, 21] on icon "Undo/Redo" at bounding box center [334, 23] width 17 height 17
click at [50, 20] on icon "button" at bounding box center [73, 25] width 69 height 15
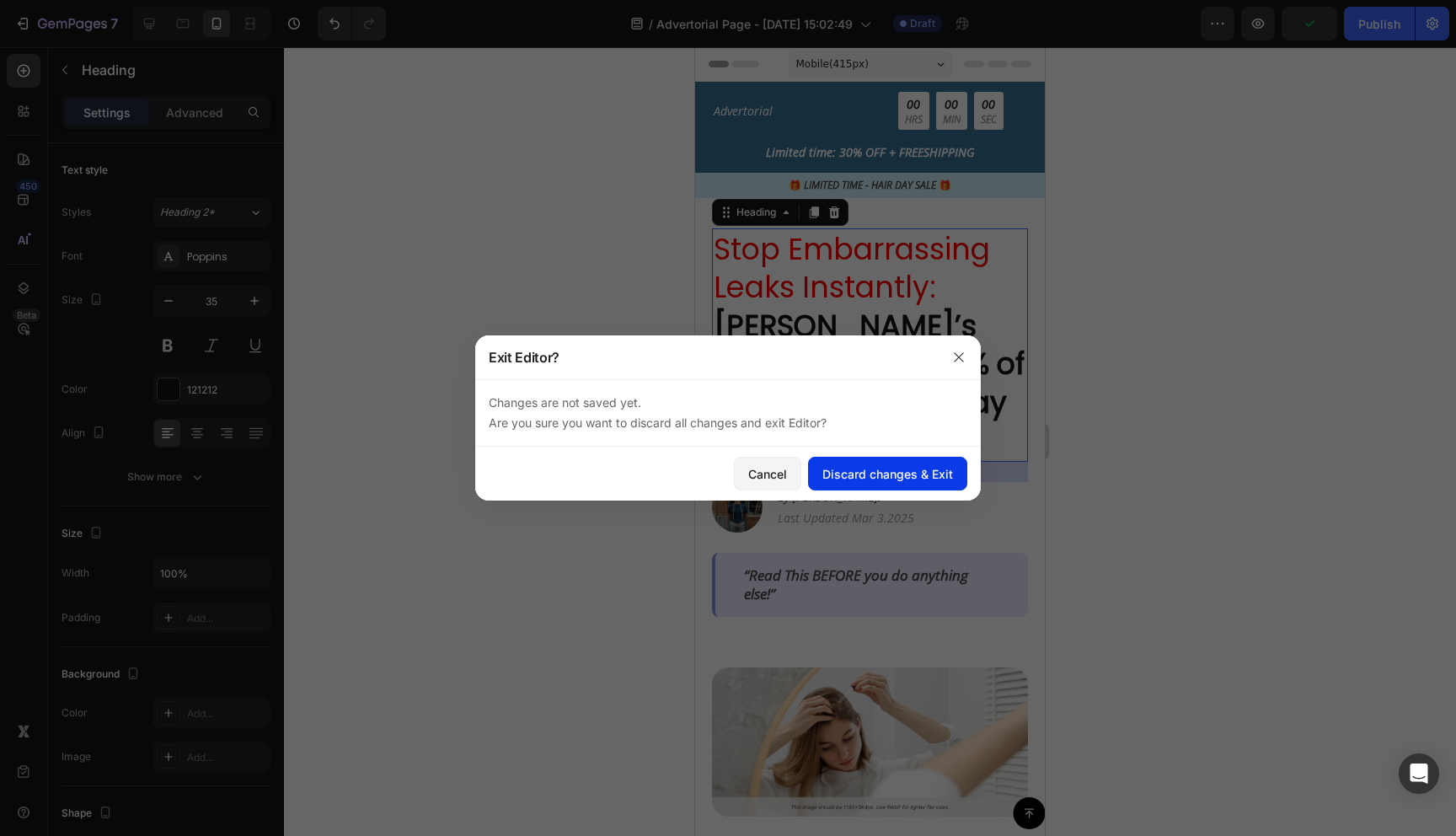
click at [906, 466] on div "Discard changes & Exit" at bounding box center [887, 474] width 131 height 18
